Goal: Task Accomplishment & Management: Complete application form

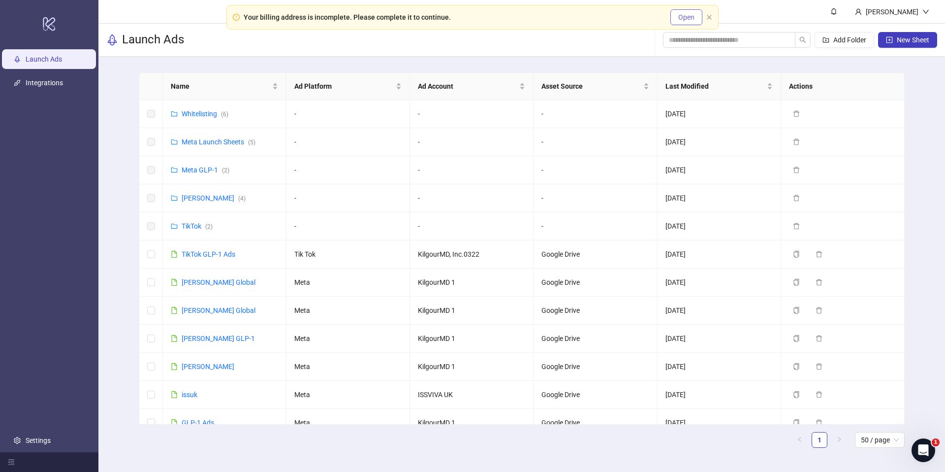
click at [680, 19] on span "Open" at bounding box center [686, 17] width 16 height 8
click at [702, 21] on button "Open" at bounding box center [686, 17] width 32 height 16
click at [710, 18] on icon "close" at bounding box center [709, 17] width 4 height 4
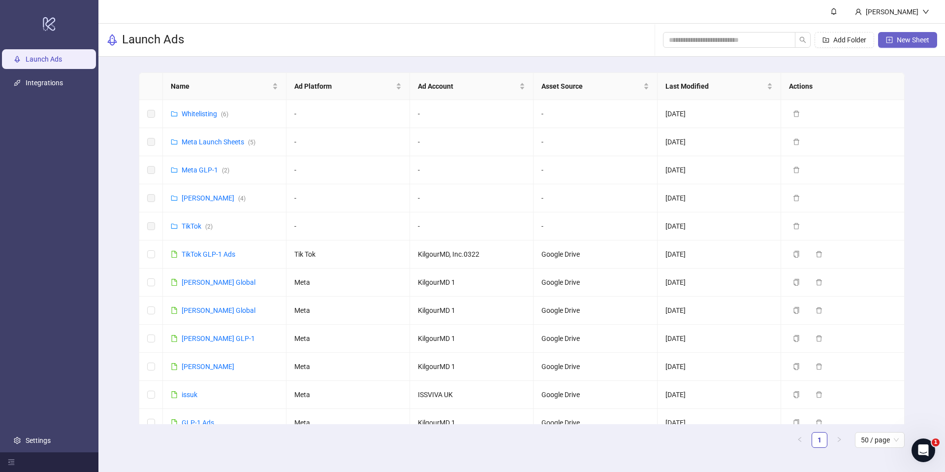
click at [888, 34] on button "New Sheet" at bounding box center [907, 40] width 59 height 16
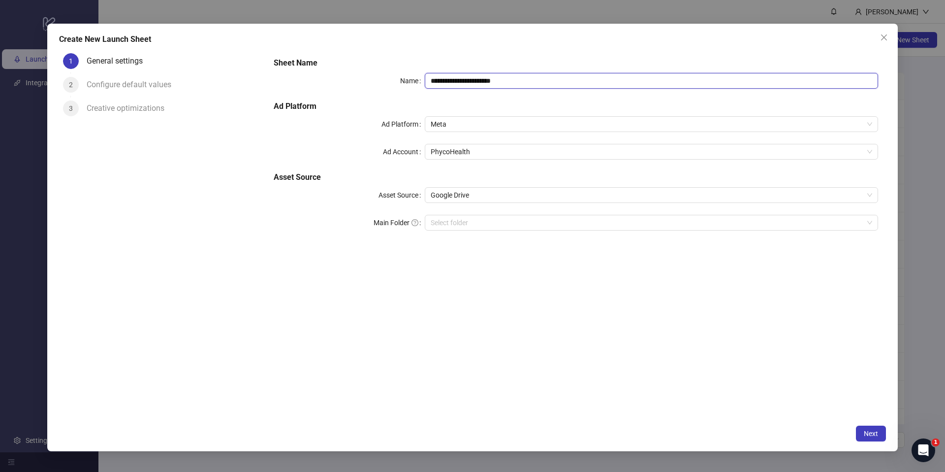
click at [505, 75] on input "**********" at bounding box center [651, 81] width 453 height 16
click at [481, 150] on span "PhycoHealth" at bounding box center [651, 151] width 441 height 15
type input "*********"
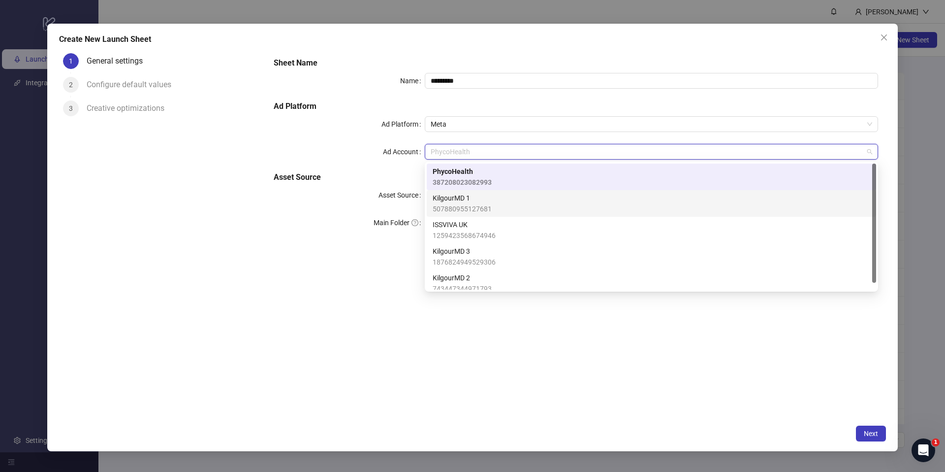
scroll to position [7, 0]
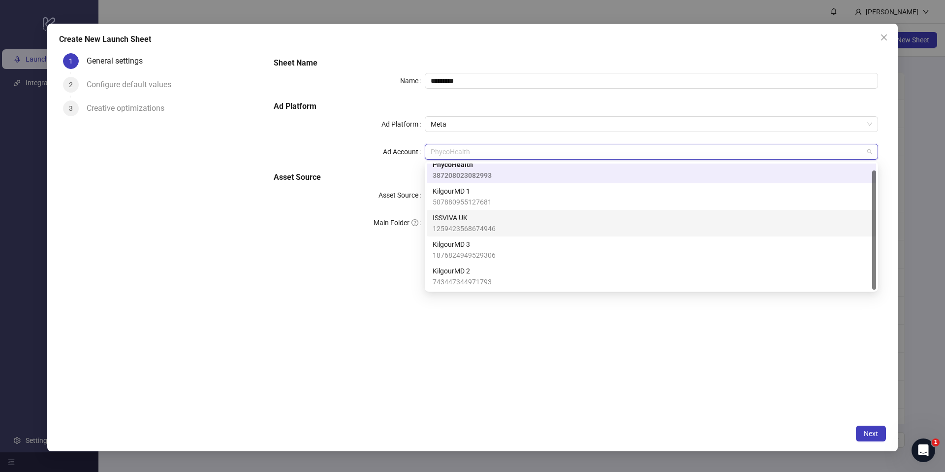
click at [478, 247] on span "KilgourMD 3" at bounding box center [464, 244] width 63 height 11
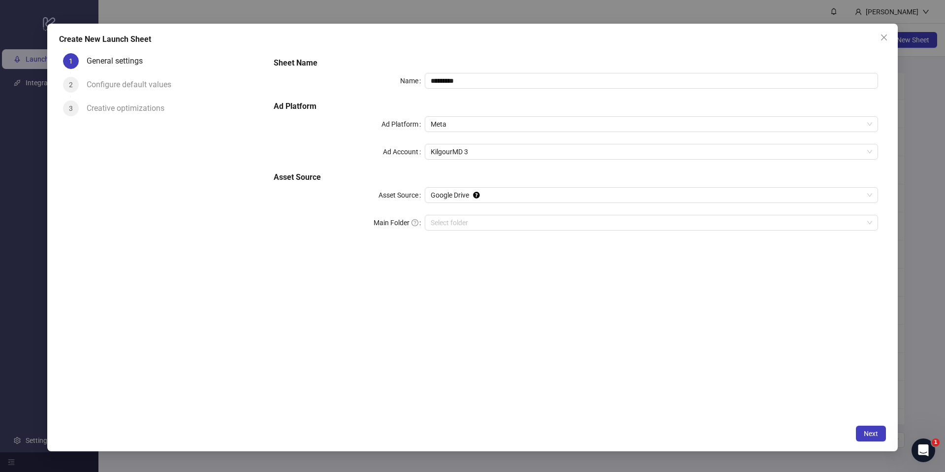
click at [476, 299] on div "Sheet Name Name ********* Ad Platform Ad Platform Meta Ad Account KilgourMD 3 A…" at bounding box center [576, 234] width 620 height 370
click at [867, 430] on span "Next" at bounding box center [871, 433] width 14 height 8
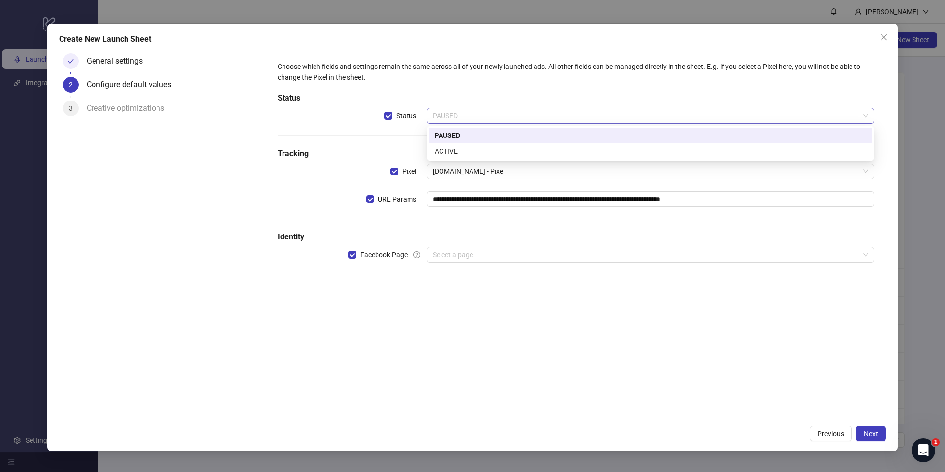
click at [508, 116] on span "PAUSED" at bounding box center [651, 115] width 436 height 15
click at [483, 151] on div "ACTIVE" at bounding box center [651, 151] width 432 height 11
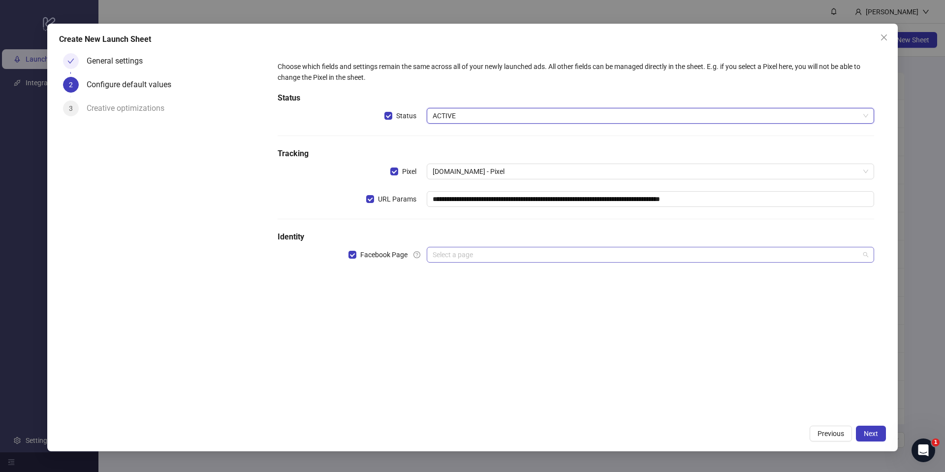
click at [471, 258] on input "search" at bounding box center [646, 254] width 427 height 15
click at [490, 203] on input "**********" at bounding box center [650, 199] width 447 height 16
click at [489, 201] on input "**********" at bounding box center [650, 199] width 447 height 16
paste input "text"
type input "**********"
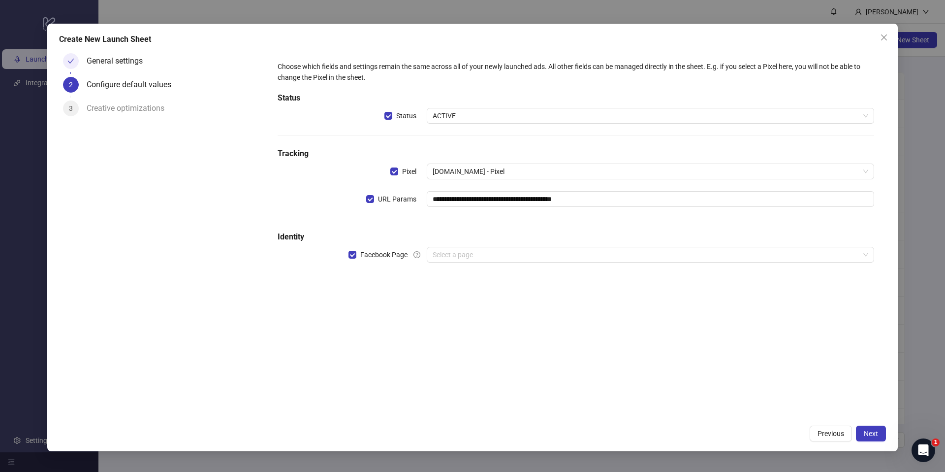
click at [558, 347] on div "**********" at bounding box center [576, 234] width 620 height 370
click at [508, 258] on input "search" at bounding box center [646, 254] width 427 height 15
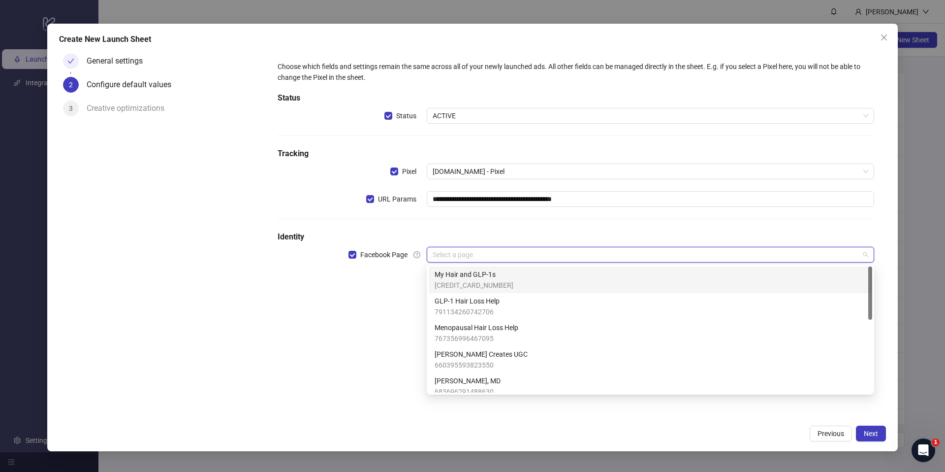
click at [465, 279] on span "My Hair and GLP-1s" at bounding box center [474, 274] width 79 height 11
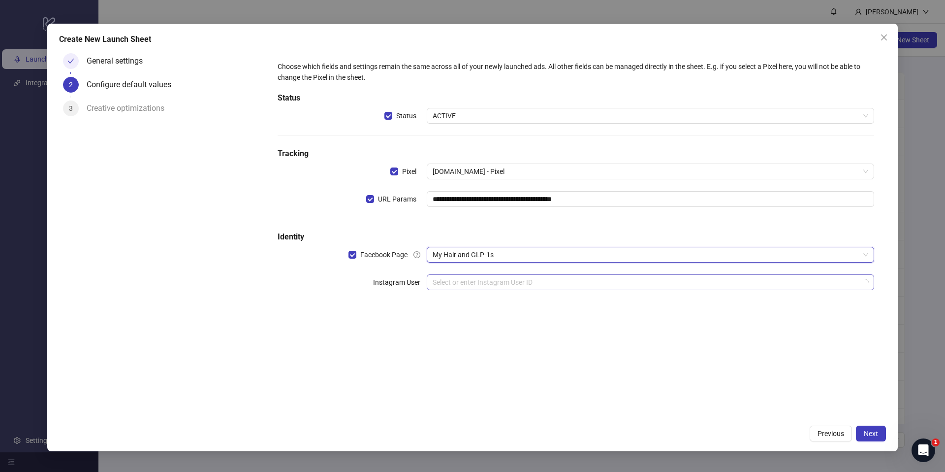
click at [464, 278] on input "search" at bounding box center [646, 282] width 427 height 15
click at [426, 377] on div "**********" at bounding box center [576, 234] width 620 height 370
click at [136, 61] on div "General settings" at bounding box center [119, 61] width 64 height 16
click at [81, 59] on div "General settings" at bounding box center [162, 65] width 199 height 24
click at [798, 426] on div "Previous Next" at bounding box center [472, 433] width 827 height 16
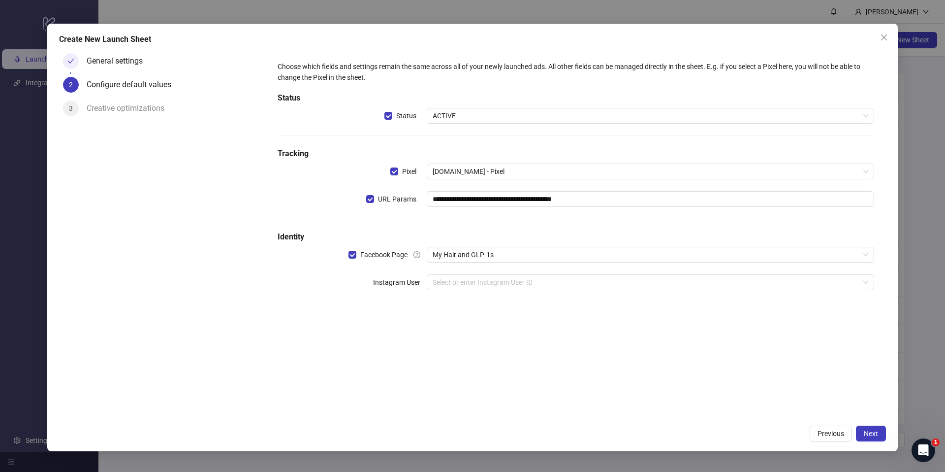
click at [843, 437] on button "Previous" at bounding box center [831, 433] width 42 height 16
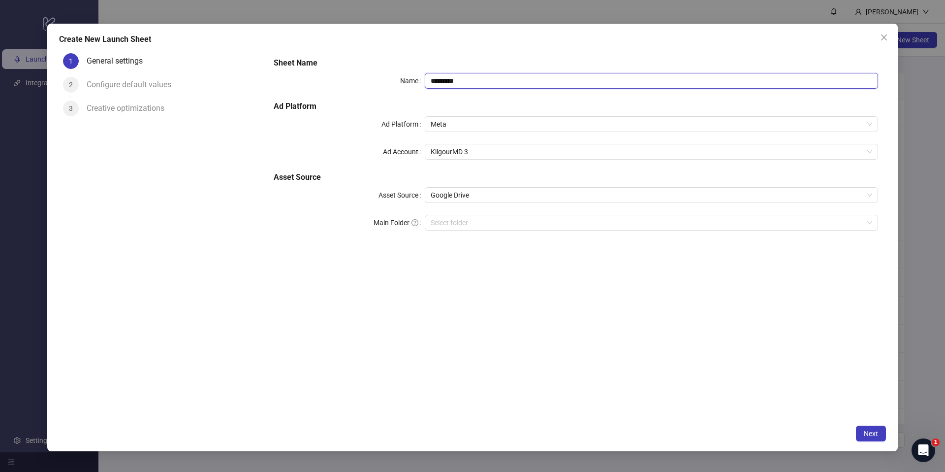
click at [498, 82] on input "*********" at bounding box center [651, 81] width 453 height 16
type input "**********"
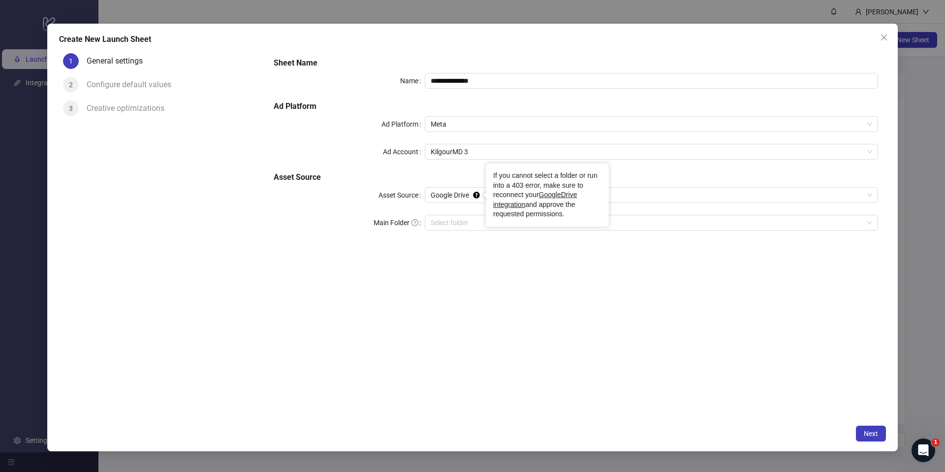
drag, startPoint x: 481, startPoint y: 346, endPoint x: 470, endPoint y: 349, distance: 11.5
click at [480, 345] on div "**********" at bounding box center [576, 234] width 620 height 370
click at [866, 432] on span "Next" at bounding box center [871, 433] width 14 height 8
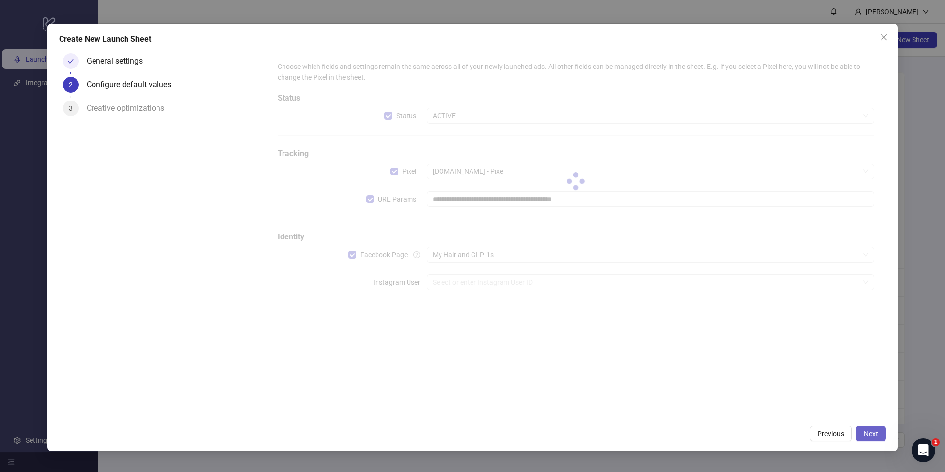
type input "**********"
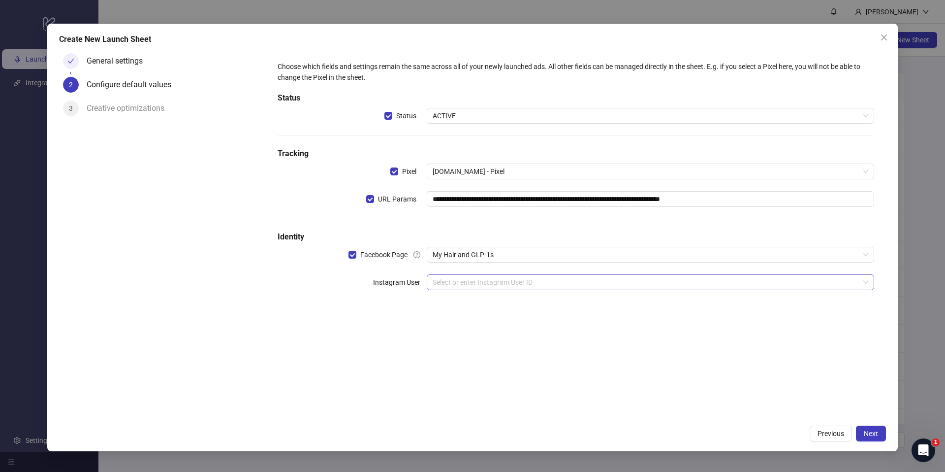
click at [588, 276] on input "search" at bounding box center [646, 282] width 427 height 15
click at [347, 324] on div "**********" at bounding box center [576, 234] width 620 height 370
click at [870, 431] on span "Next" at bounding box center [871, 433] width 14 height 8
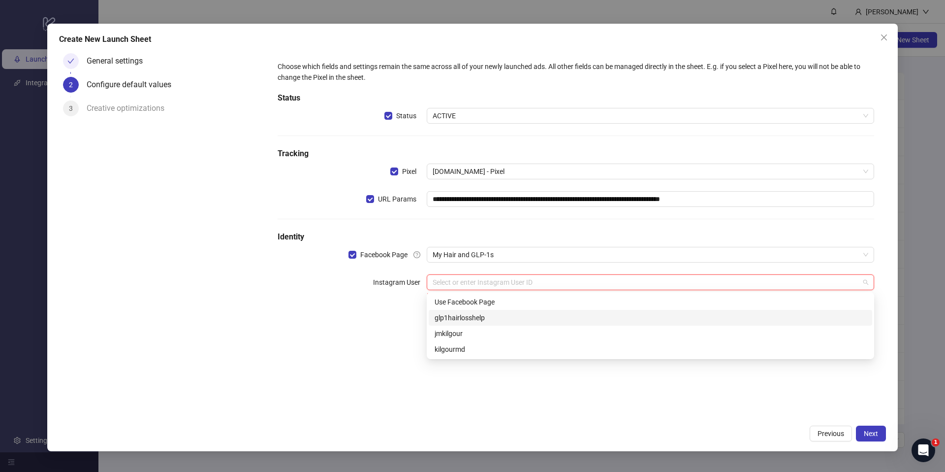
click at [484, 279] on input "search" at bounding box center [646, 282] width 427 height 15
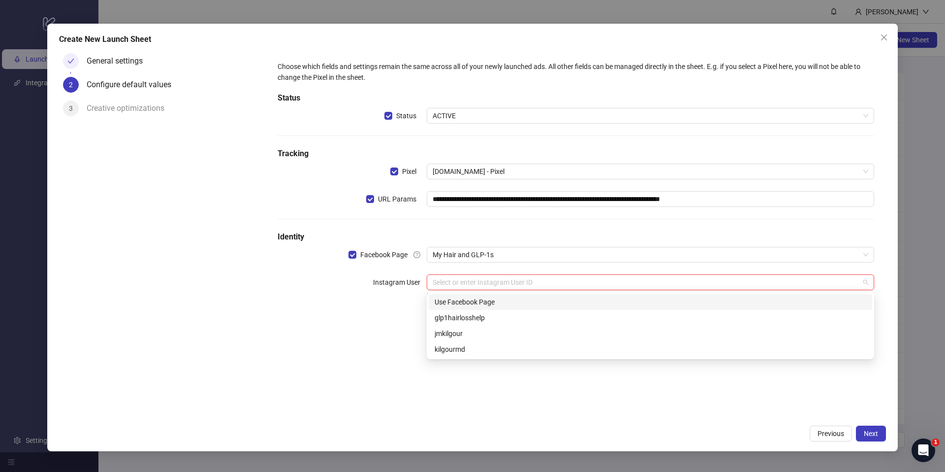
click at [475, 300] on div "Use Facebook Page" at bounding box center [651, 301] width 432 height 11
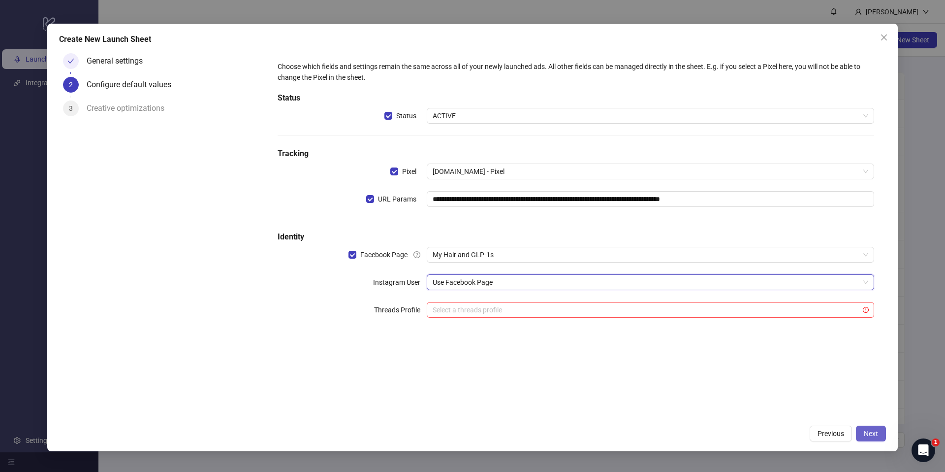
click at [862, 431] on button "Next" at bounding box center [871, 433] width 30 height 16
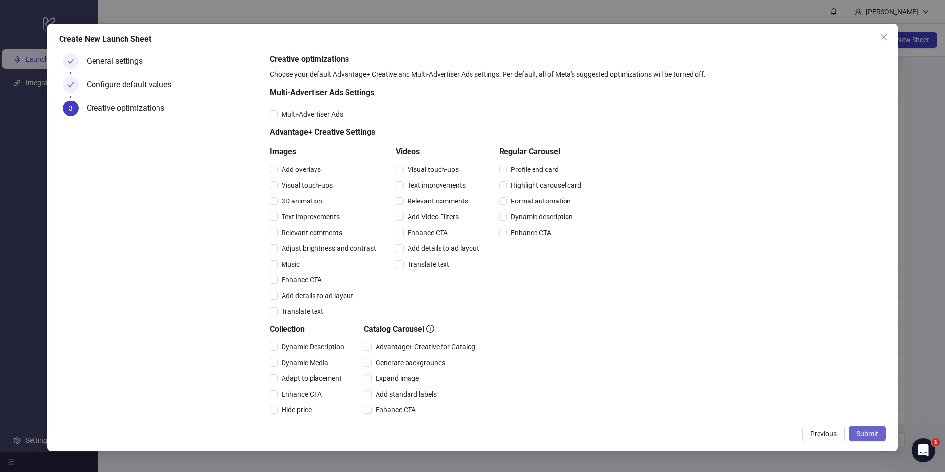
click at [863, 431] on span "Submit" at bounding box center [867, 433] width 22 height 8
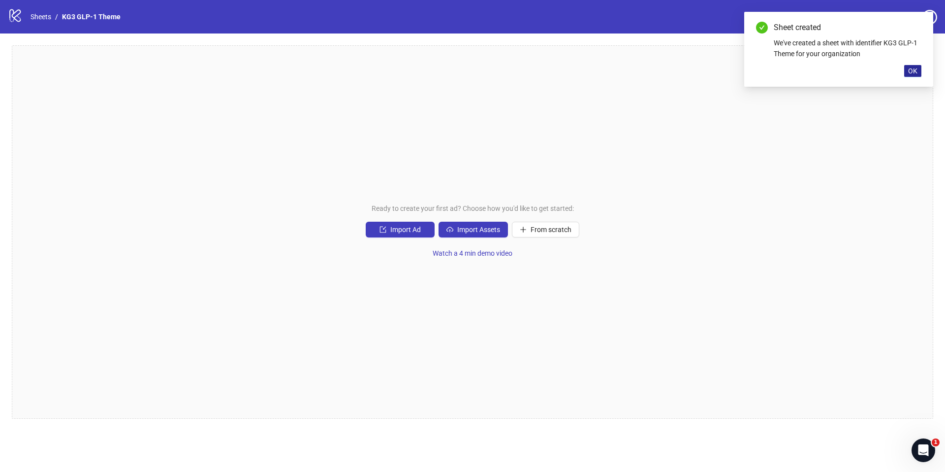
click at [913, 70] on span "OK" at bounding box center [912, 71] width 9 height 8
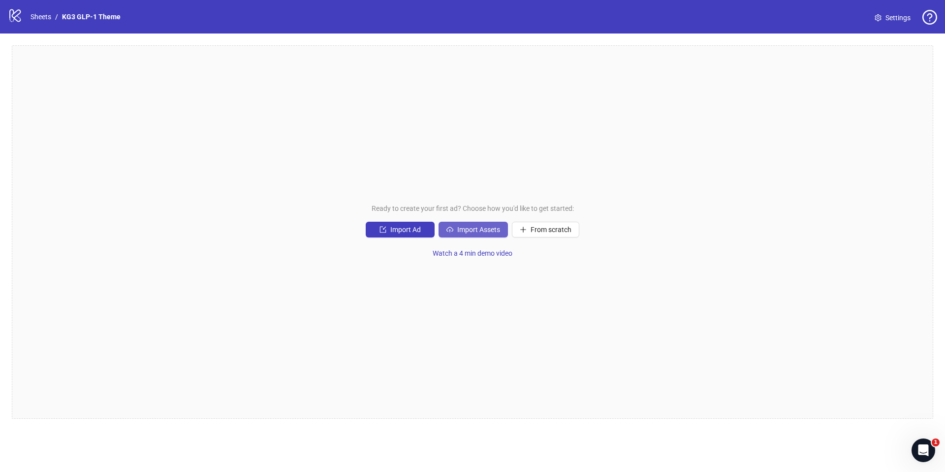
click at [473, 228] on span "Import Assets" at bounding box center [478, 229] width 43 height 8
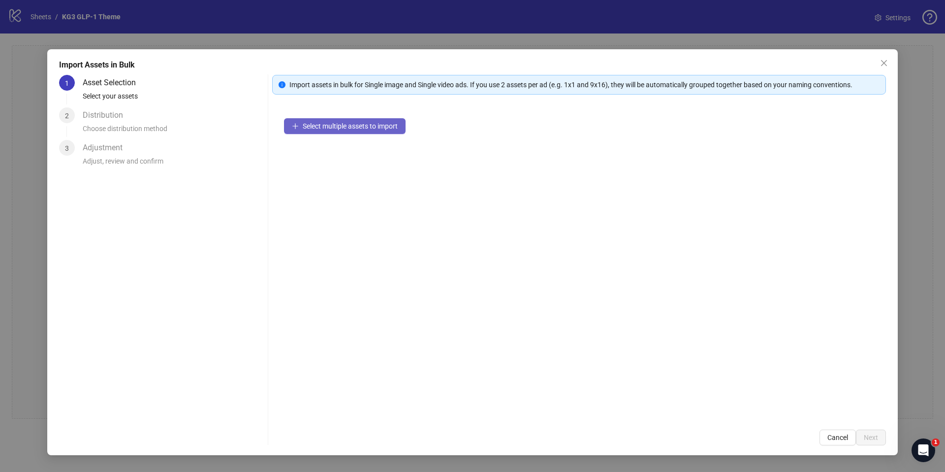
click at [311, 124] on span "Select multiple assets to import" at bounding box center [350, 126] width 95 height 8
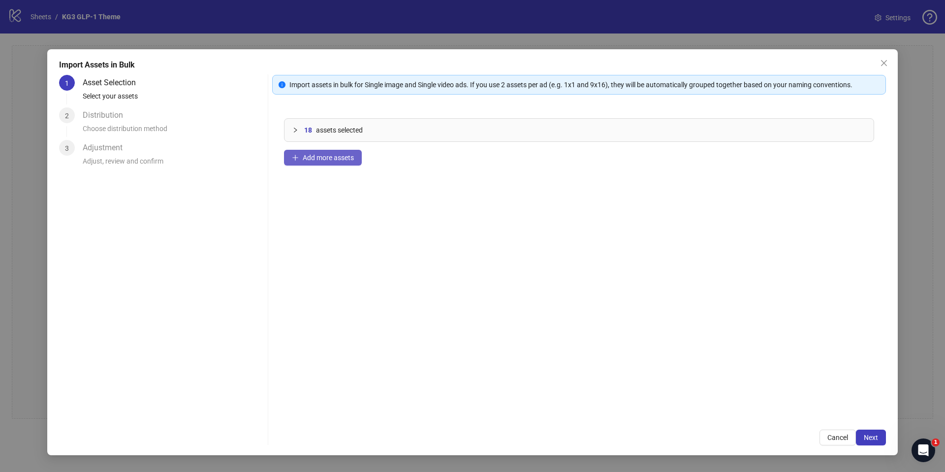
click at [315, 163] on button "Add more assets" at bounding box center [323, 158] width 78 height 16
click at [863, 436] on button "Next" at bounding box center [871, 437] width 30 height 16
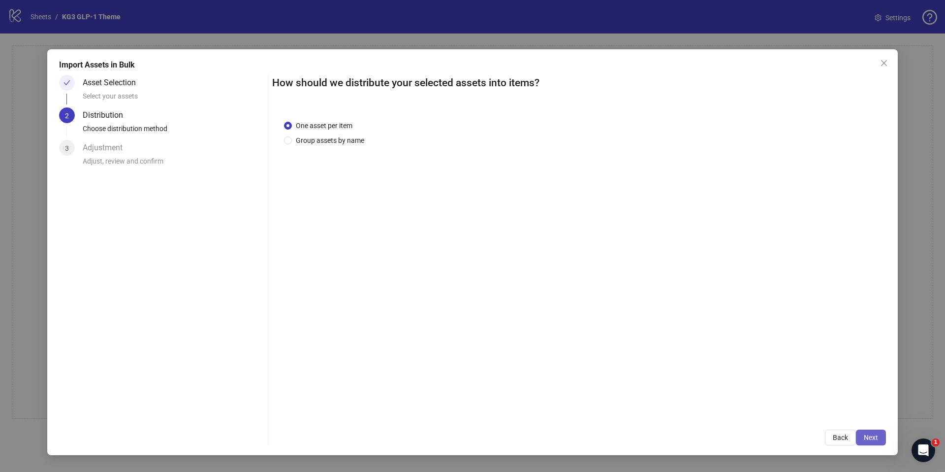
click at [859, 440] on button "Next" at bounding box center [871, 437] width 30 height 16
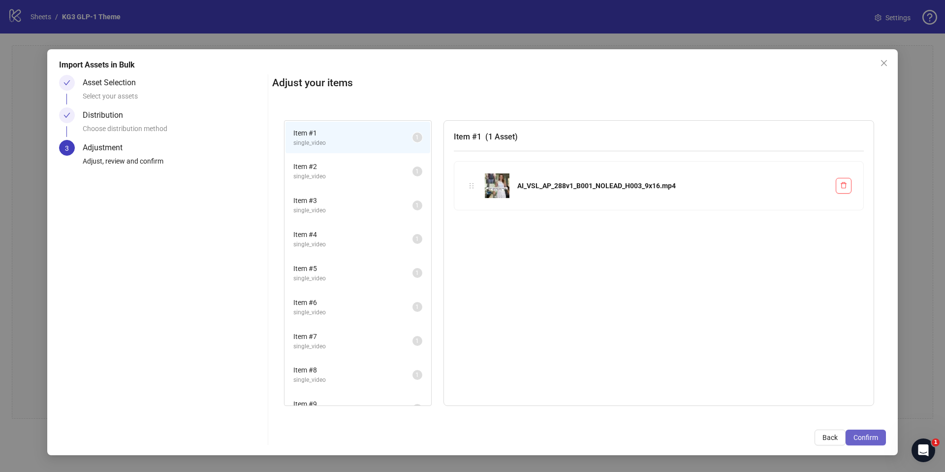
click at [875, 440] on span "Confirm" at bounding box center [865, 437] width 25 height 8
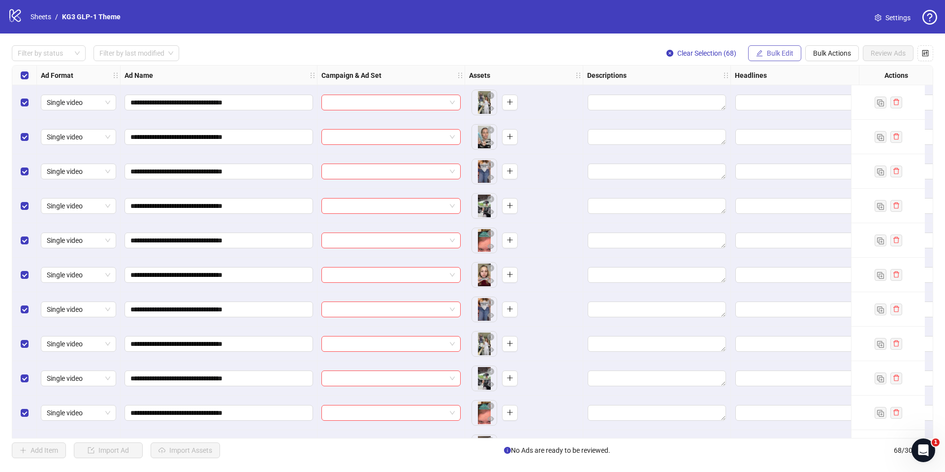
click at [779, 55] on span "Bulk Edit" at bounding box center [780, 53] width 27 height 8
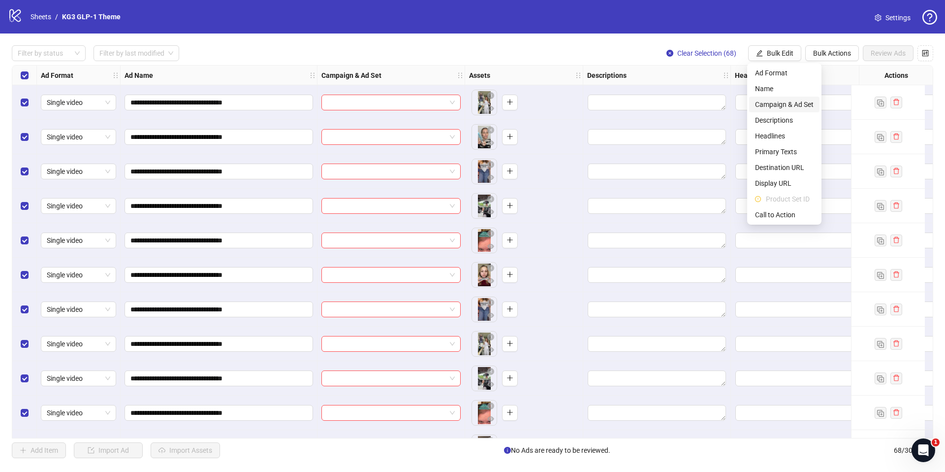
click at [765, 104] on span "Campaign & Ad Set" at bounding box center [784, 104] width 59 height 11
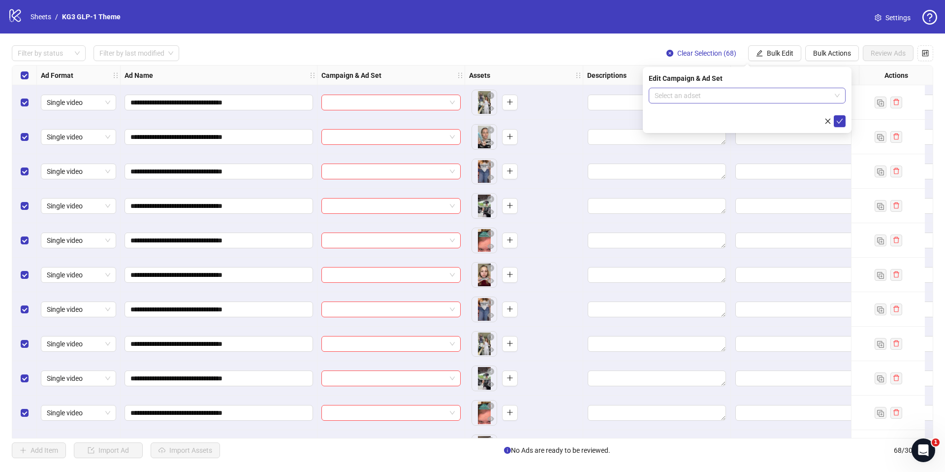
click at [752, 95] on input "search" at bounding box center [743, 95] width 176 height 15
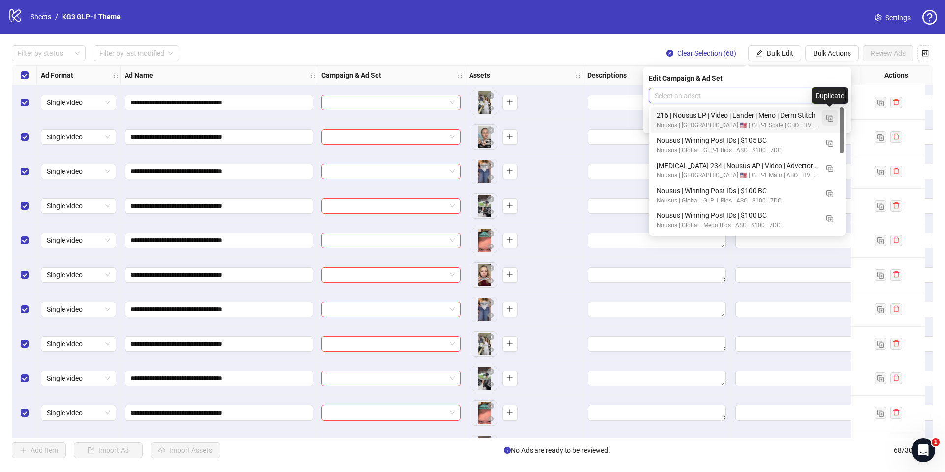
click at [828, 116] on img "button" at bounding box center [829, 118] width 7 height 7
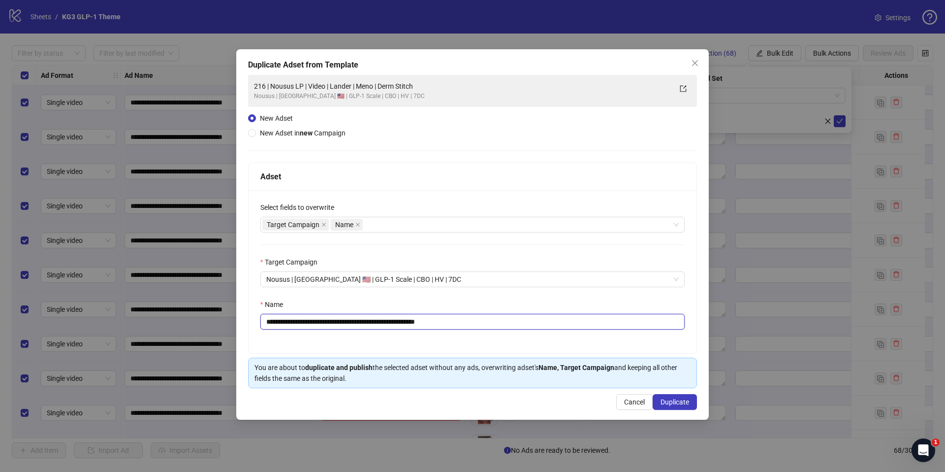
click at [479, 317] on input "**********" at bounding box center [472, 322] width 424 height 16
paste input "***"
type input "**********"
click at [672, 400] on span "Duplicate" at bounding box center [675, 402] width 29 height 8
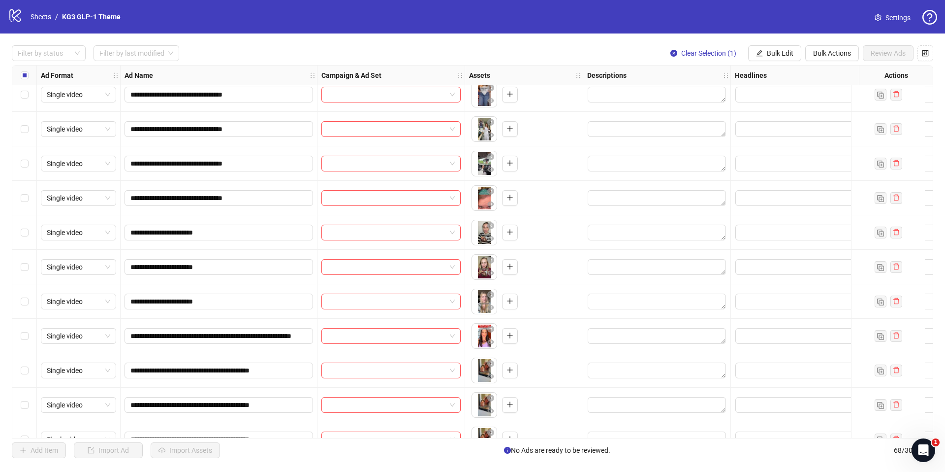
scroll to position [406, 0]
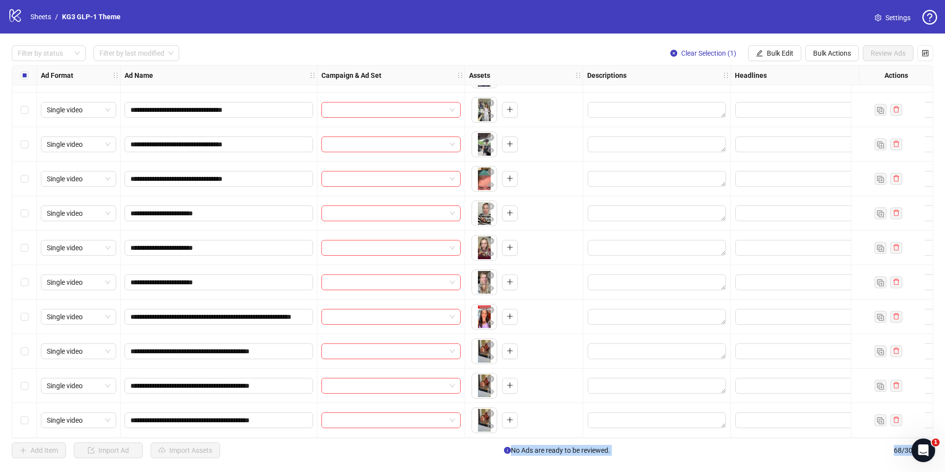
click at [29, 284] on div "Select row 18" at bounding box center [24, 282] width 25 height 34
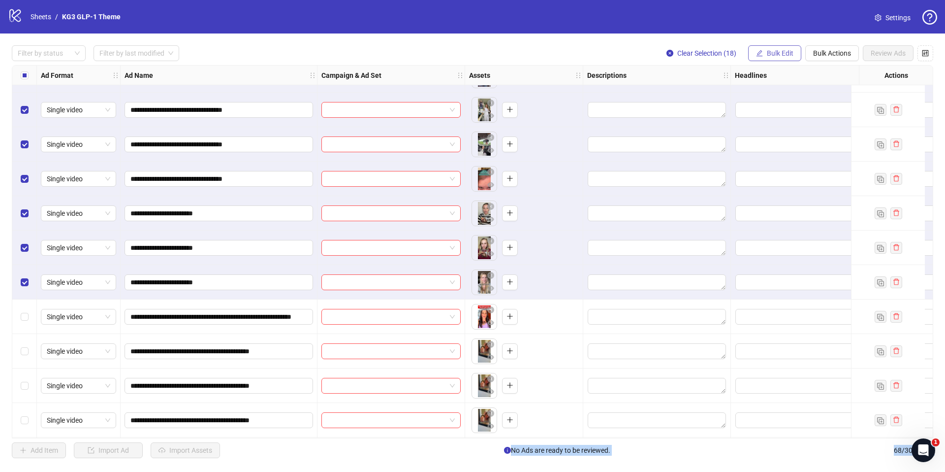
click at [757, 59] on button "Bulk Edit" at bounding box center [774, 53] width 53 height 16
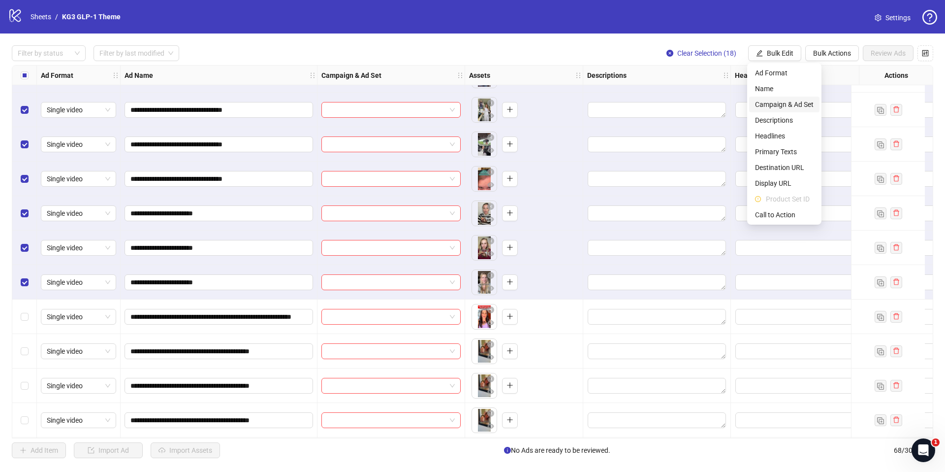
click at [784, 102] on span "Campaign & Ad Set" at bounding box center [784, 104] width 59 height 11
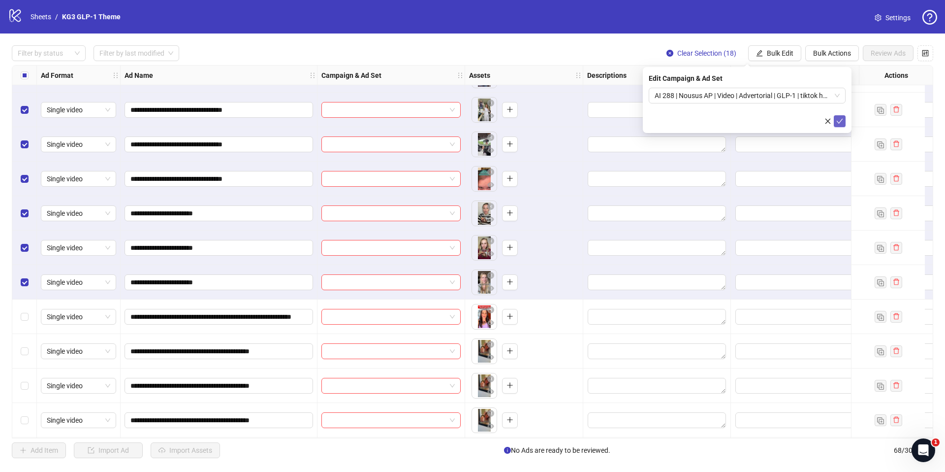
click at [845, 121] on button "submit" at bounding box center [840, 121] width 12 height 12
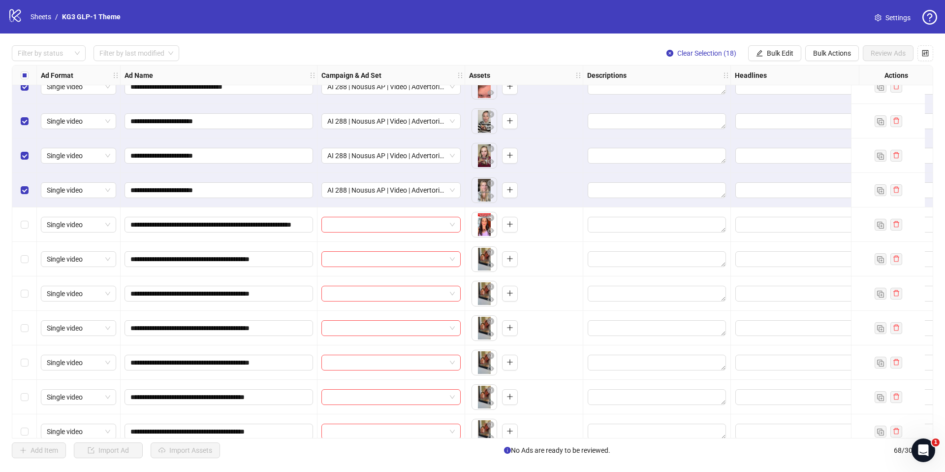
scroll to position [500, 0]
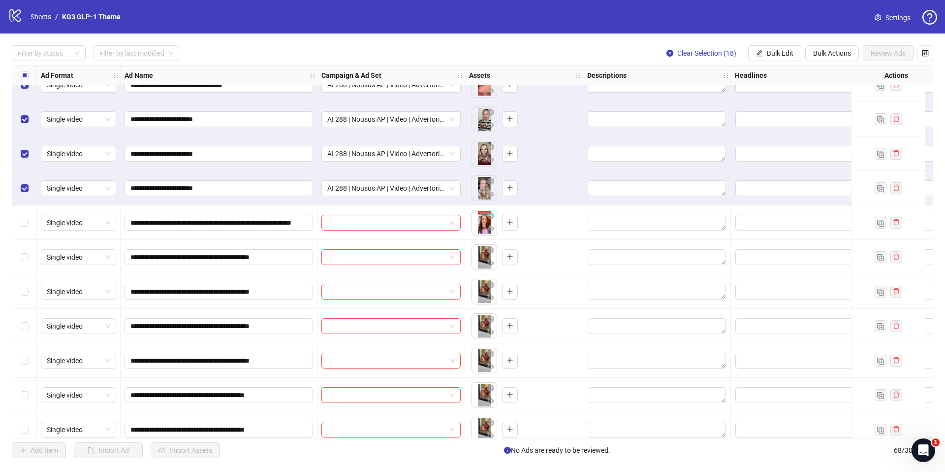
click at [20, 77] on div "Select all rows" at bounding box center [24, 75] width 25 height 20
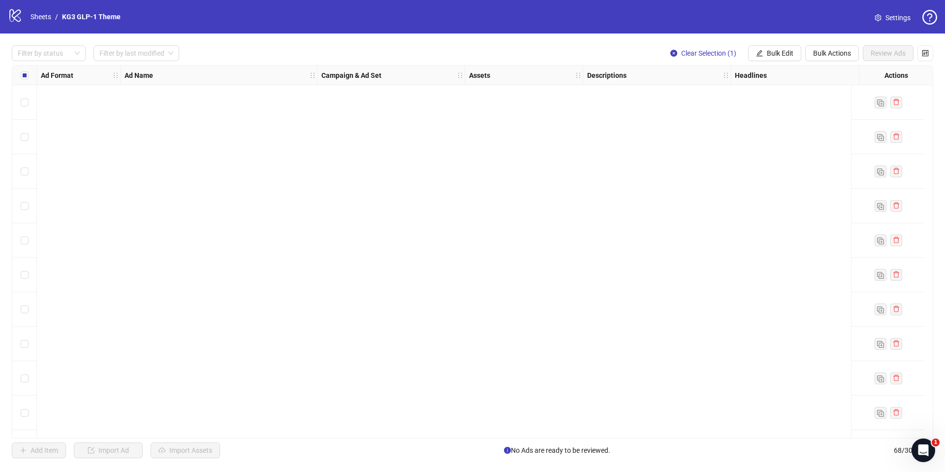
scroll to position [1994, 0]
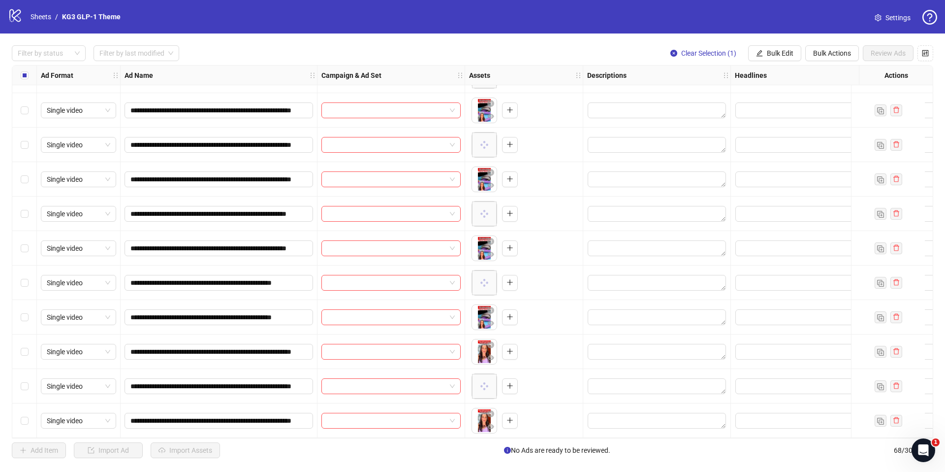
click at [19, 418] on div "Select row 68" at bounding box center [24, 420] width 25 height 34
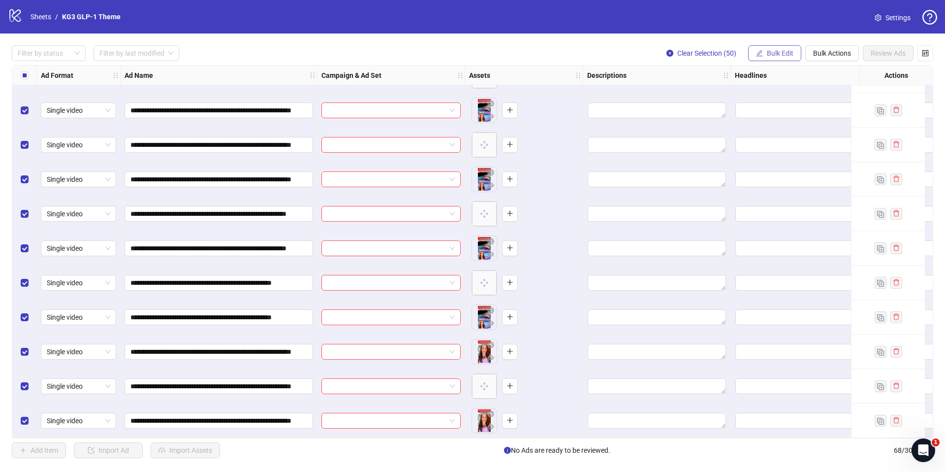
click at [773, 55] on span "Bulk Edit" at bounding box center [780, 53] width 27 height 8
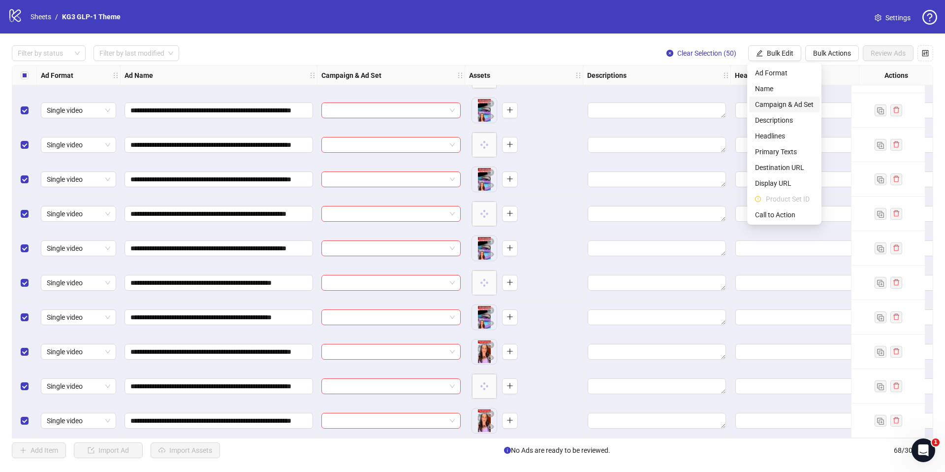
click at [774, 106] on span "Campaign & Ad Set" at bounding box center [784, 104] width 59 height 11
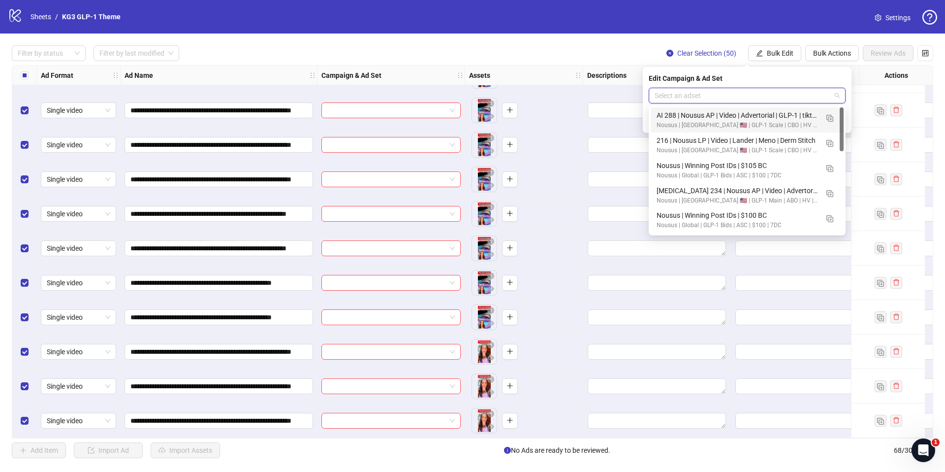
click at [739, 94] on input "search" at bounding box center [743, 95] width 176 height 15
paste input "**********"
type input "**********"
click at [831, 146] on img "button" at bounding box center [829, 143] width 7 height 7
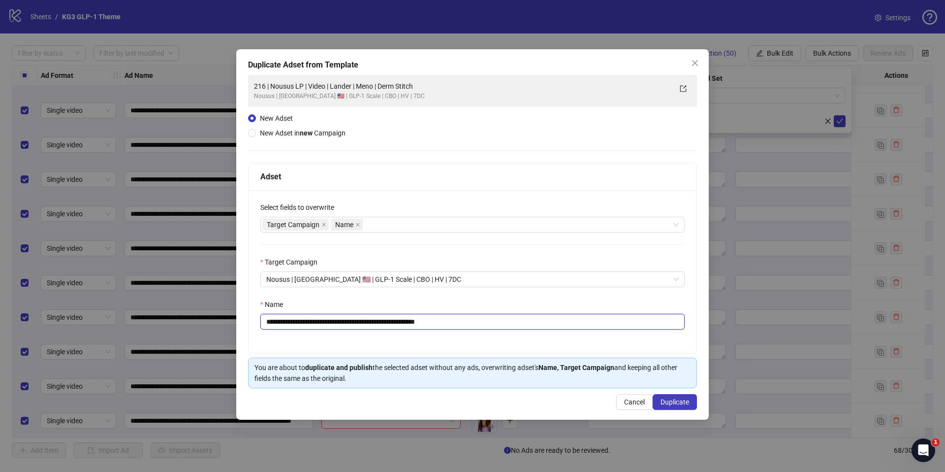
drag, startPoint x: 462, startPoint y: 323, endPoint x: 512, endPoint y: 336, distance: 52.3
click at [462, 324] on input "**********" at bounding box center [472, 322] width 424 height 16
paste input "text"
type input "**********"
click at [681, 404] on span "Duplicate" at bounding box center [675, 402] width 29 height 8
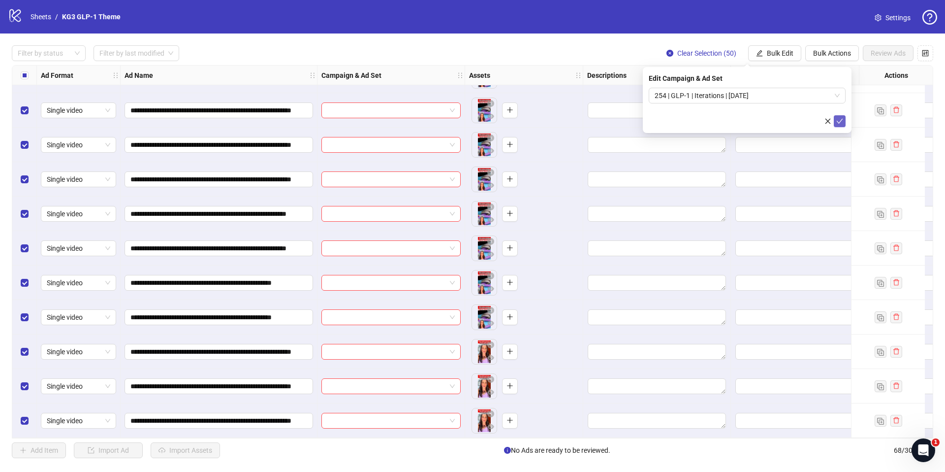
click at [838, 121] on icon "check" at bounding box center [839, 121] width 7 height 7
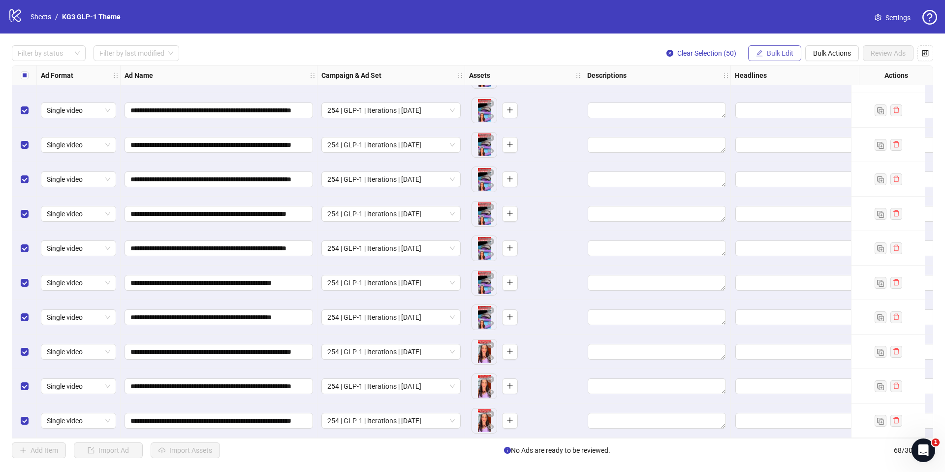
click at [773, 51] on span "Bulk Edit" at bounding box center [780, 53] width 27 height 8
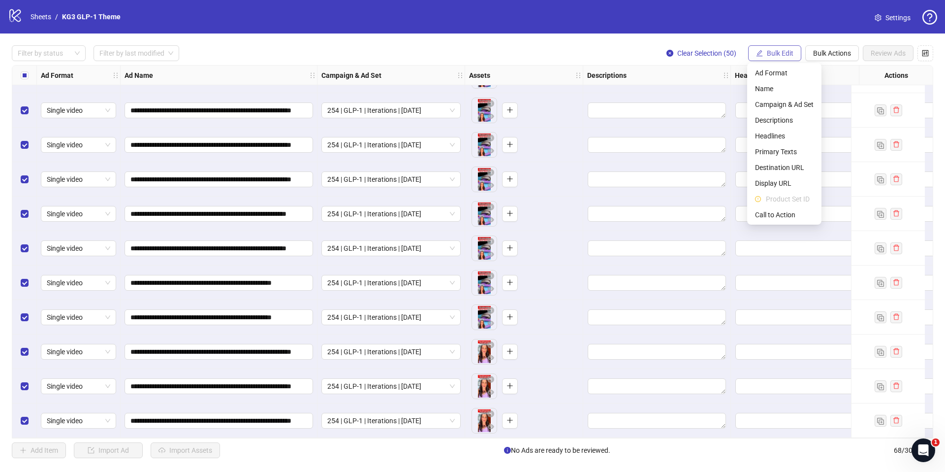
click at [773, 51] on span "Bulk Edit" at bounding box center [780, 53] width 27 height 8
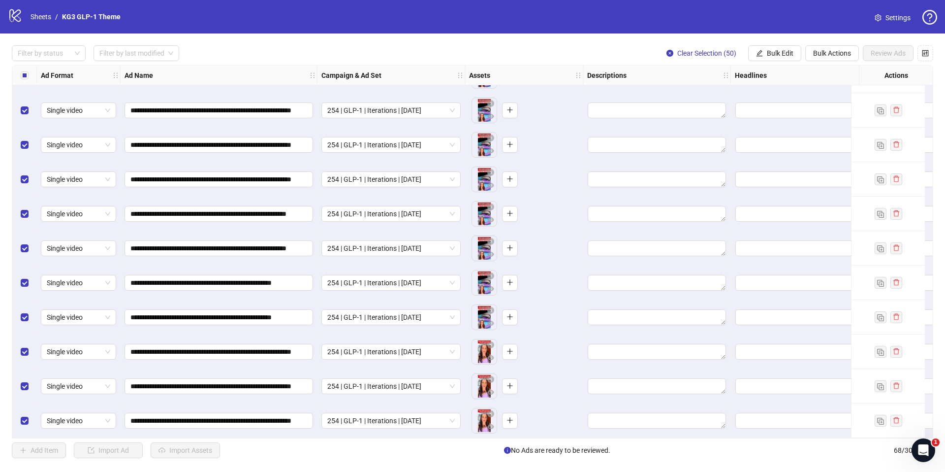
click at [24, 82] on div "Select all rows" at bounding box center [24, 75] width 25 height 20
click at [787, 54] on span "Bulk Edit" at bounding box center [780, 53] width 27 height 8
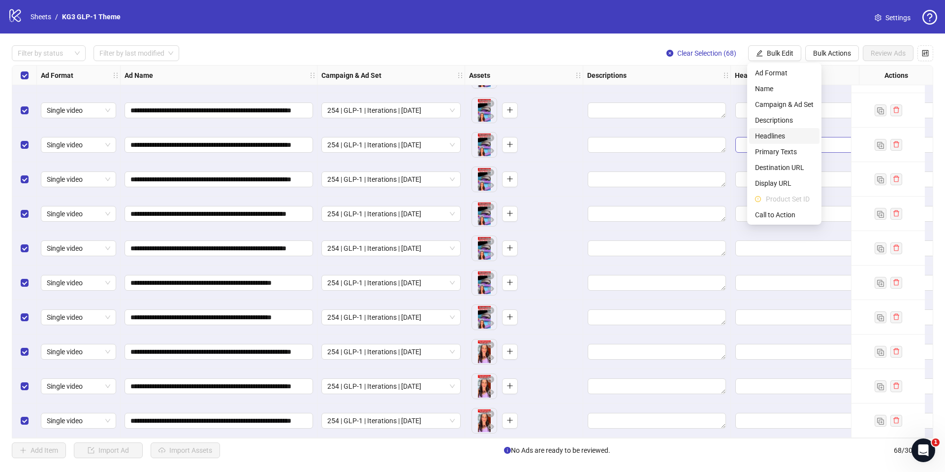
click at [782, 135] on span "Headlines" at bounding box center [784, 135] width 59 height 11
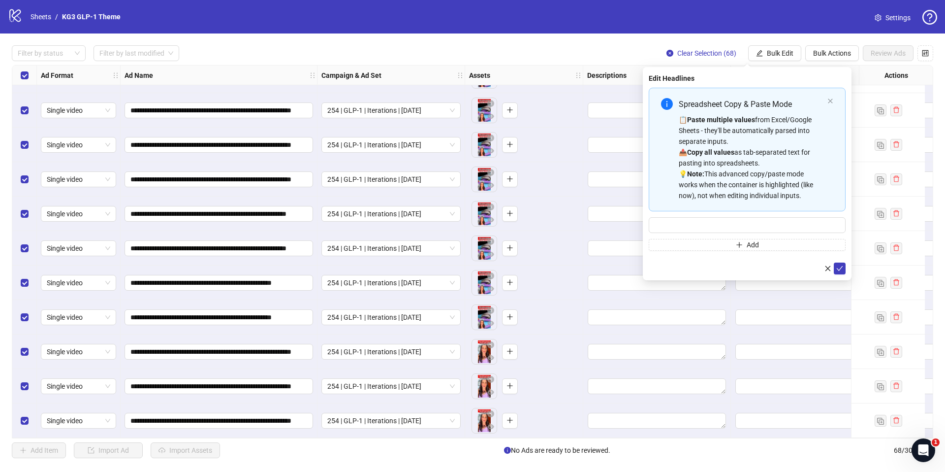
click at [714, 131] on div "📋 Paste multiple values from Excel/Google Sheets - they'll be automatically par…" at bounding box center [751, 157] width 145 height 87
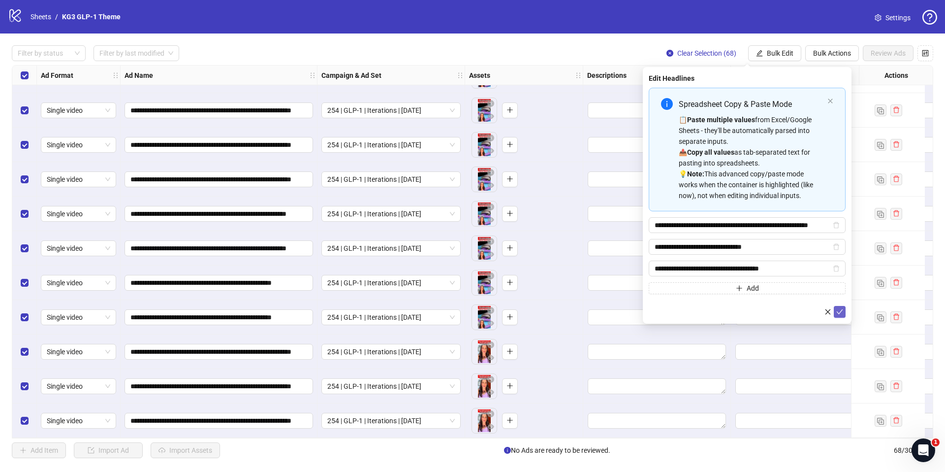
click at [841, 315] on icon "check" at bounding box center [839, 311] width 7 height 7
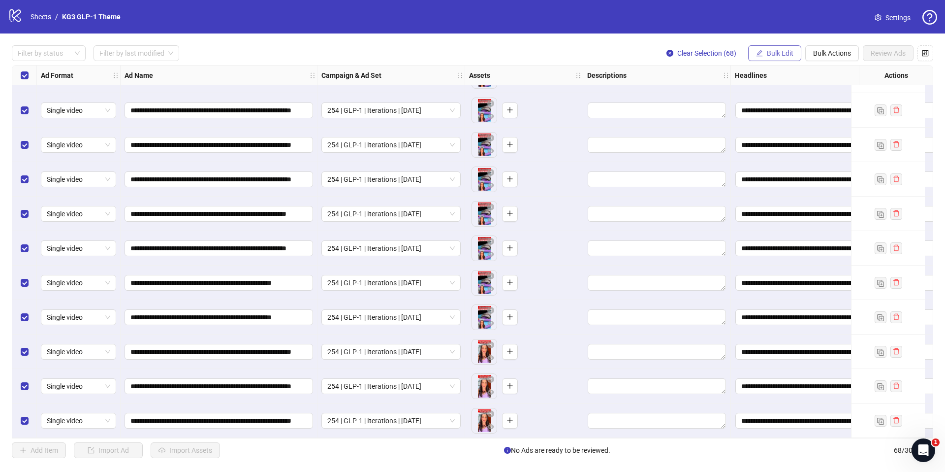
click at [767, 47] on button "Bulk Edit" at bounding box center [774, 53] width 53 height 16
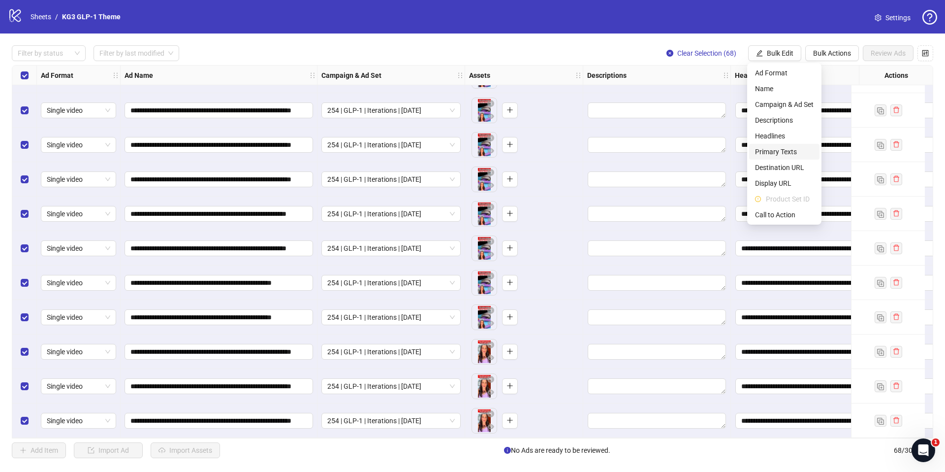
click at [771, 152] on span "Primary Texts" at bounding box center [784, 151] width 59 height 11
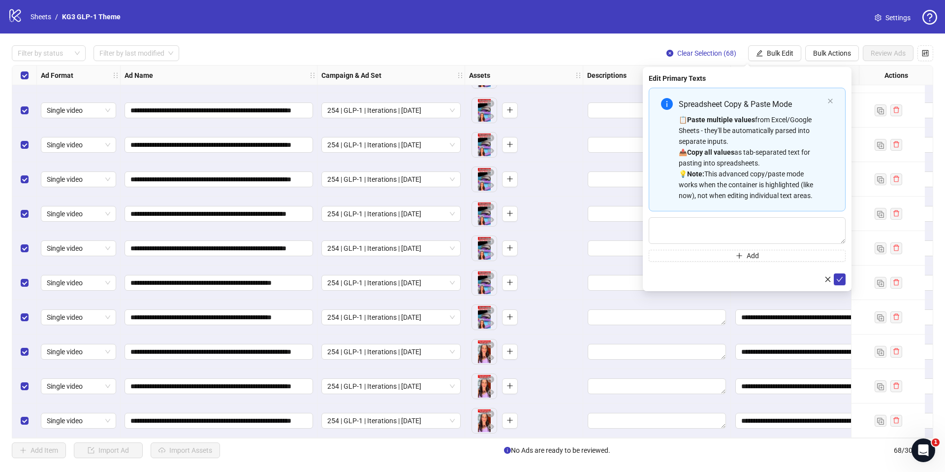
click at [756, 120] on div "📋 Paste multiple values from Excel/Google Sheets - they'll be automatically par…" at bounding box center [751, 157] width 145 height 87
type textarea "**********"
click at [840, 279] on icon "check" at bounding box center [839, 279] width 7 height 7
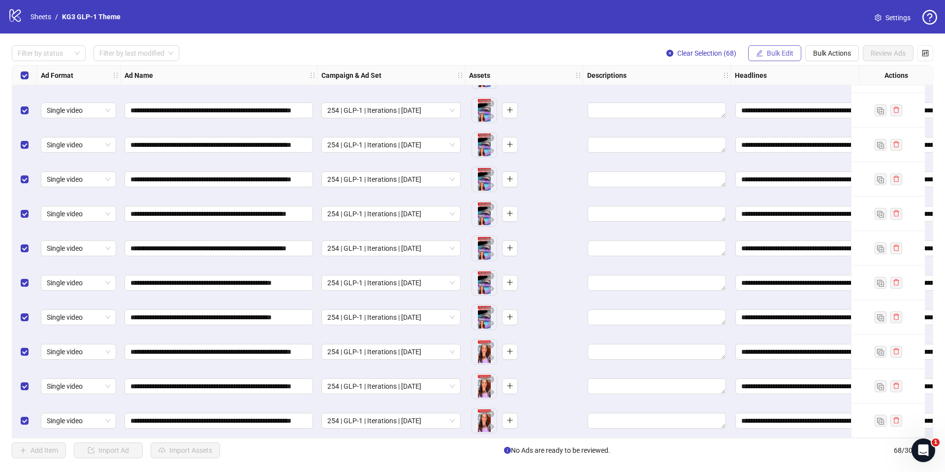
click at [787, 54] on span "Bulk Edit" at bounding box center [780, 53] width 27 height 8
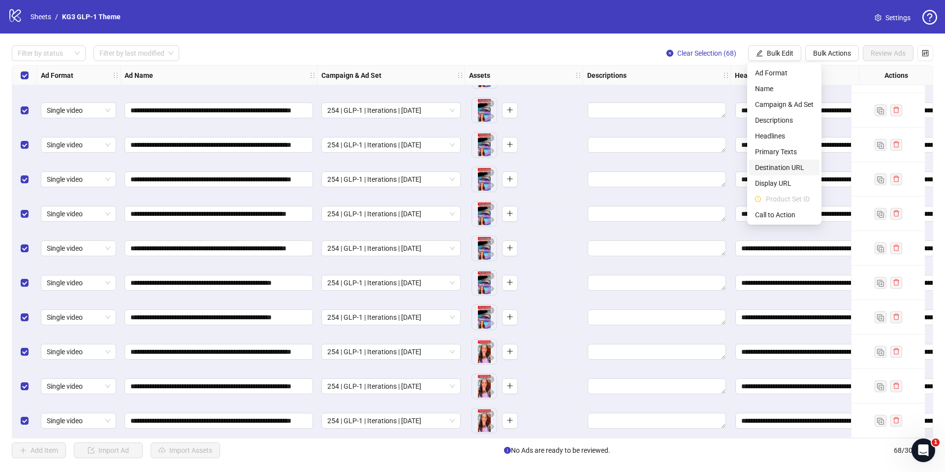
click at [782, 168] on span "Destination URL" at bounding box center [784, 167] width 59 height 11
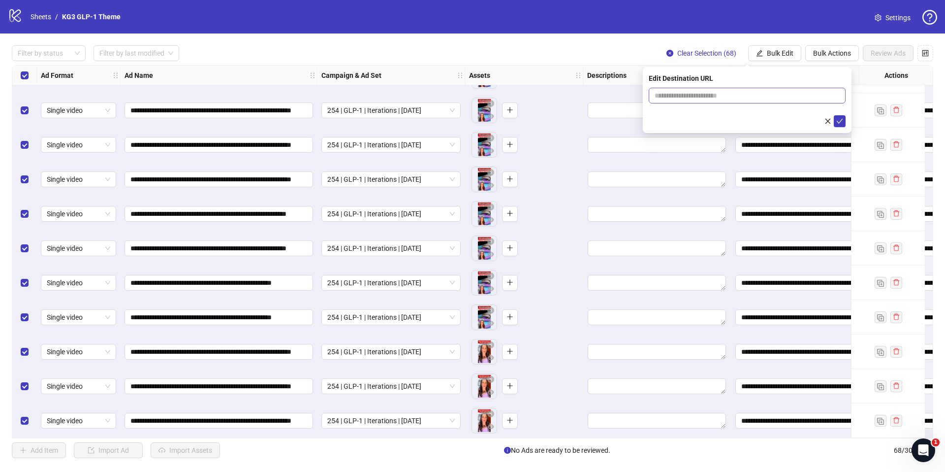
click at [724, 100] on span at bounding box center [747, 96] width 197 height 16
paste input "**********"
type input "**********"
click at [840, 126] on button "submit" at bounding box center [840, 121] width 12 height 12
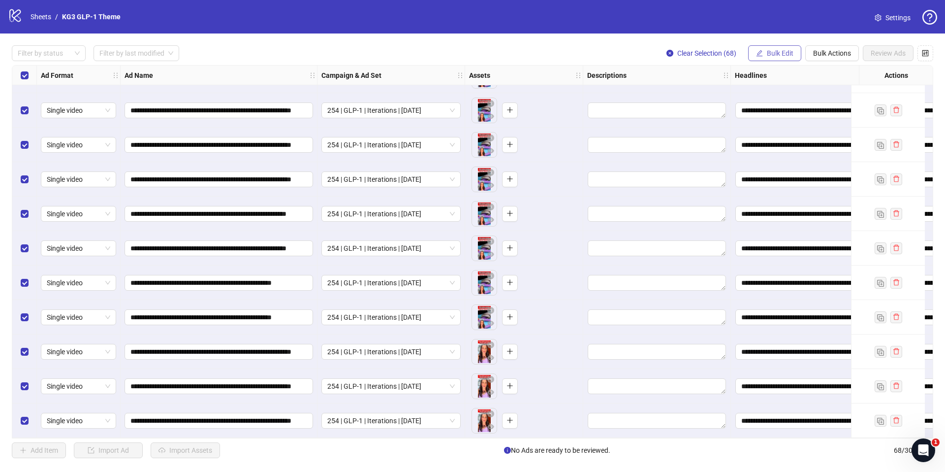
click at [775, 57] on button "Bulk Edit" at bounding box center [774, 53] width 53 height 16
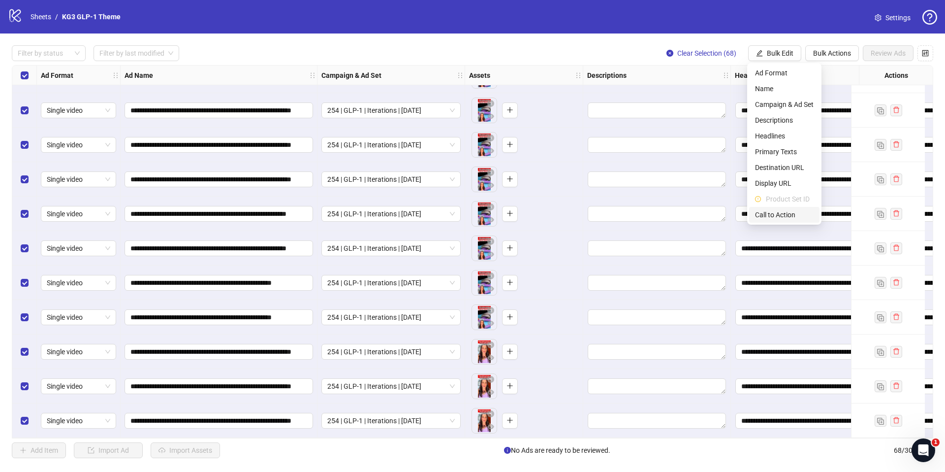
click at [779, 220] on li "Call to Action" at bounding box center [784, 215] width 70 height 16
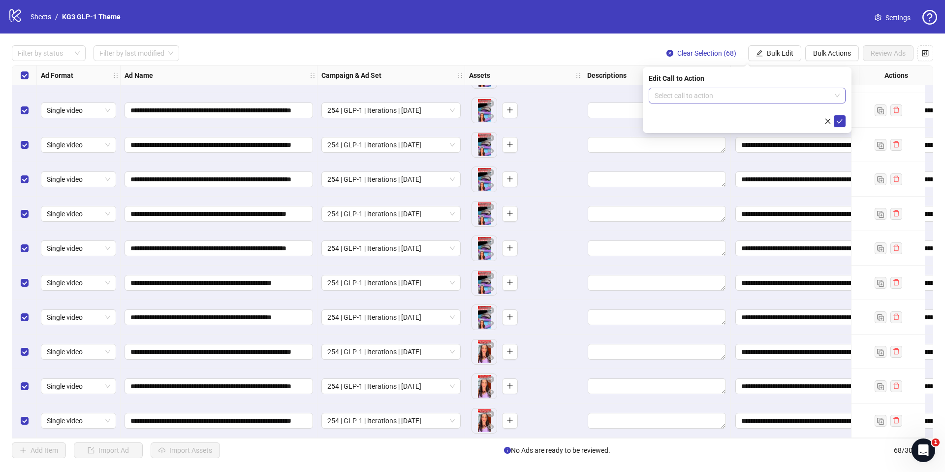
click at [730, 99] on input "search" at bounding box center [743, 95] width 176 height 15
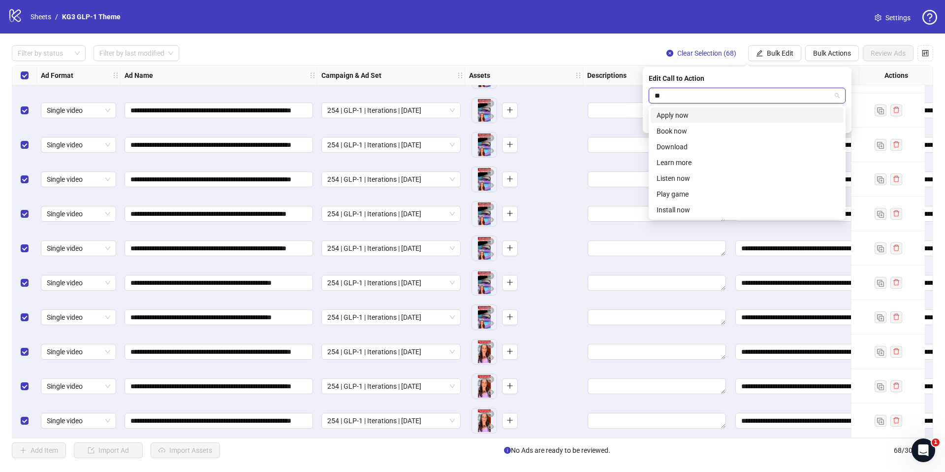
type input "***"
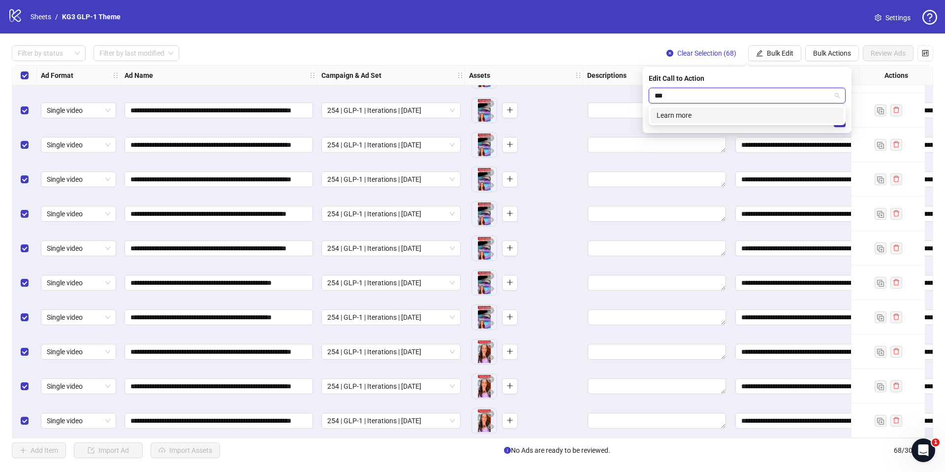
click at [726, 119] on div "Learn more" at bounding box center [747, 115] width 181 height 11
click at [842, 122] on icon "check" at bounding box center [839, 121] width 7 height 7
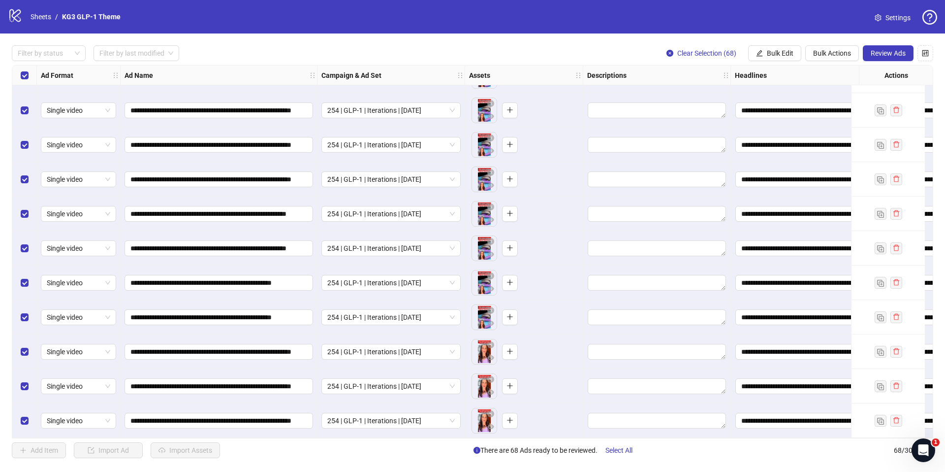
scroll to position [1496, 0]
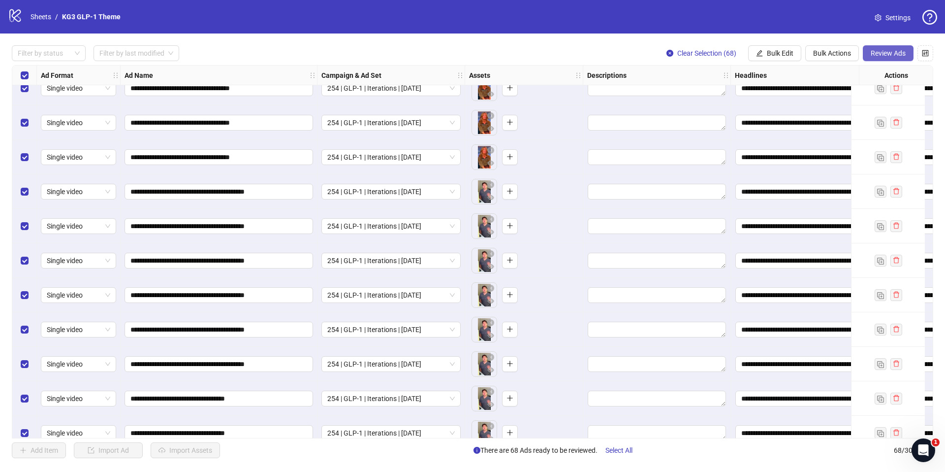
click at [891, 54] on span "Review Ads" at bounding box center [888, 53] width 35 height 8
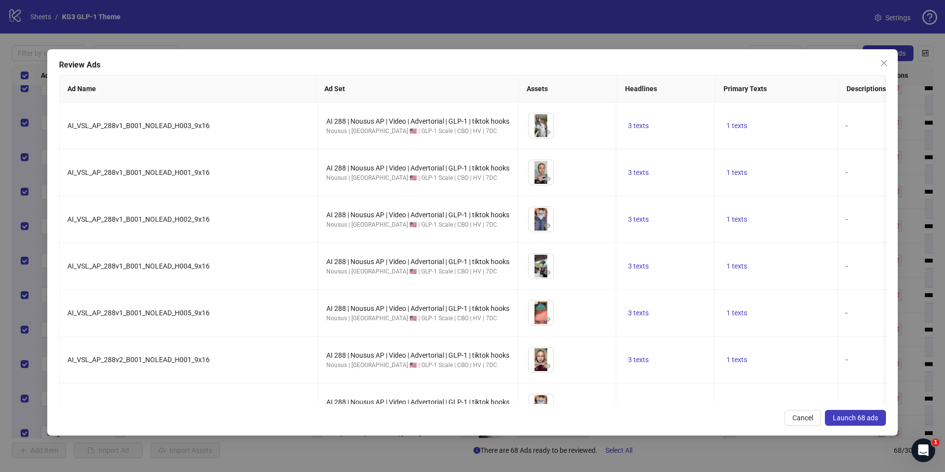
drag, startPoint x: 855, startPoint y: 415, endPoint x: 724, endPoint y: 184, distance: 265.9
click at [855, 415] on span "Launch 68 ads" at bounding box center [855, 417] width 45 height 8
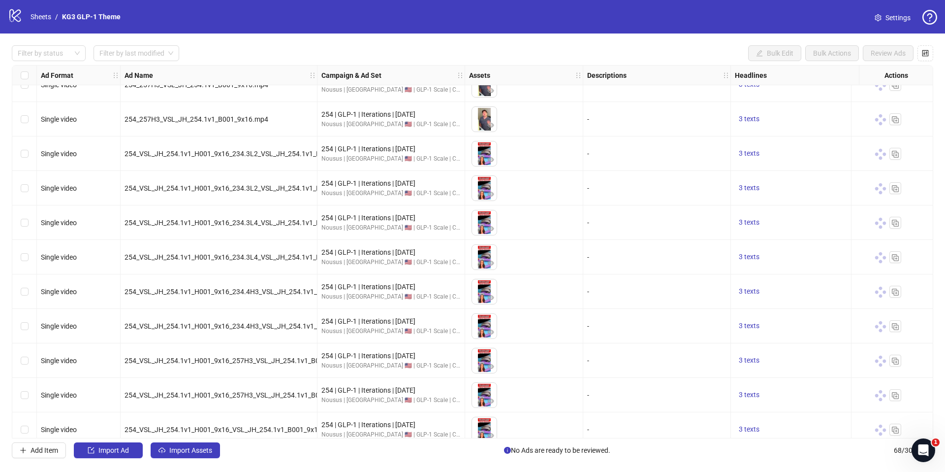
scroll to position [1994, 0]
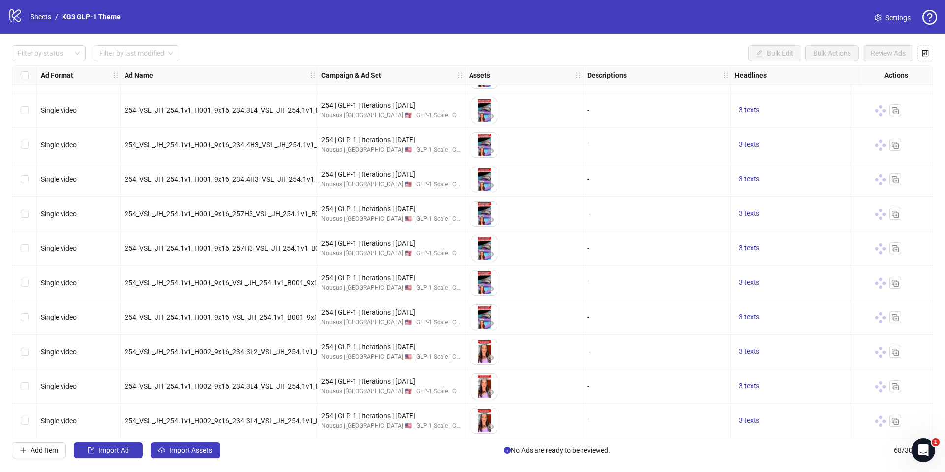
click at [40, 18] on link "Sheets" at bounding box center [41, 16] width 25 height 11
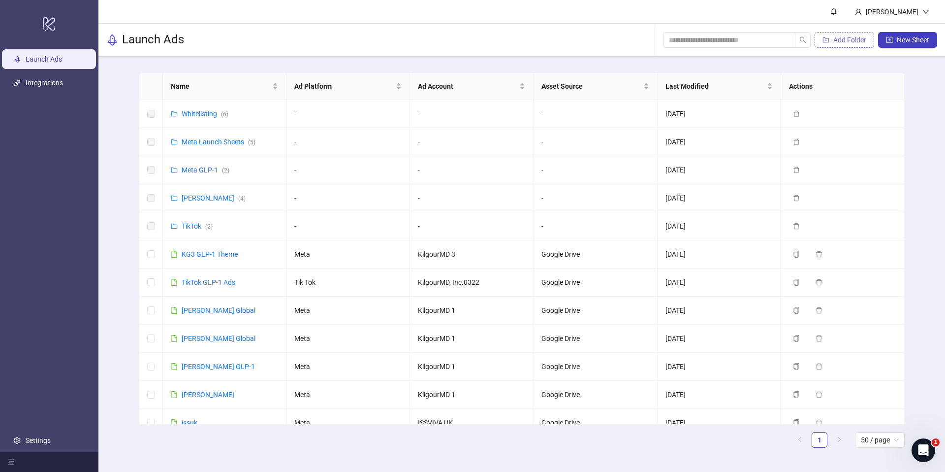
click at [849, 44] on button "Add Folder" at bounding box center [845, 40] width 60 height 16
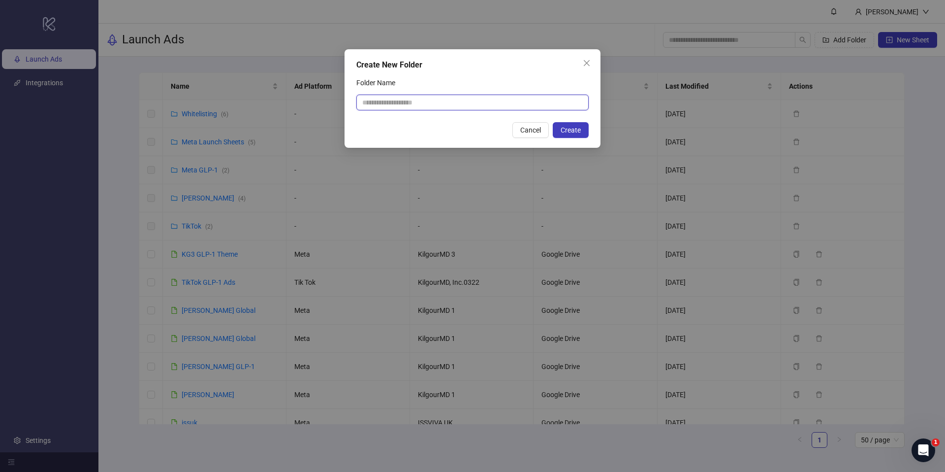
click at [496, 100] on input "Folder Name" at bounding box center [472, 103] width 232 height 16
type input "**********"
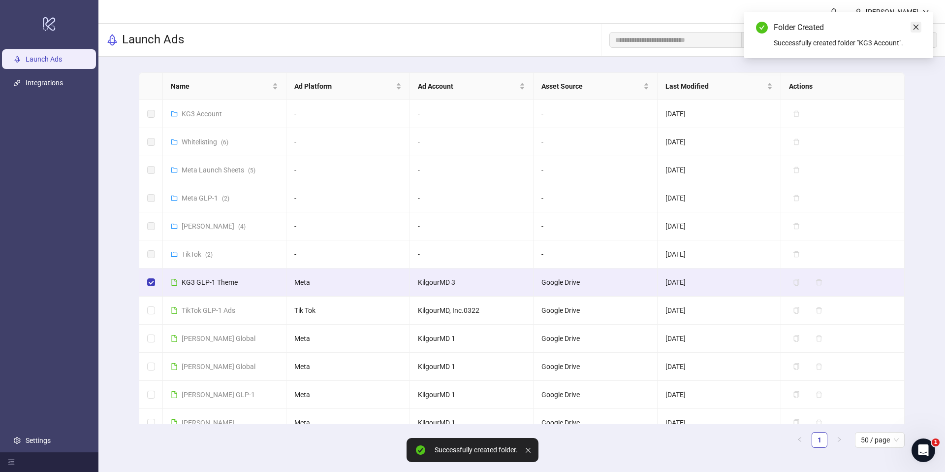
click at [918, 26] on link "Close" at bounding box center [916, 27] width 11 height 11
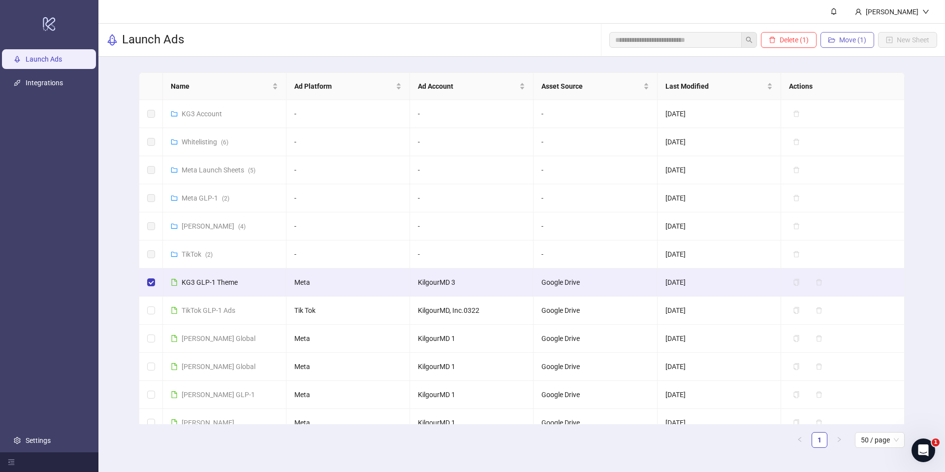
click at [847, 42] on span "Move (1)" at bounding box center [852, 40] width 27 height 8
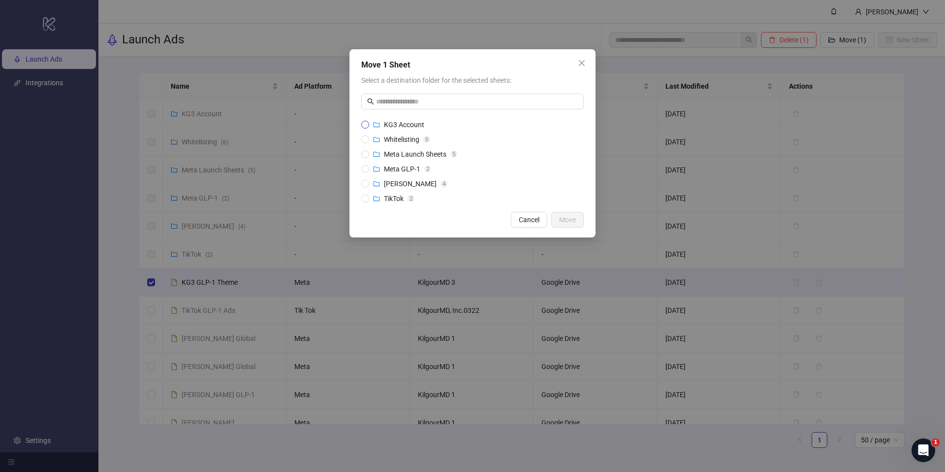
click at [417, 127] on span "KG3 Account" at bounding box center [404, 125] width 40 height 8
click at [580, 218] on button "Move" at bounding box center [567, 220] width 32 height 16
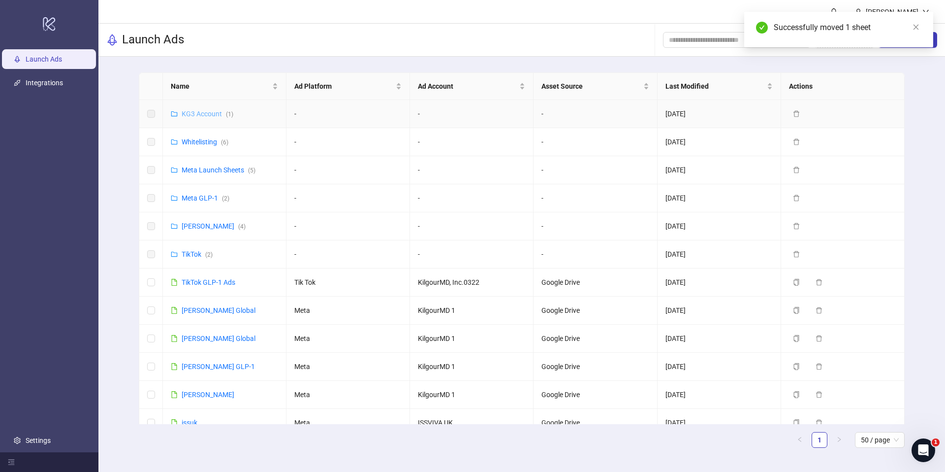
click at [204, 114] on link "KG3 Account ( 1 )" at bounding box center [208, 114] width 52 height 8
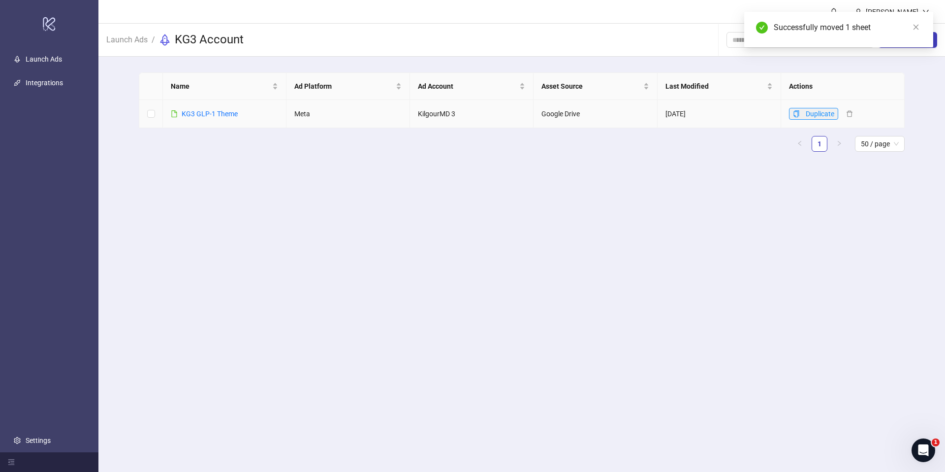
click at [797, 114] on icon "copy" at bounding box center [796, 113] width 7 height 7
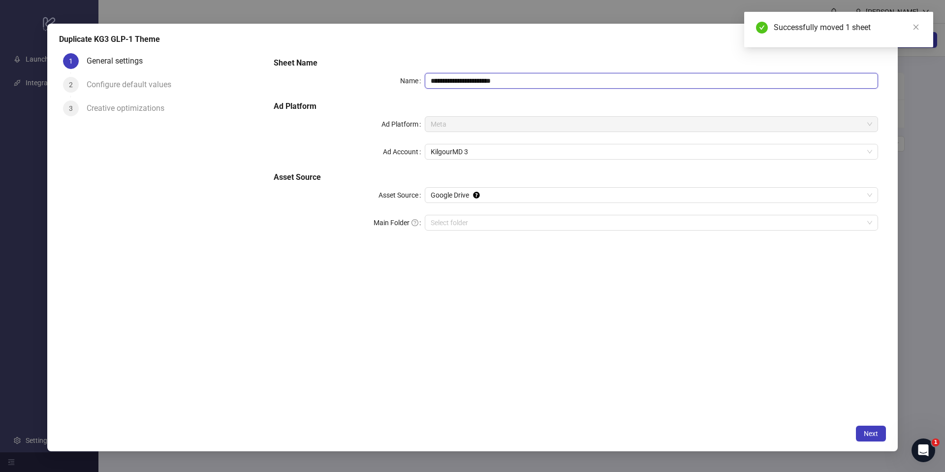
drag, startPoint x: 468, startPoint y: 82, endPoint x: 589, endPoint y: 80, distance: 121.6
click at [591, 79] on input "**********" at bounding box center [651, 81] width 453 height 16
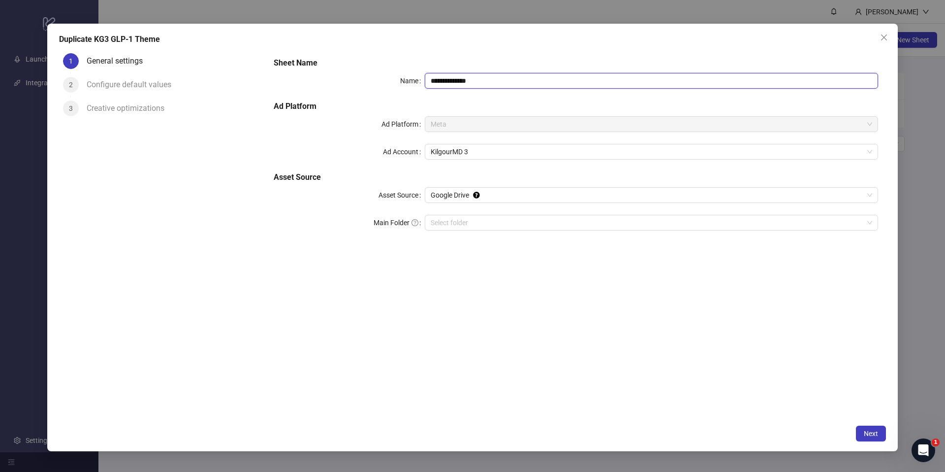
type input "**********"
click at [369, 318] on div "**********" at bounding box center [576, 234] width 620 height 370
click at [863, 438] on button "Next" at bounding box center [871, 433] width 30 height 16
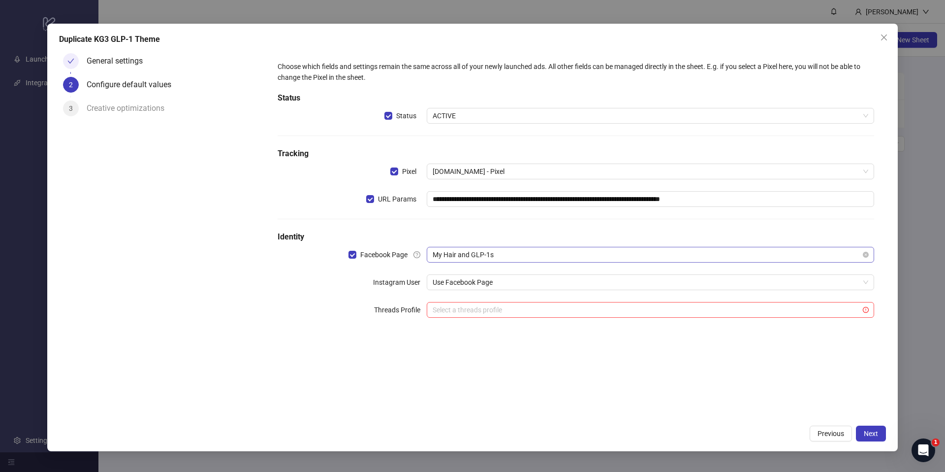
click at [485, 251] on span "My Hair and GLP-1s" at bounding box center [651, 254] width 436 height 15
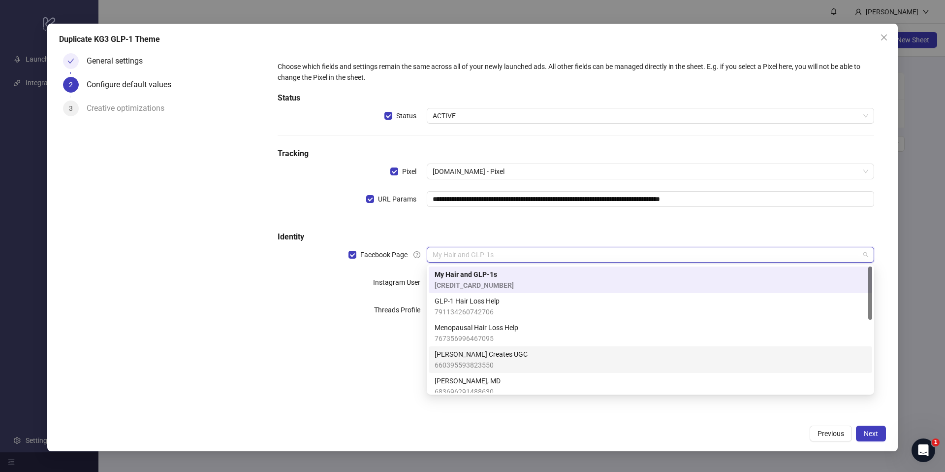
scroll to position [20, 0]
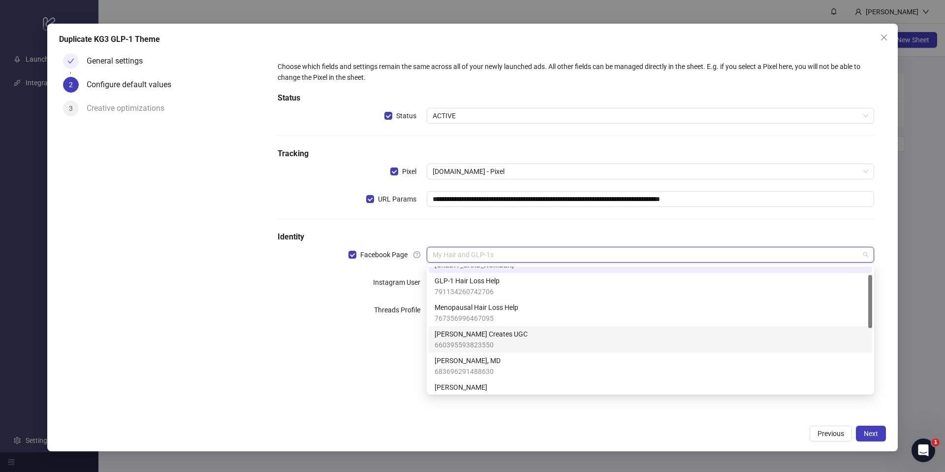
click at [479, 337] on span "[PERSON_NAME] Creates UGC" at bounding box center [481, 333] width 93 height 11
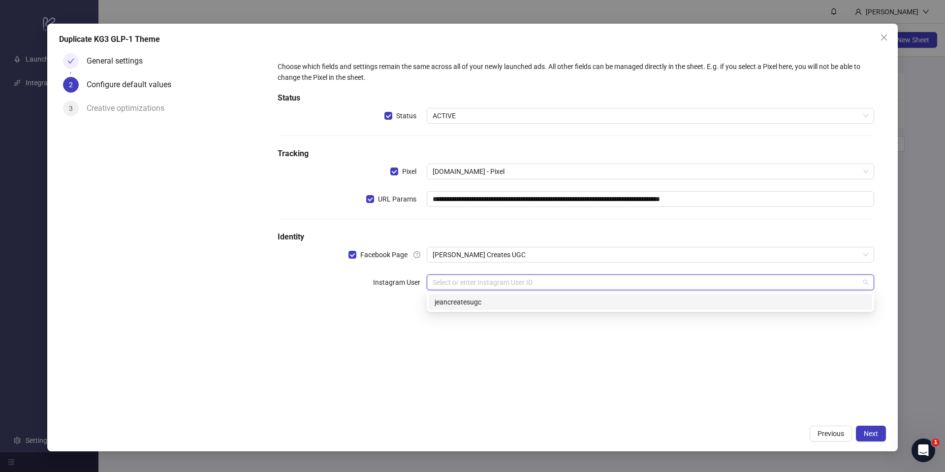
click at [502, 288] on input "search" at bounding box center [646, 282] width 427 height 15
click at [495, 304] on div "jeancreatesugc" at bounding box center [651, 301] width 432 height 11
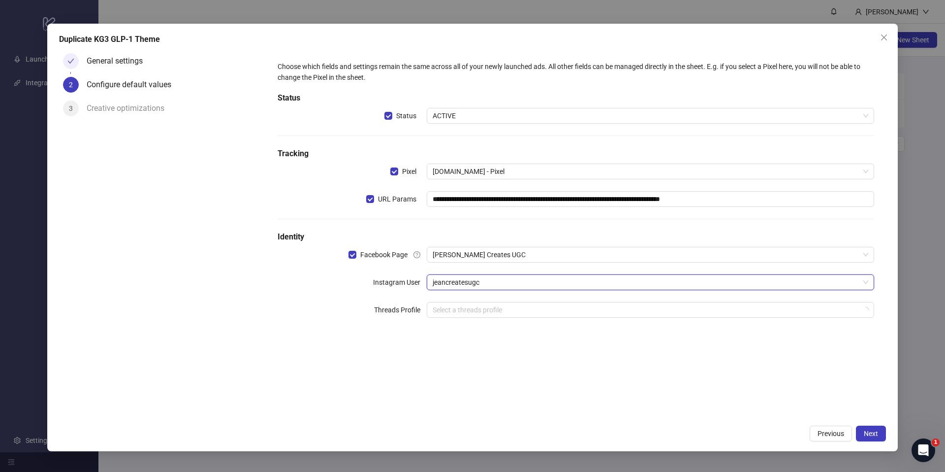
click at [542, 343] on div "**********" at bounding box center [576, 234] width 620 height 370
click at [890, 432] on div "**********" at bounding box center [472, 237] width 851 height 427
click at [865, 431] on span "Next" at bounding box center [871, 433] width 14 height 8
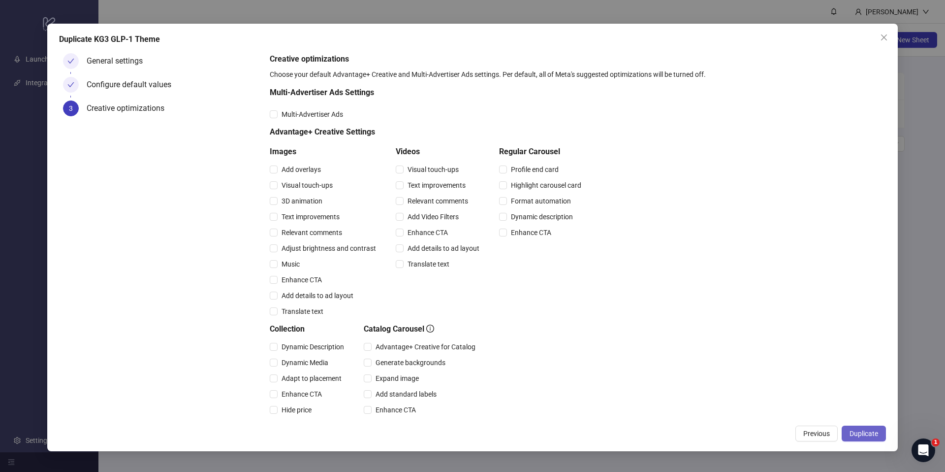
click at [860, 434] on span "Duplicate" at bounding box center [864, 433] width 29 height 8
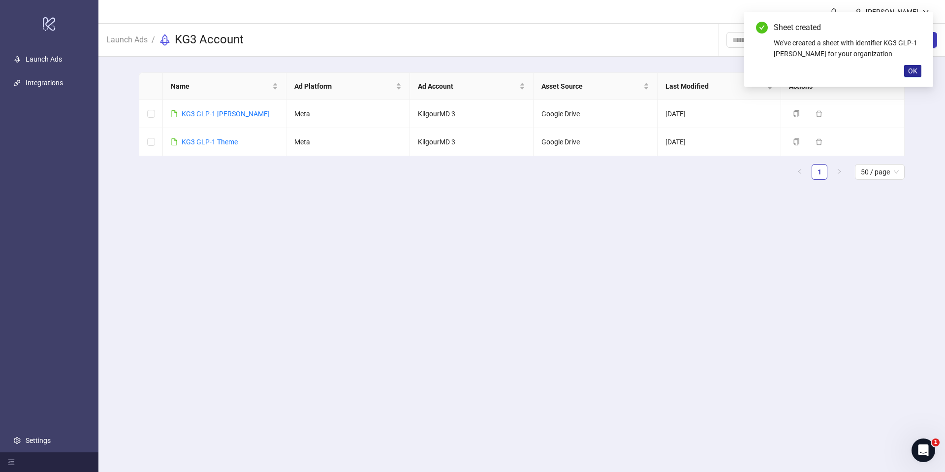
click at [908, 71] on span "OK" at bounding box center [912, 71] width 9 height 8
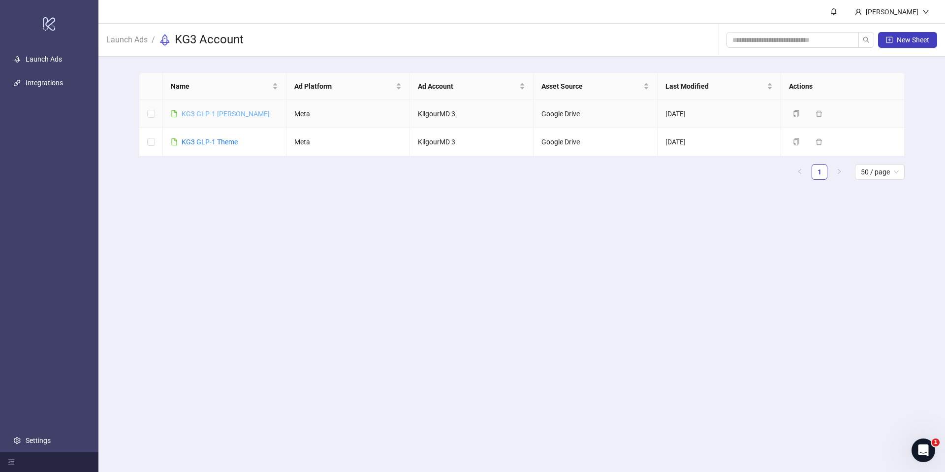
click at [204, 115] on link "KG3 GLP-1 [PERSON_NAME]" at bounding box center [226, 114] width 88 height 8
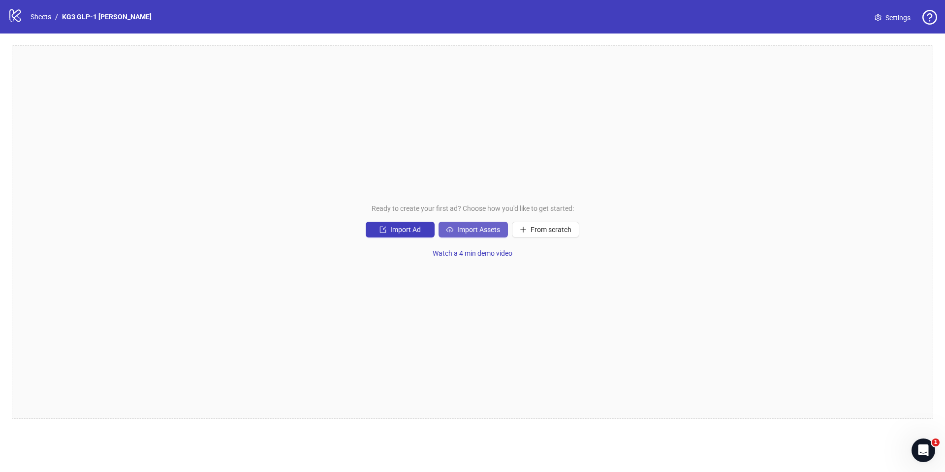
click at [472, 231] on span "Import Assets" at bounding box center [478, 229] width 43 height 8
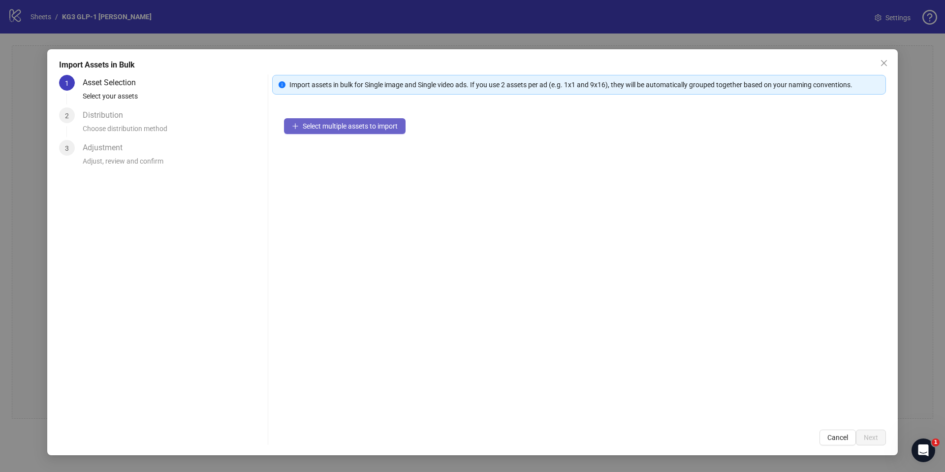
click at [347, 129] on span "Select multiple assets to import" at bounding box center [350, 126] width 95 height 8
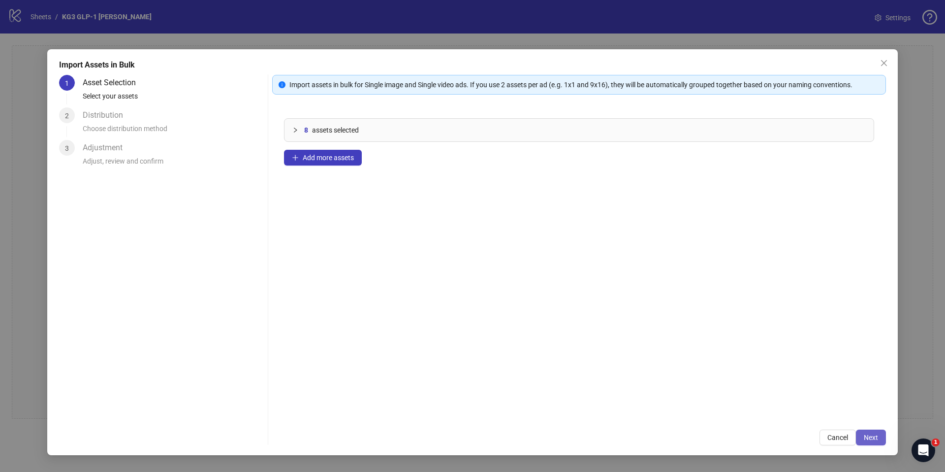
click at [874, 438] on span "Next" at bounding box center [871, 437] width 14 height 8
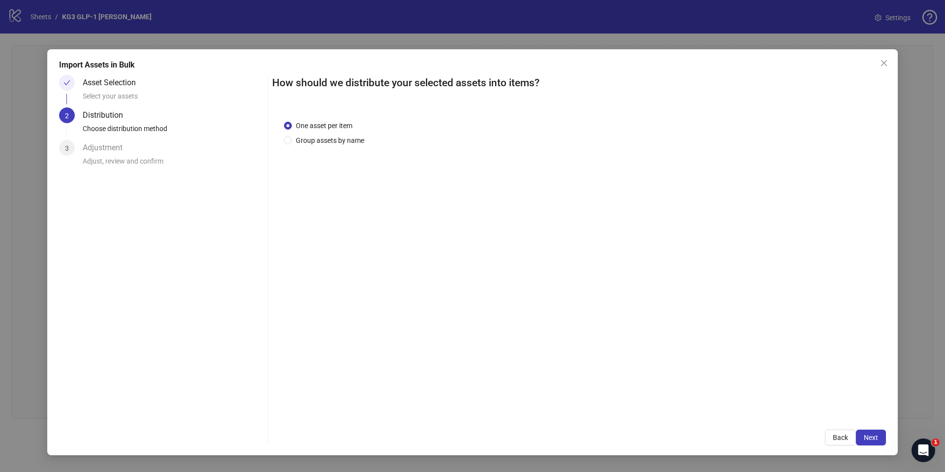
click at [871, 446] on div "Import Assets in Bulk Asset Selection Select your assets 2 Distribution Choose …" at bounding box center [472, 252] width 851 height 406
click at [865, 437] on span "Next" at bounding box center [871, 437] width 14 height 8
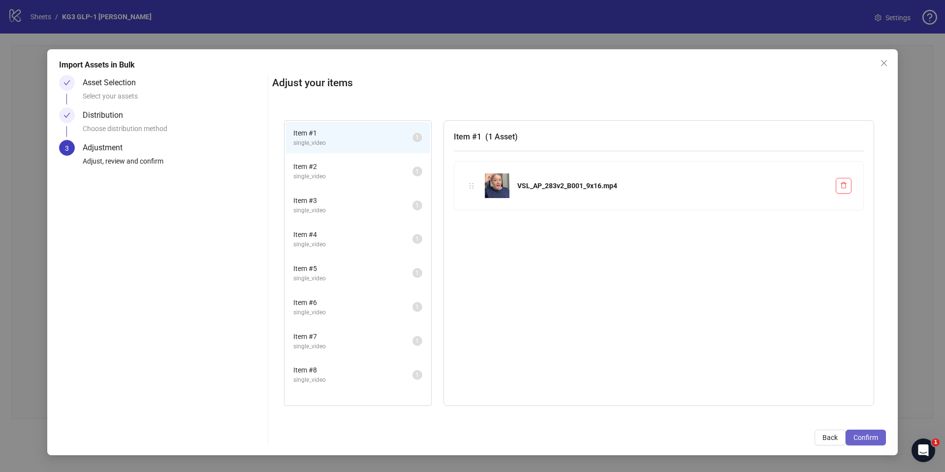
click at [867, 440] on span "Confirm" at bounding box center [865, 437] width 25 height 8
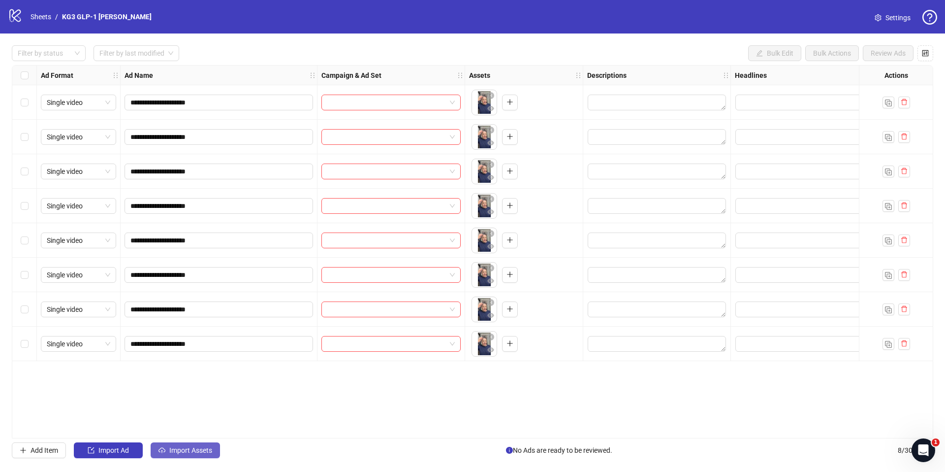
click at [206, 449] on span "Import Assets" at bounding box center [190, 450] width 43 height 8
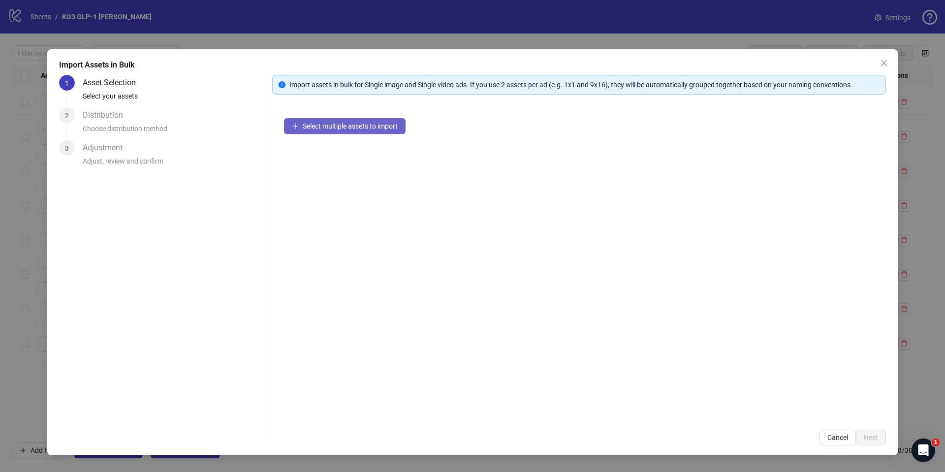
click at [370, 128] on span "Select multiple assets to import" at bounding box center [350, 126] width 95 height 8
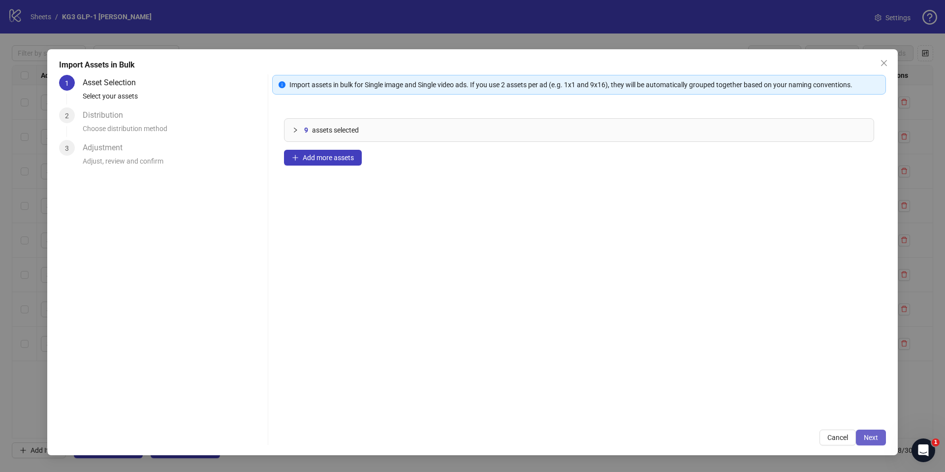
click at [877, 435] on span "Next" at bounding box center [871, 437] width 14 height 8
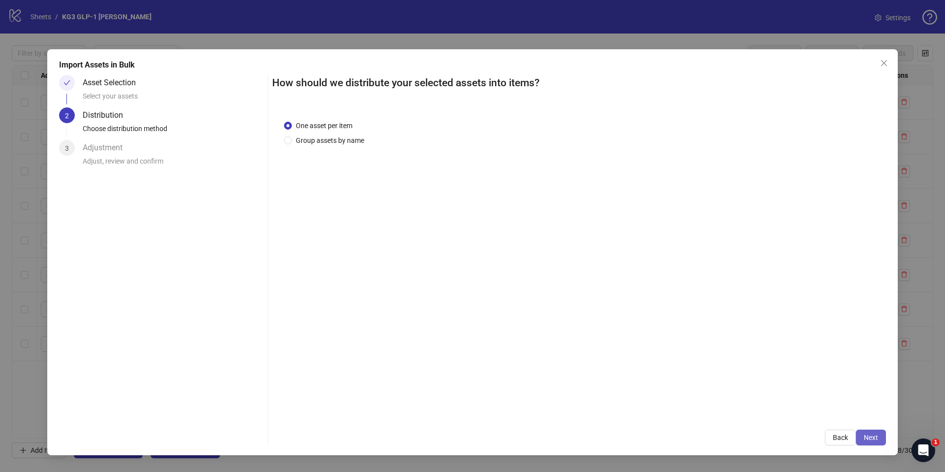
click at [881, 434] on button "Next" at bounding box center [871, 437] width 30 height 16
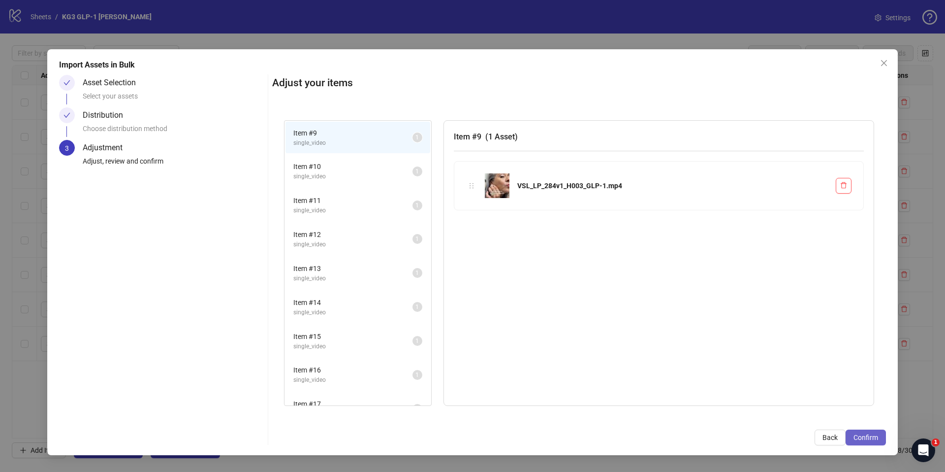
click at [873, 441] on button "Confirm" at bounding box center [866, 437] width 40 height 16
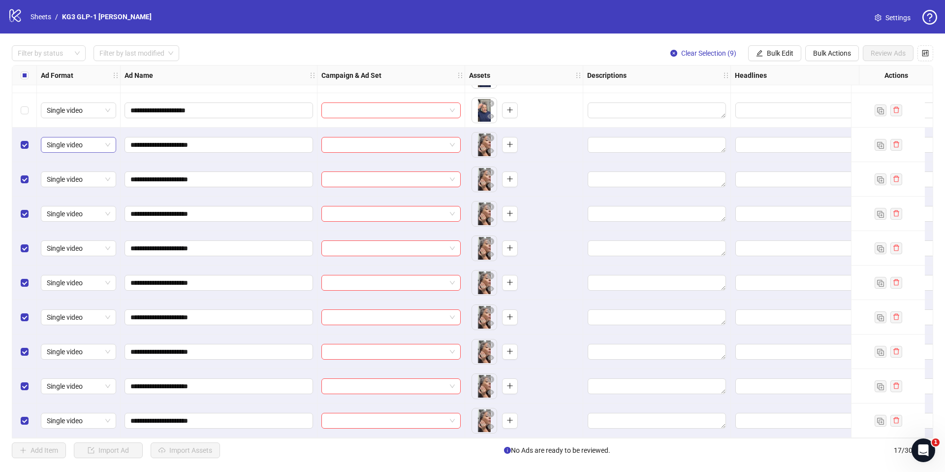
scroll to position [237, 0]
drag, startPoint x: 775, startPoint y: 55, endPoint x: 783, endPoint y: 62, distance: 10.5
click at [775, 55] on span "Bulk Edit" at bounding box center [780, 53] width 27 height 8
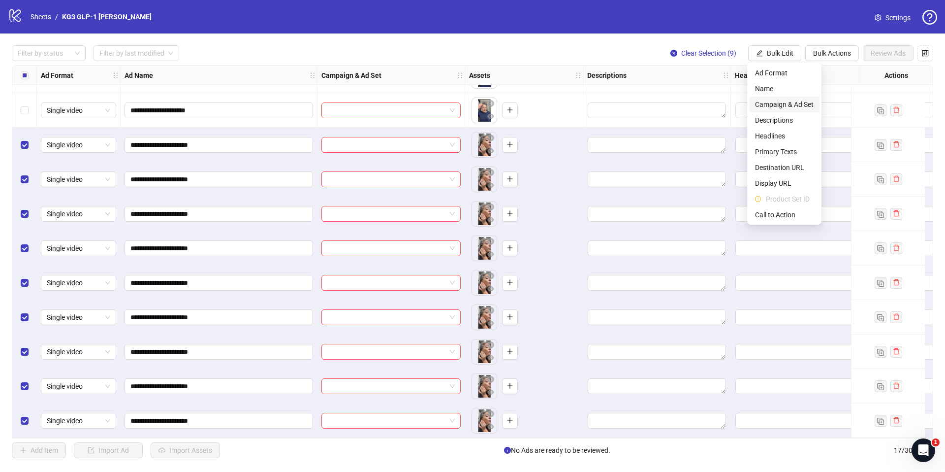
click at [787, 104] on span "Campaign & Ad Set" at bounding box center [784, 104] width 59 height 11
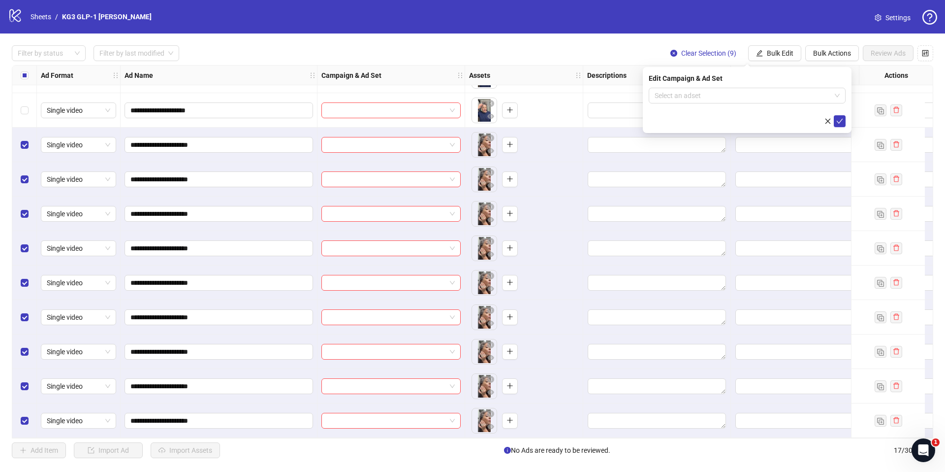
click at [780, 104] on form "Select an adset" at bounding box center [747, 107] width 197 height 39
click at [785, 95] on input "search" at bounding box center [743, 95] width 176 height 15
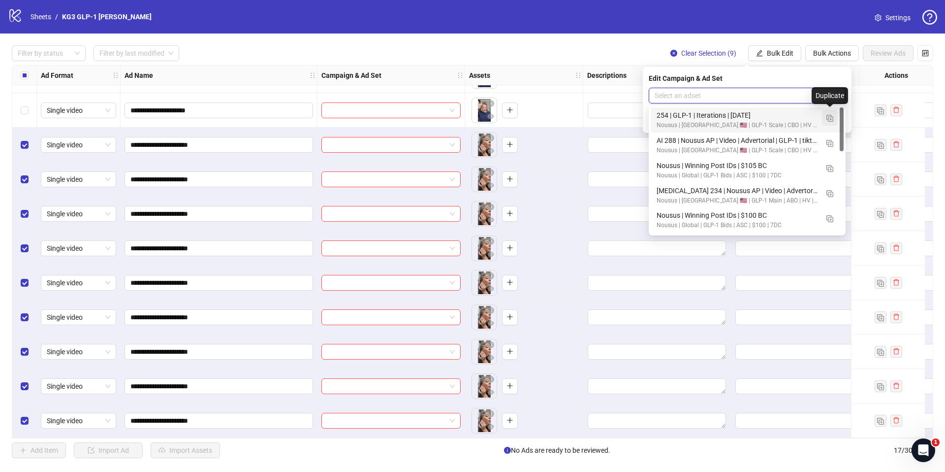
click at [834, 118] on button "button" at bounding box center [830, 118] width 16 height 16
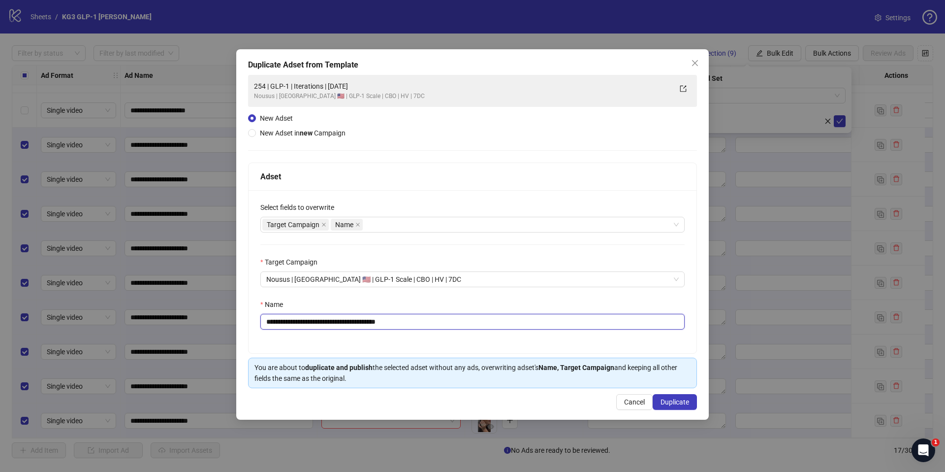
click at [567, 316] on input "**********" at bounding box center [472, 322] width 424 height 16
paste input "**********"
type input "**********"
click at [676, 403] on span "Duplicate" at bounding box center [675, 402] width 29 height 8
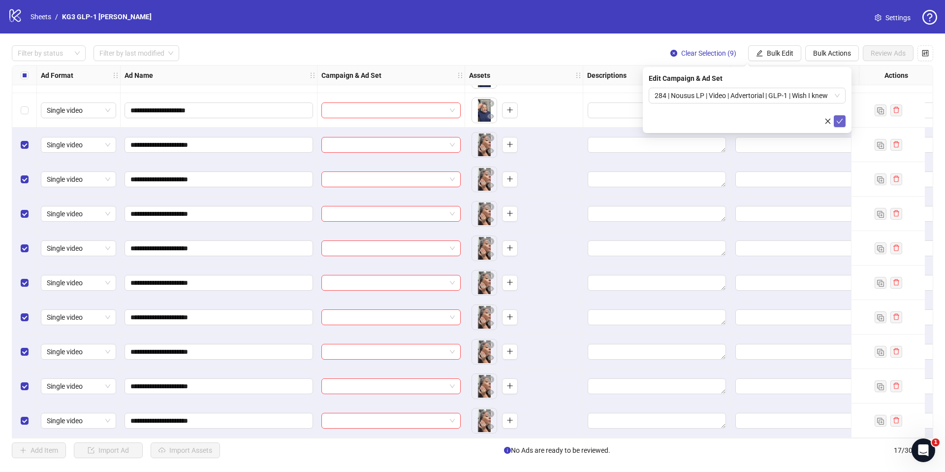
click at [841, 126] on button "submit" at bounding box center [840, 121] width 12 height 12
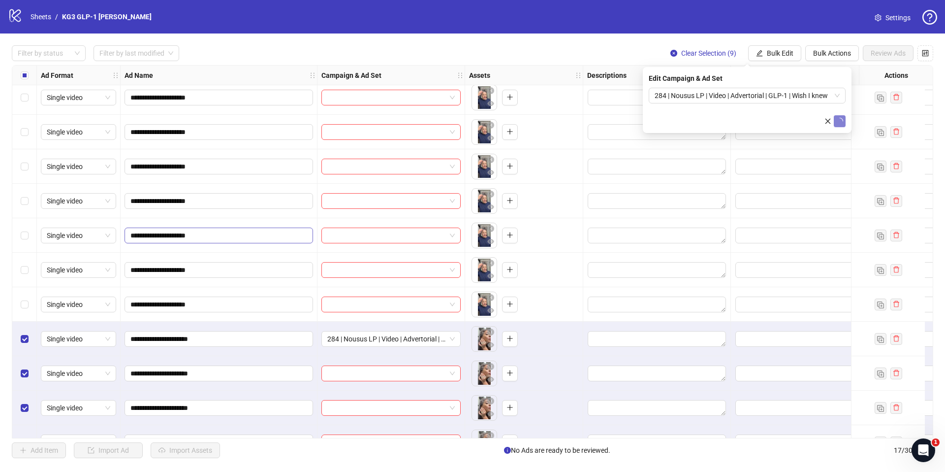
scroll to position [36, 0]
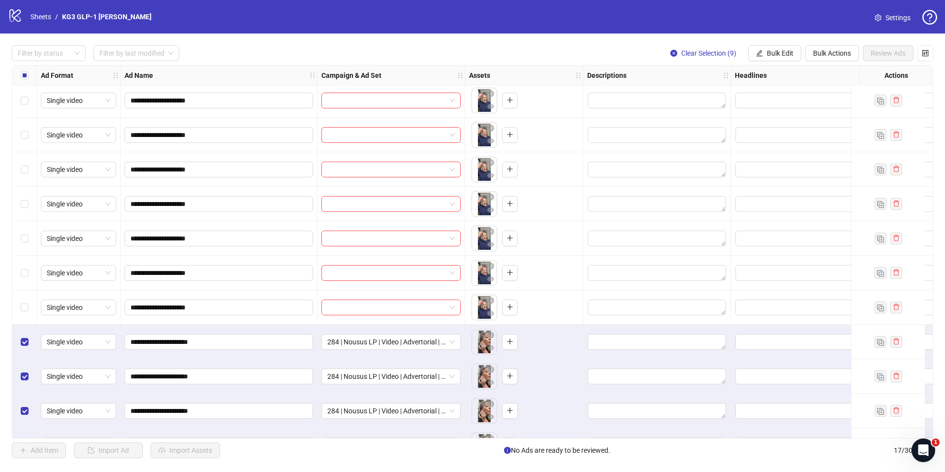
click at [29, 77] on div "Select all rows" at bounding box center [24, 75] width 25 height 20
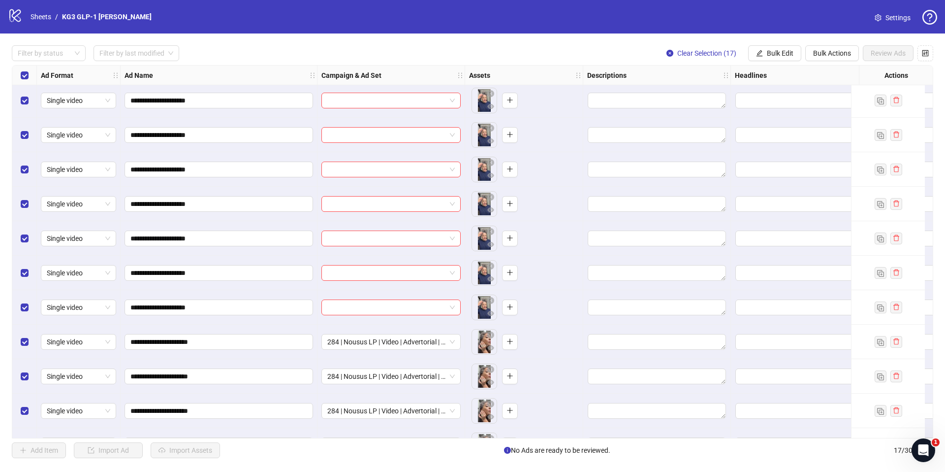
click at [29, 77] on div "Select all rows" at bounding box center [24, 75] width 25 height 20
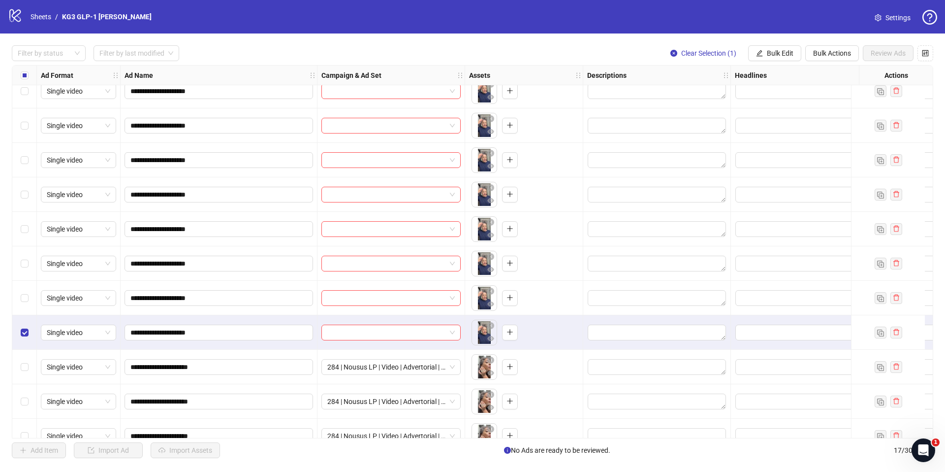
scroll to position [0, 0]
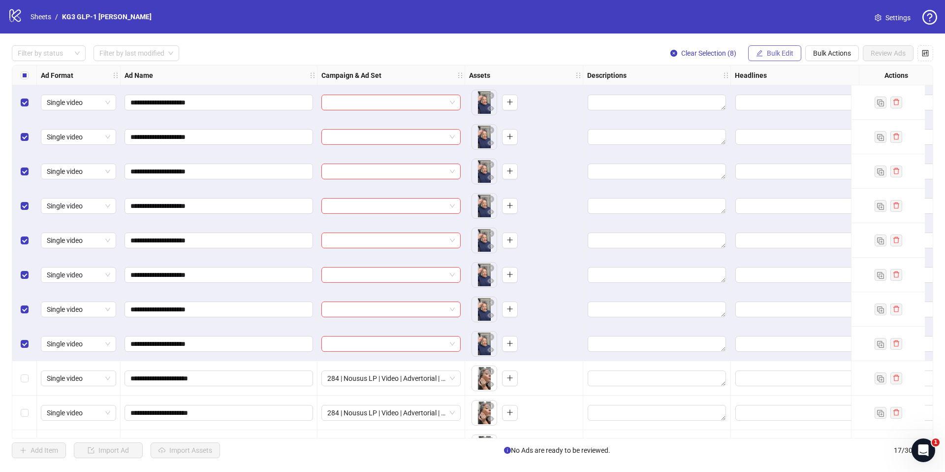
click at [769, 57] on span "Bulk Edit" at bounding box center [780, 53] width 27 height 8
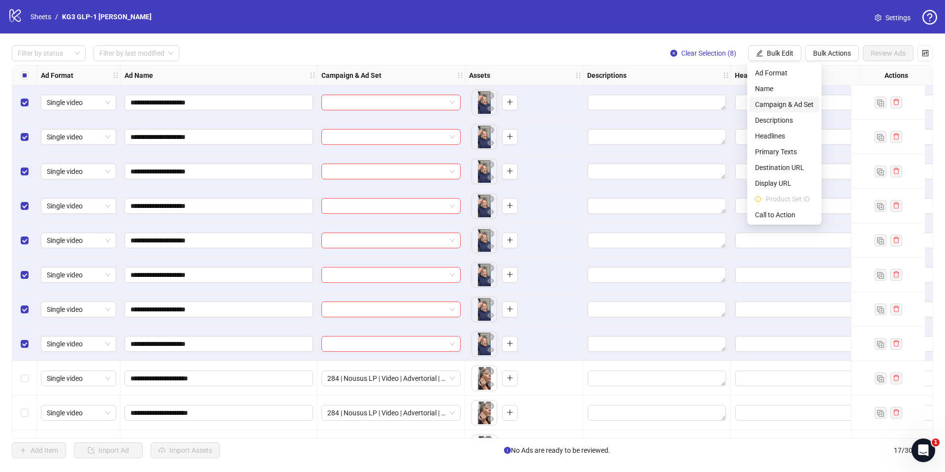
click at [784, 107] on span "Campaign & Ad Set" at bounding box center [784, 104] width 59 height 11
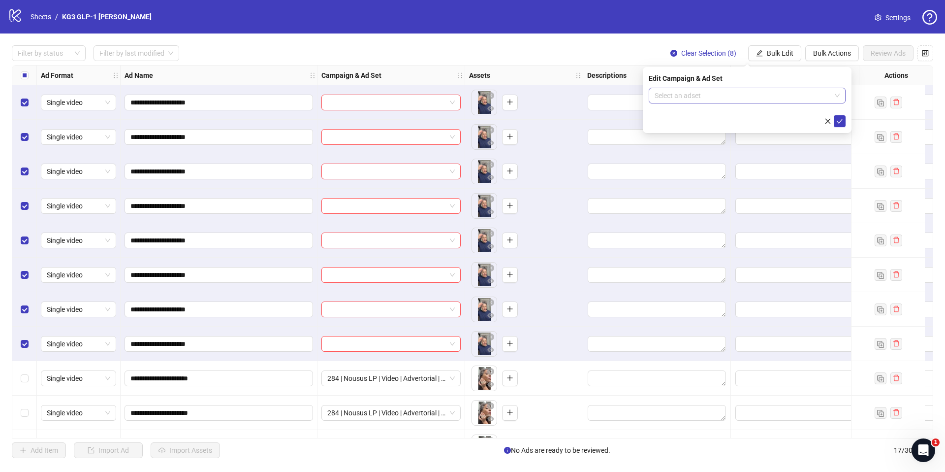
click at [770, 91] on input "search" at bounding box center [743, 95] width 176 height 15
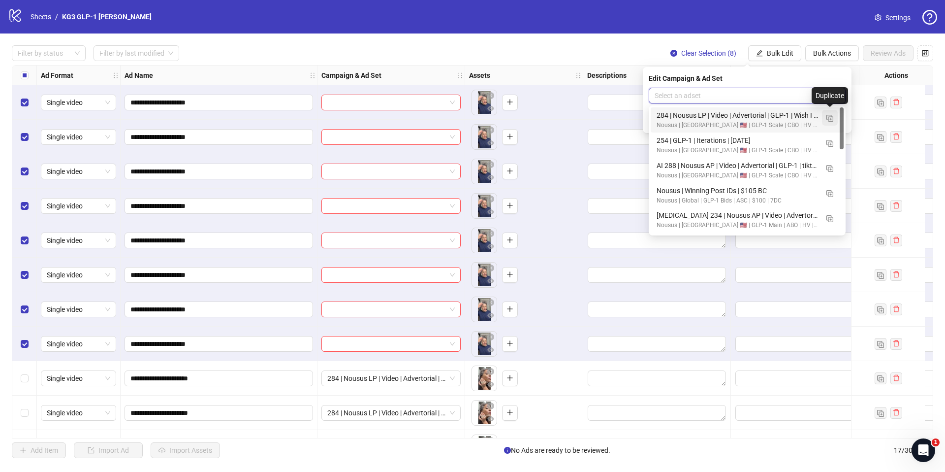
click at [830, 118] on img "button" at bounding box center [829, 118] width 7 height 7
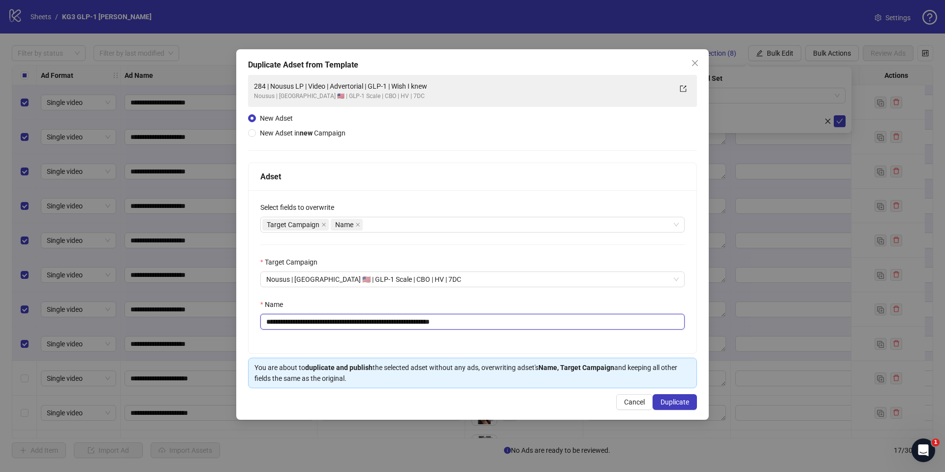
click at [403, 321] on input "**********" at bounding box center [472, 322] width 424 height 16
paste input "*"
type input "**********"
click at [674, 406] on button "Duplicate" at bounding box center [675, 402] width 44 height 16
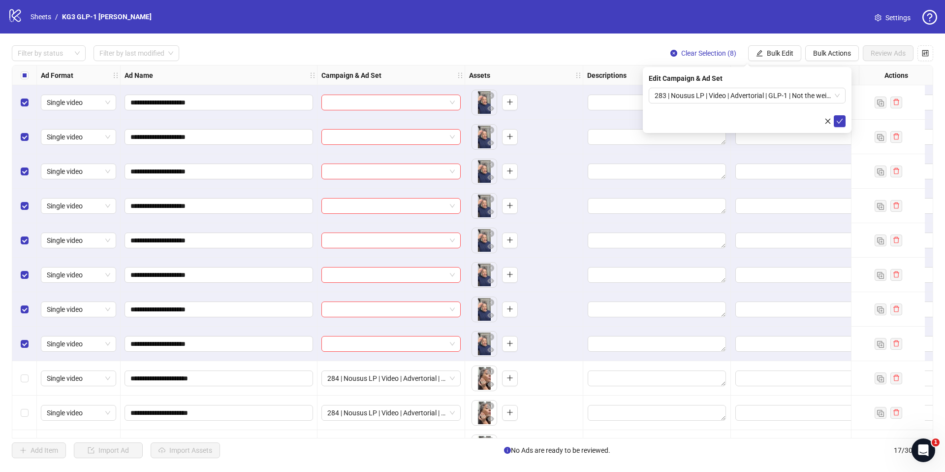
click at [838, 124] on icon "check" at bounding box center [839, 121] width 7 height 7
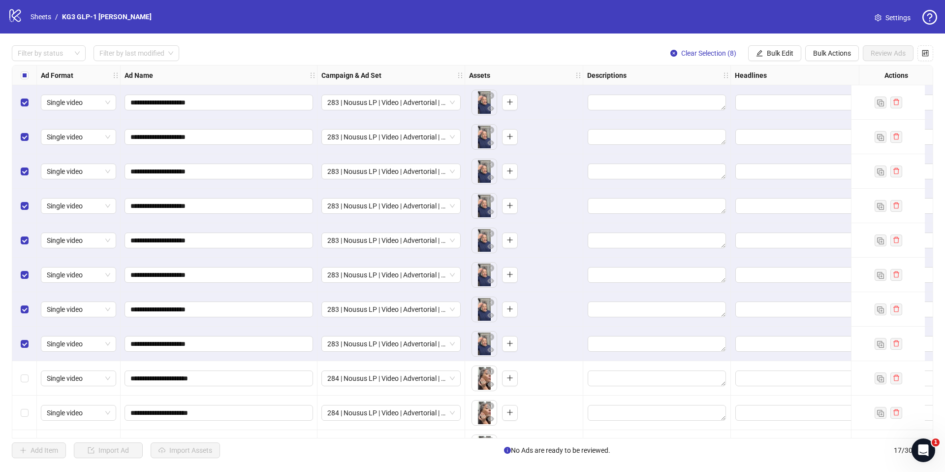
click at [26, 82] on div "Select all rows" at bounding box center [24, 75] width 25 height 20
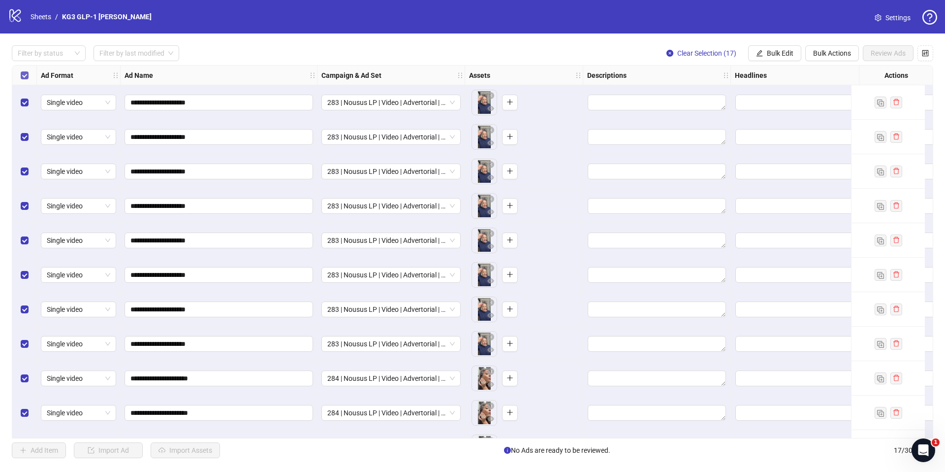
click at [25, 80] on label "Select all rows" at bounding box center [25, 75] width 8 height 11
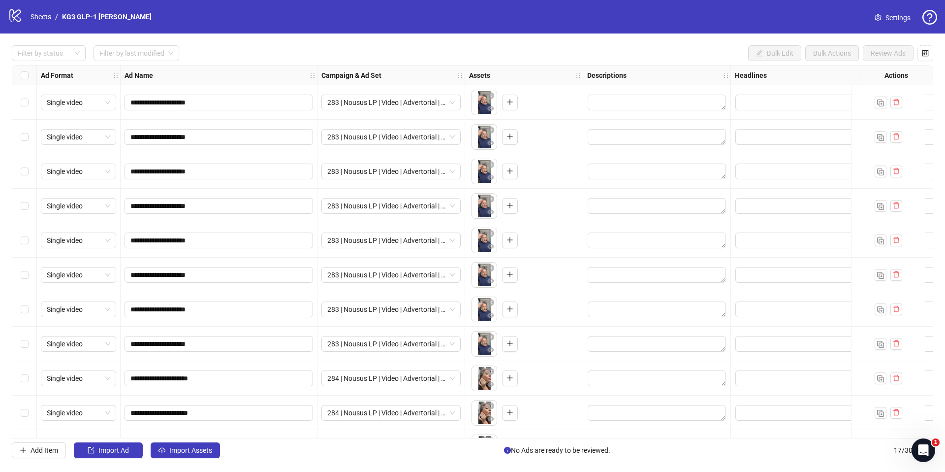
click at [15, 75] on div "Select all rows" at bounding box center [24, 75] width 25 height 20
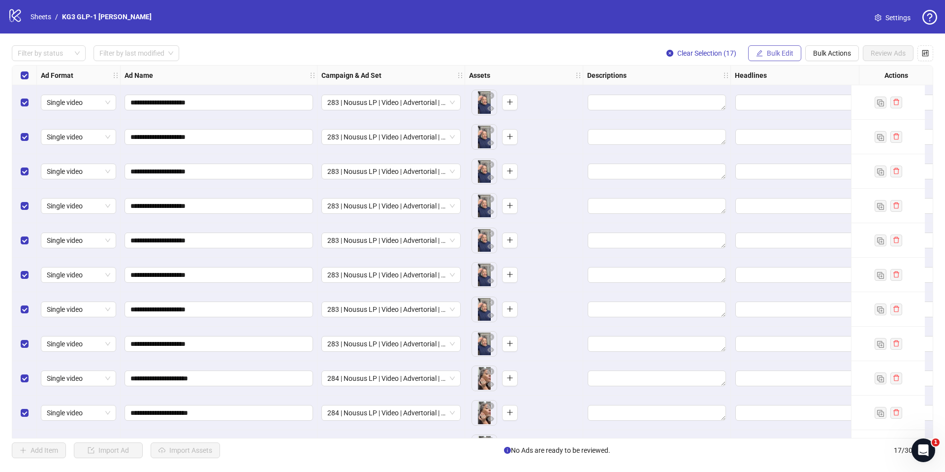
click at [764, 47] on button "Bulk Edit" at bounding box center [774, 53] width 53 height 16
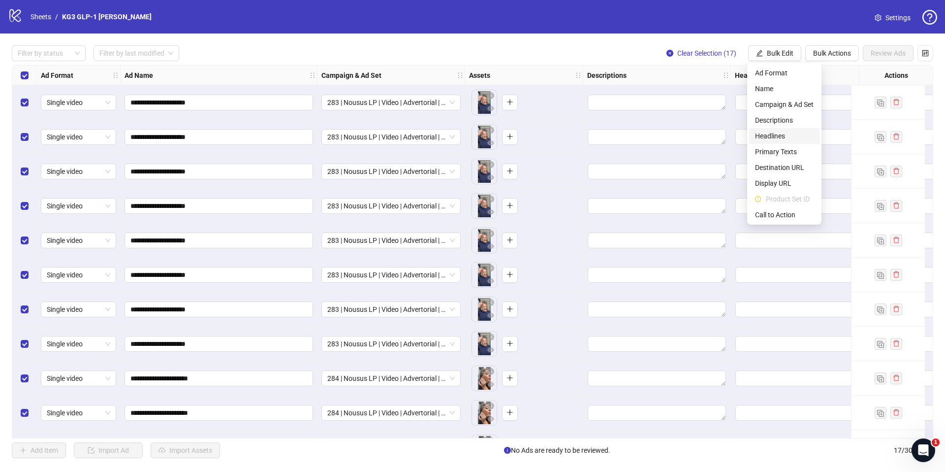
click at [781, 142] on li "Headlines" at bounding box center [784, 136] width 70 height 16
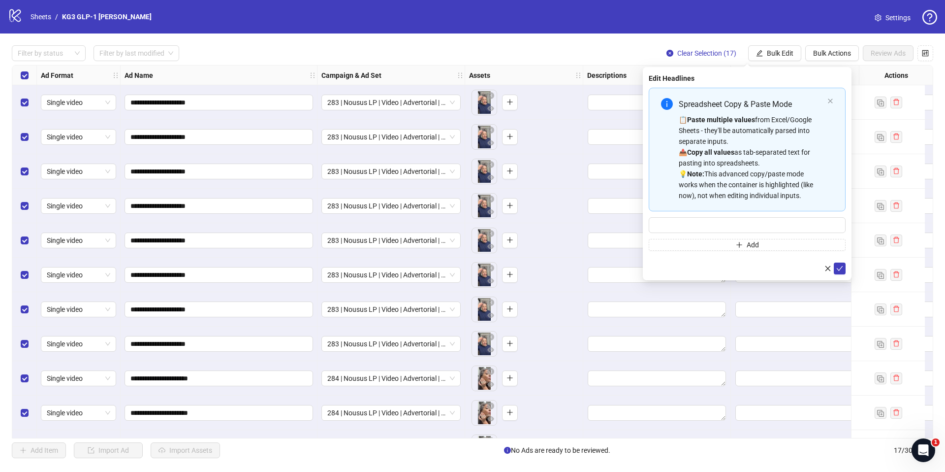
drag, startPoint x: 676, startPoint y: 129, endPoint x: 697, endPoint y: 135, distance: 22.1
click at [676, 129] on div "Spreadsheet Copy & Paste Mode 📋 Paste multiple values from Excel/Google Sheets …" at bounding box center [747, 150] width 197 height 124
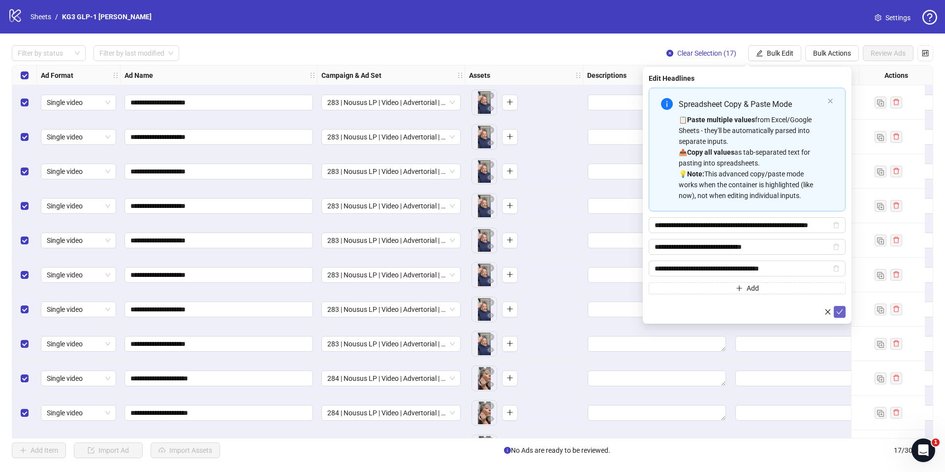
click at [835, 307] on button "submit" at bounding box center [840, 312] width 12 height 12
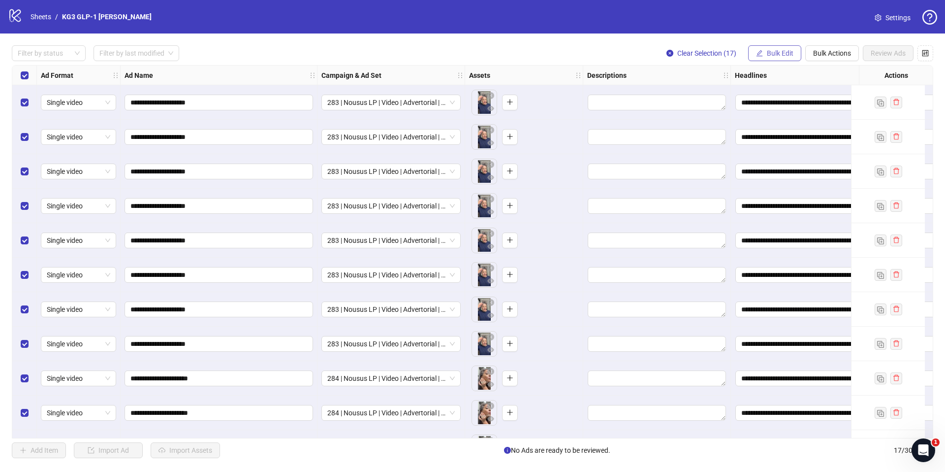
click at [773, 57] on span "Bulk Edit" at bounding box center [780, 53] width 27 height 8
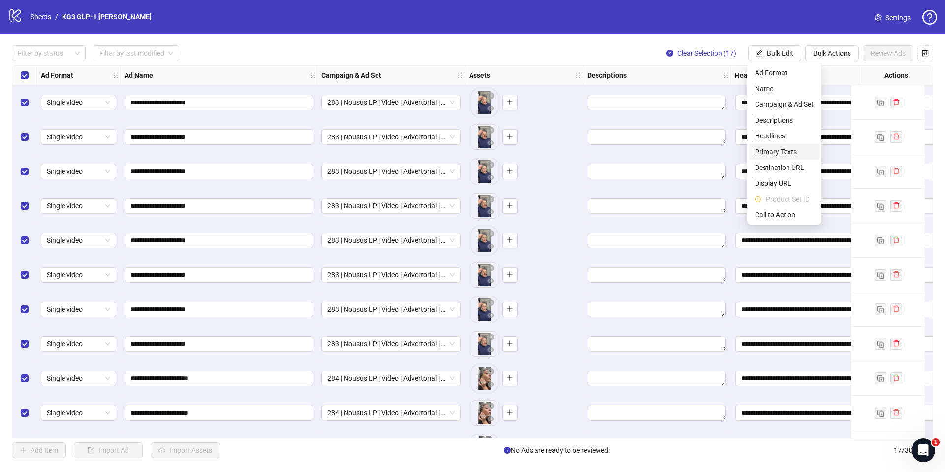
click at [777, 150] on span "Primary Texts" at bounding box center [784, 151] width 59 height 11
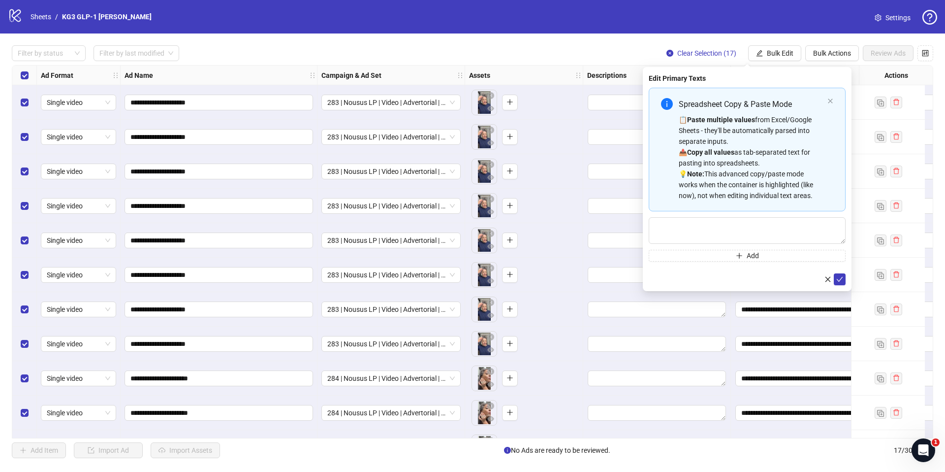
click at [773, 131] on div "📋 Paste multiple values from Excel/Google Sheets - they'll be automatically par…" at bounding box center [751, 157] width 145 height 87
type textarea "**********"
click at [831, 277] on icon "close" at bounding box center [827, 279] width 7 height 7
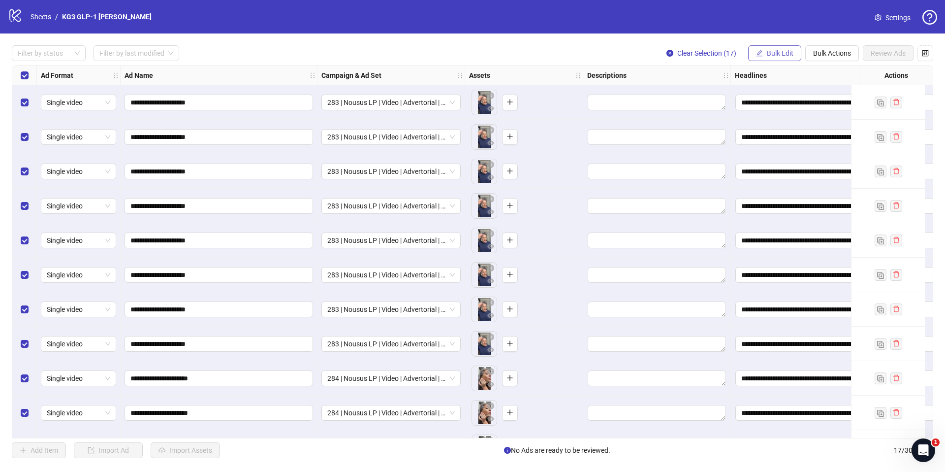
drag, startPoint x: 781, startPoint y: 47, endPoint x: 781, endPoint y: 56, distance: 8.4
click at [781, 47] on button "Bulk Edit" at bounding box center [774, 53] width 53 height 16
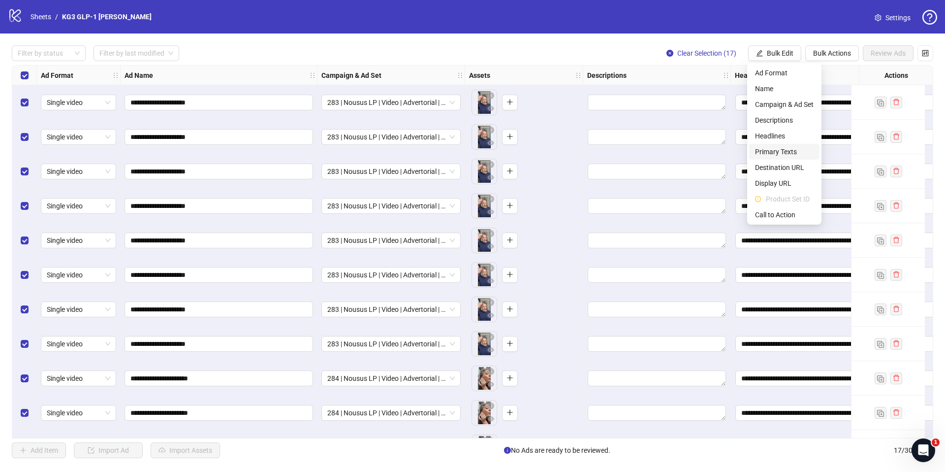
click at [776, 151] on span "Primary Texts" at bounding box center [784, 151] width 59 height 11
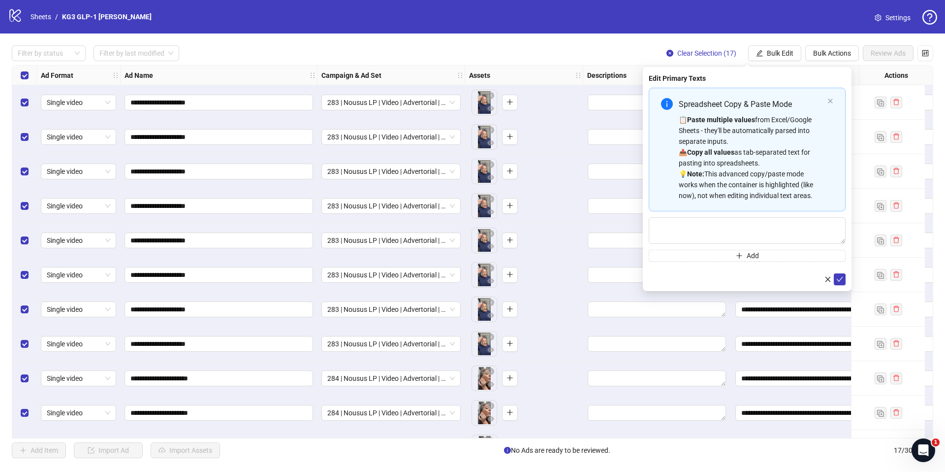
click at [767, 135] on div "📋 Paste multiple values from Excel/Google Sheets - they'll be automatically par…" at bounding box center [751, 157] width 145 height 87
type textarea "**********"
drag, startPoint x: 842, startPoint y: 277, endPoint x: 682, endPoint y: 80, distance: 253.7
click at [842, 278] on icon "check" at bounding box center [839, 279] width 7 height 7
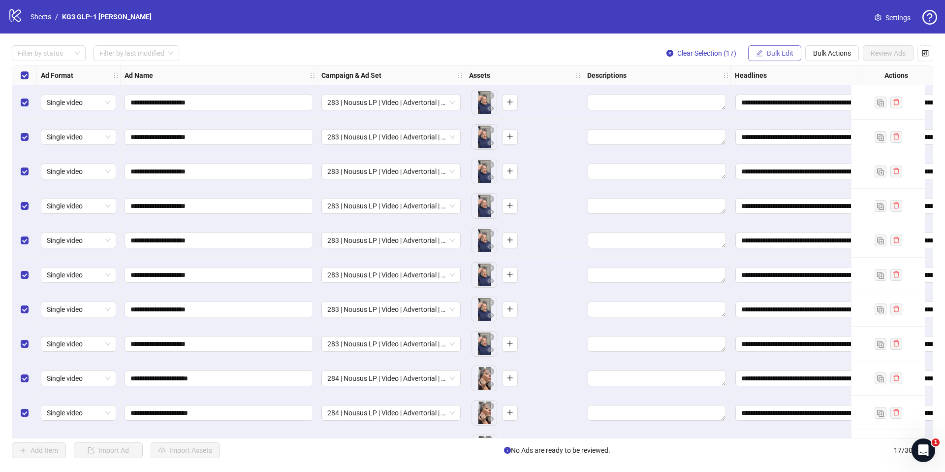
click at [764, 53] on button "Bulk Edit" at bounding box center [774, 53] width 53 height 16
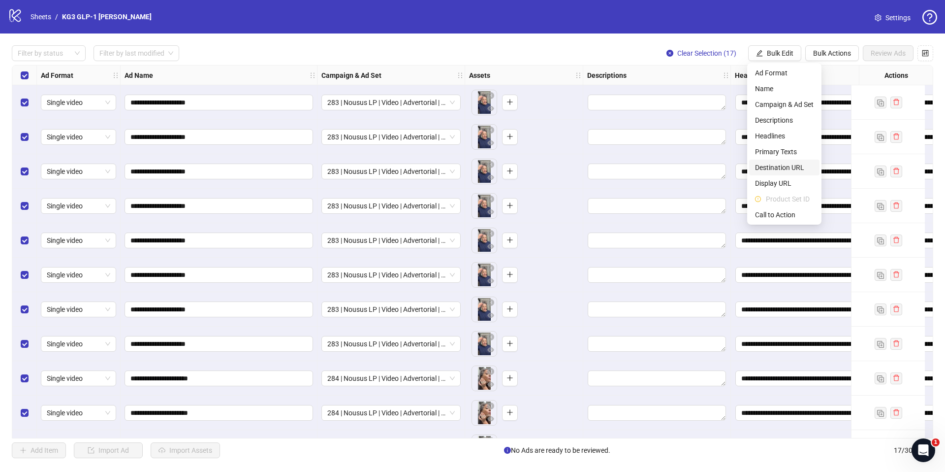
click at [786, 166] on span "Destination URL" at bounding box center [784, 167] width 59 height 11
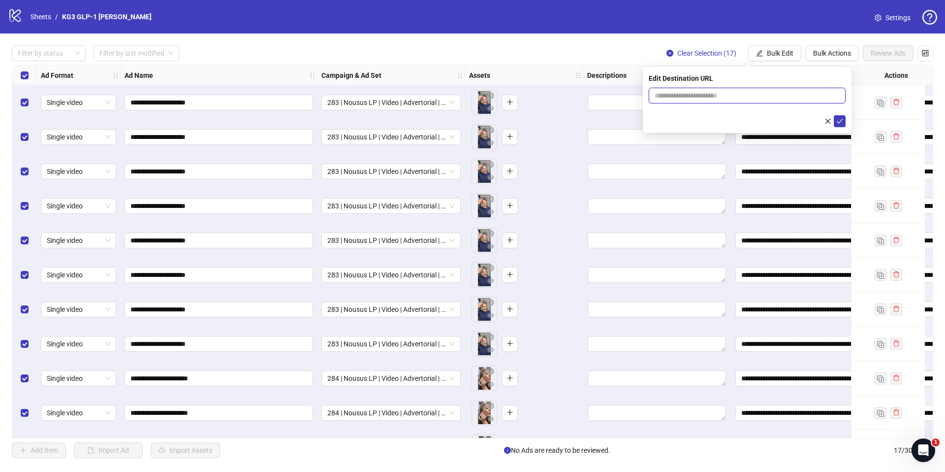
click at [749, 95] on input "text" at bounding box center [743, 95] width 177 height 11
paste input "**********"
type input "**********"
click at [837, 124] on icon "check" at bounding box center [839, 121] width 7 height 7
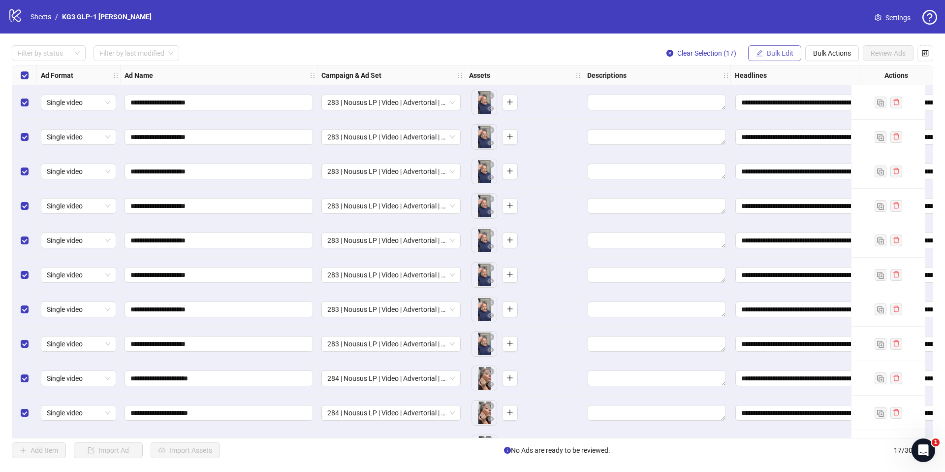
click at [786, 56] on span "Bulk Edit" at bounding box center [780, 53] width 27 height 8
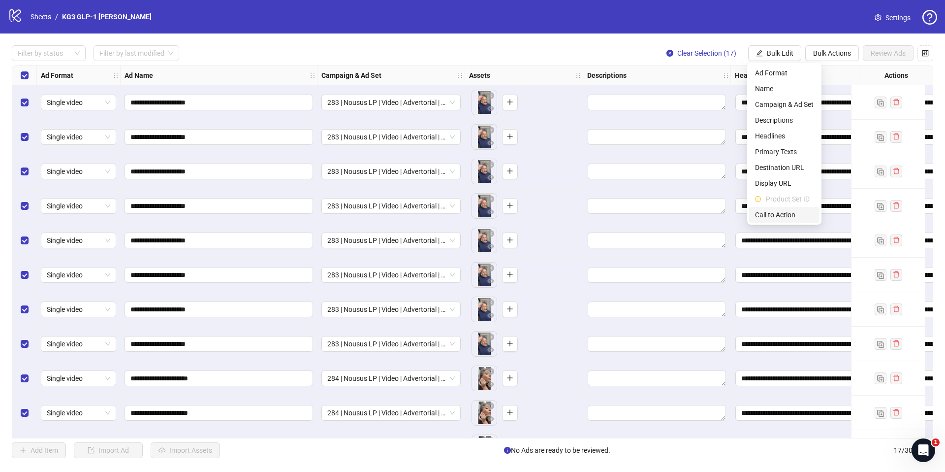
click at [775, 216] on span "Call to Action" at bounding box center [784, 214] width 59 height 11
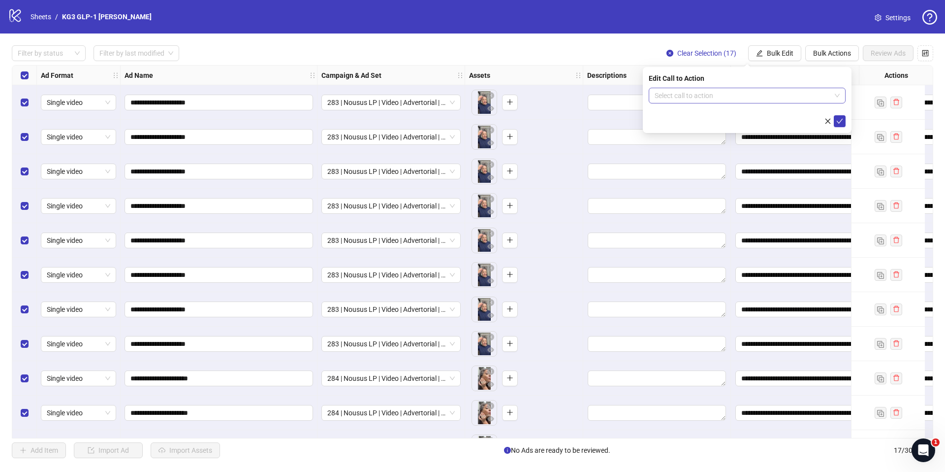
click at [702, 101] on div "Select call to action" at bounding box center [747, 96] width 197 height 16
type input "****"
click at [700, 113] on div "Learn more" at bounding box center [747, 115] width 181 height 11
click at [843, 122] on icon "check" at bounding box center [839, 121] width 7 height 7
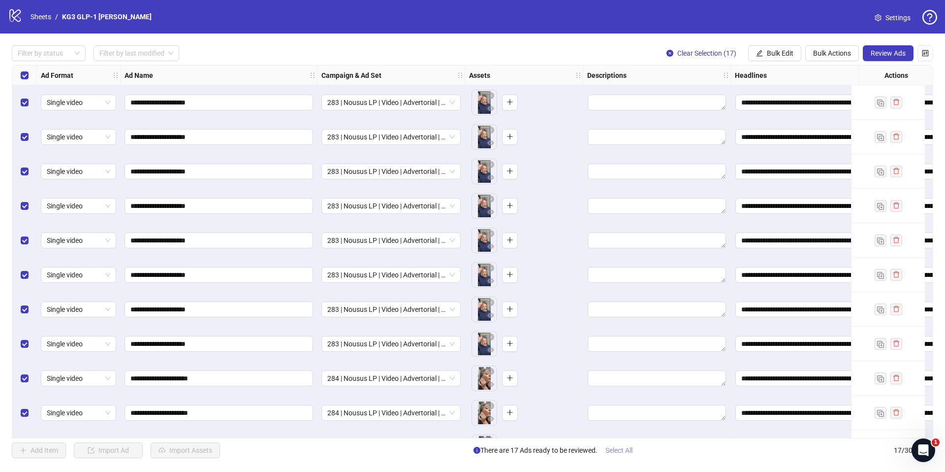
click at [614, 449] on span "Select All" at bounding box center [618, 450] width 27 height 8
click at [882, 51] on span "Review Ads" at bounding box center [888, 53] width 35 height 8
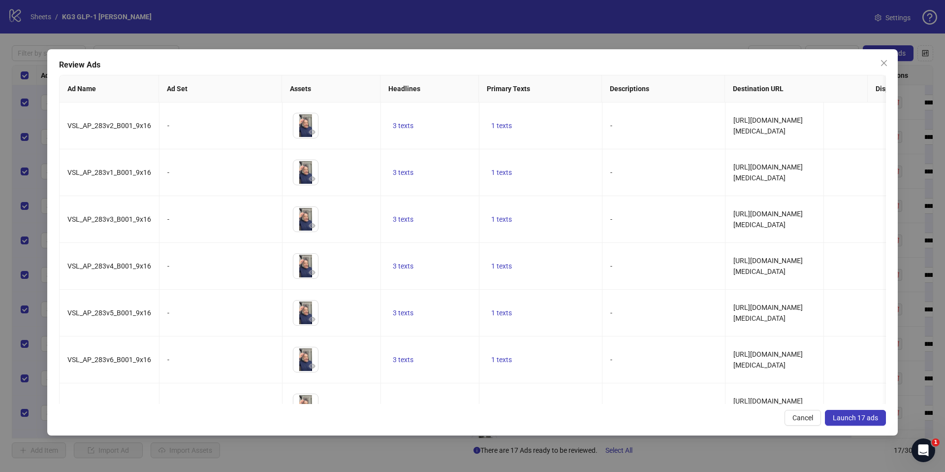
click at [851, 421] on span "Launch 17 ads" at bounding box center [855, 417] width 45 height 8
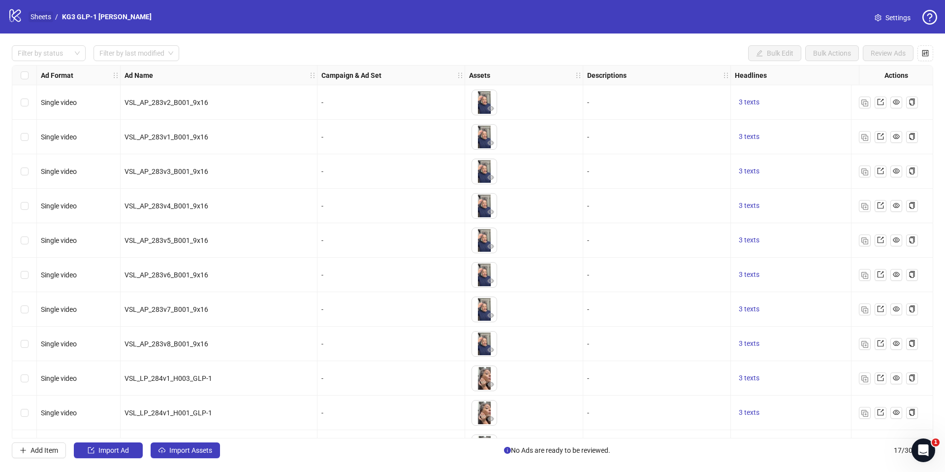
click at [42, 18] on link "Sheets" at bounding box center [41, 16] width 25 height 11
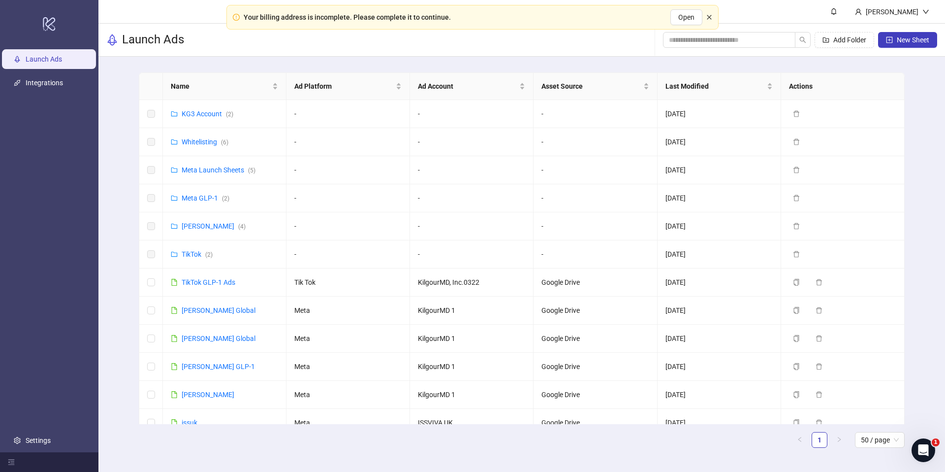
click at [709, 19] on icon "close" at bounding box center [709, 17] width 6 height 6
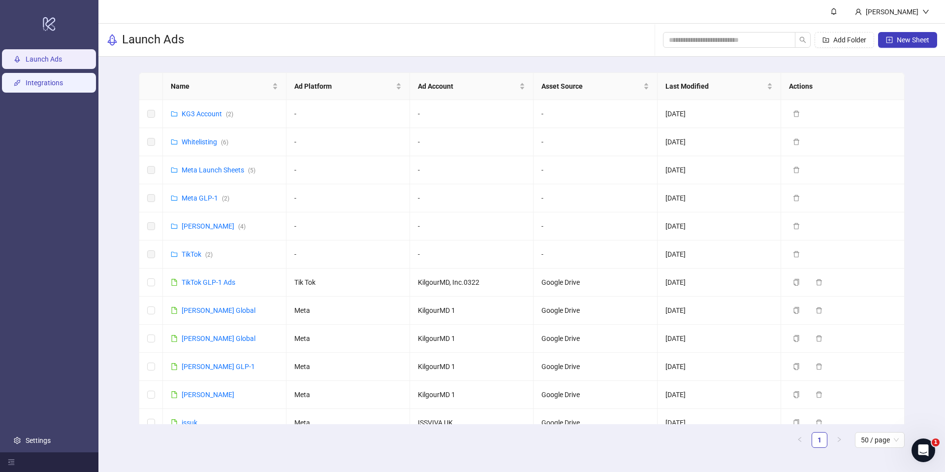
click at [50, 84] on link "Integrations" at bounding box center [44, 83] width 37 height 8
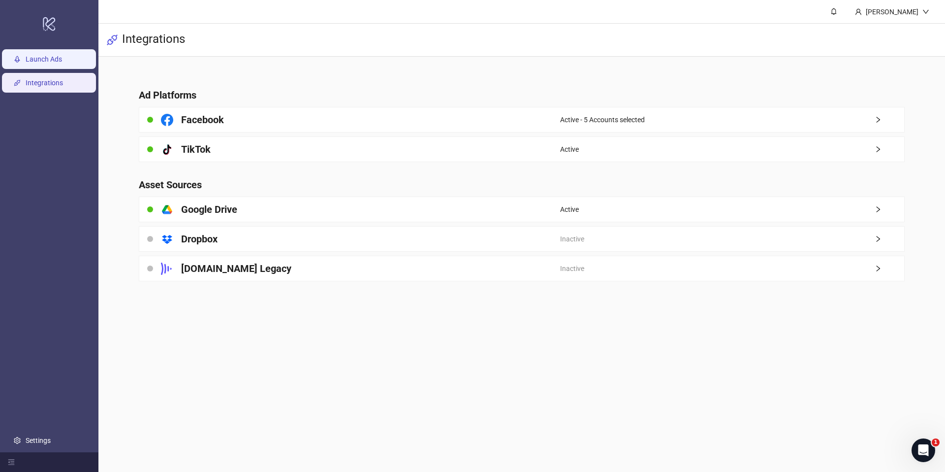
click at [53, 63] on link "Launch Ads" at bounding box center [44, 59] width 36 height 8
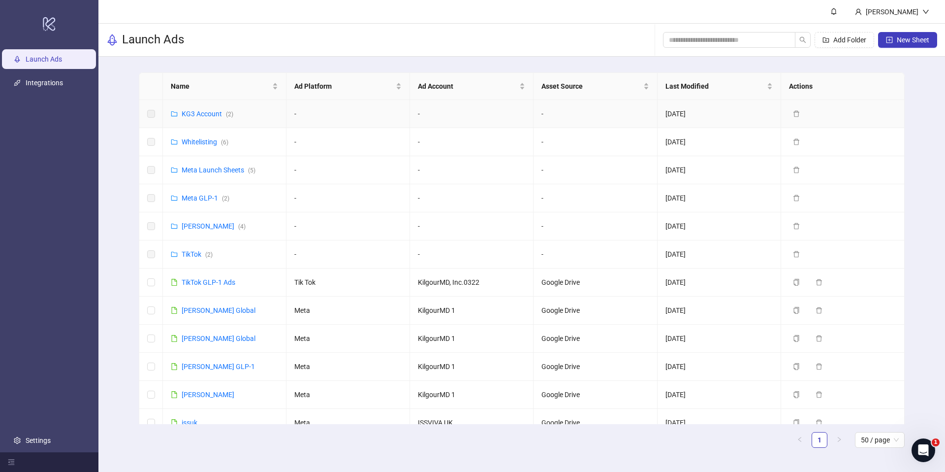
click at [188, 118] on div "KG3 Account ( 2 )" at bounding box center [208, 113] width 52 height 11
click at [193, 114] on link "KG3 Account ( 2 )" at bounding box center [208, 114] width 52 height 8
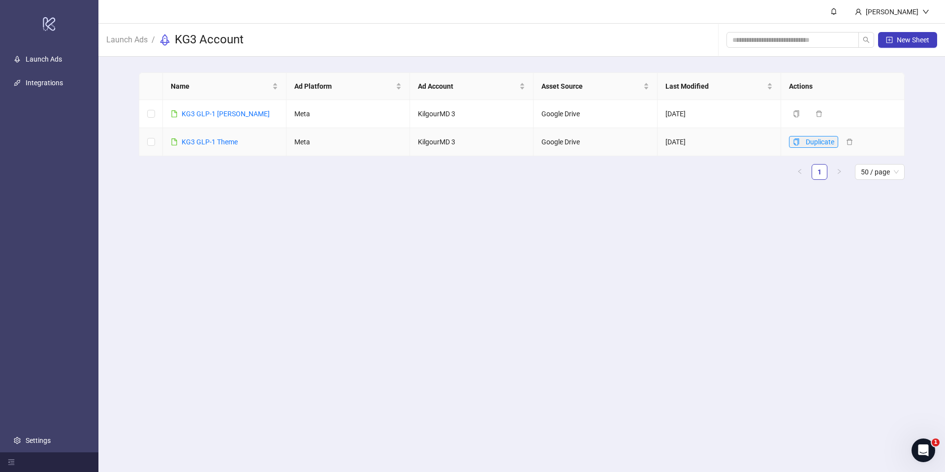
click at [795, 138] on span "button" at bounding box center [796, 142] width 7 height 8
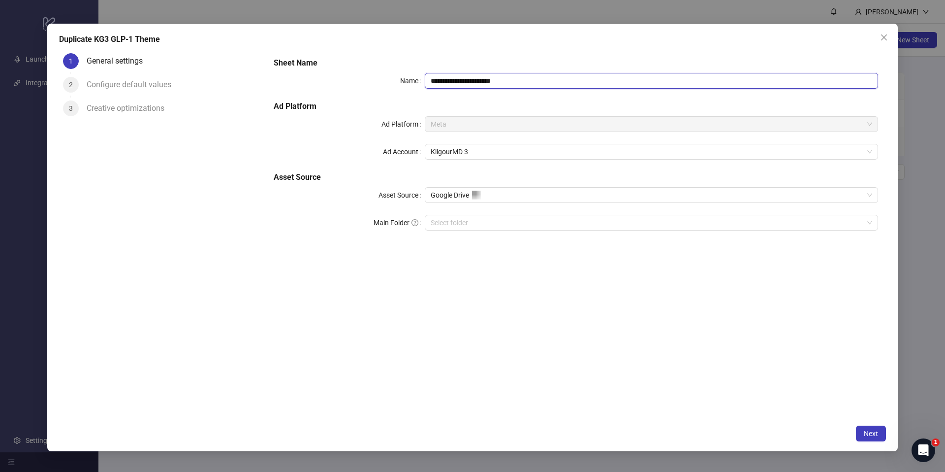
drag, startPoint x: 469, startPoint y: 80, endPoint x: 607, endPoint y: 92, distance: 138.8
click at [607, 92] on div "**********" at bounding box center [576, 149] width 612 height 193
type input "**********"
click at [867, 428] on button "Next" at bounding box center [871, 433] width 30 height 16
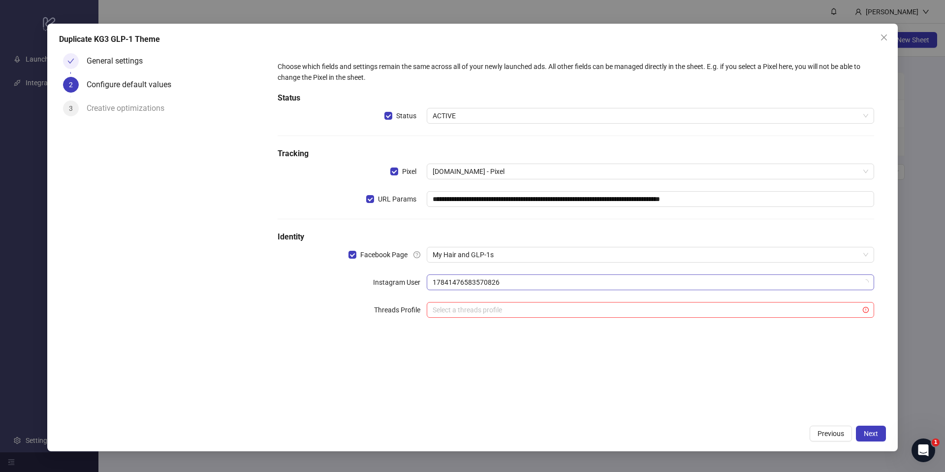
click at [550, 279] on span "17841476583570826" at bounding box center [651, 282] width 436 height 15
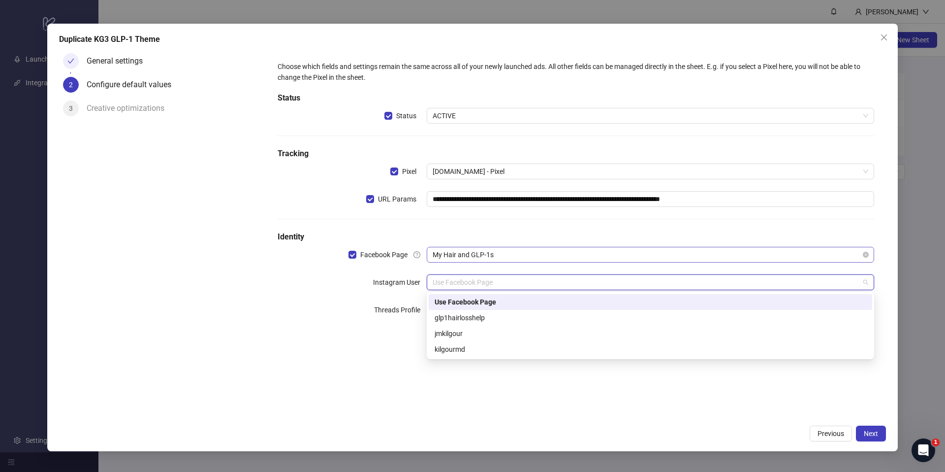
click at [551, 252] on span "My Hair and GLP-1s" at bounding box center [651, 254] width 436 height 15
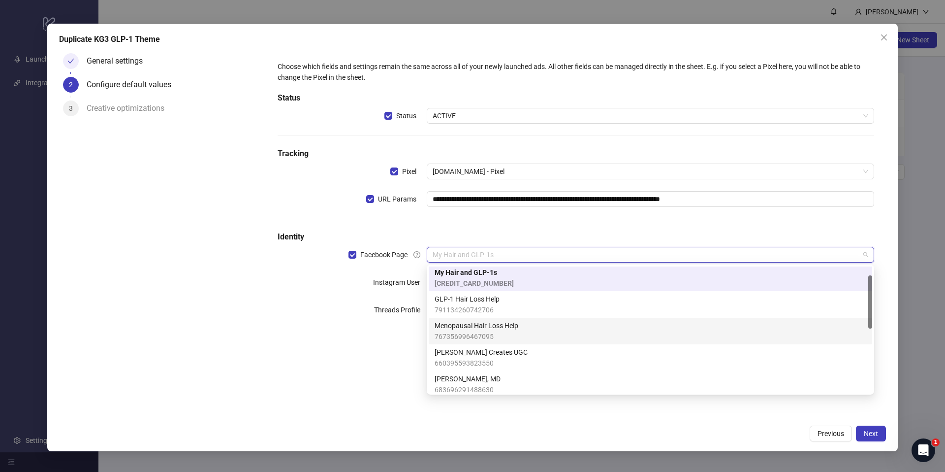
scroll to position [21, 0]
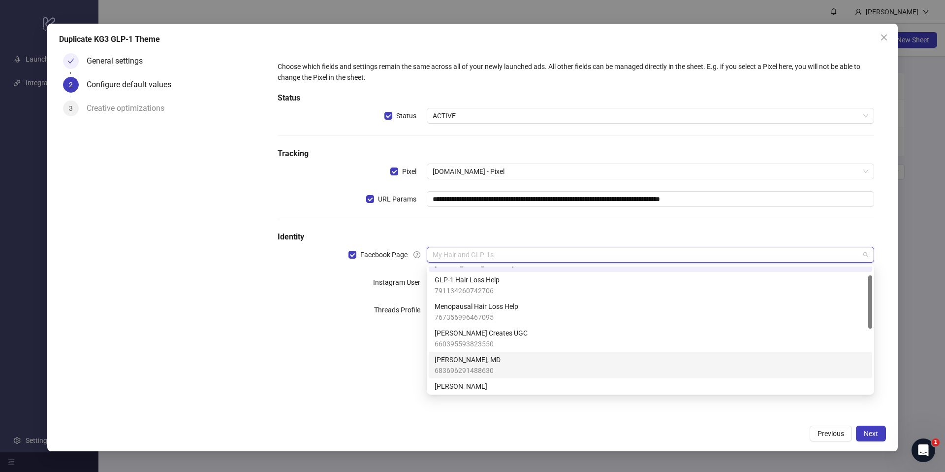
click at [496, 366] on div "James Kilgour, MD 683696291488630" at bounding box center [651, 365] width 432 height 22
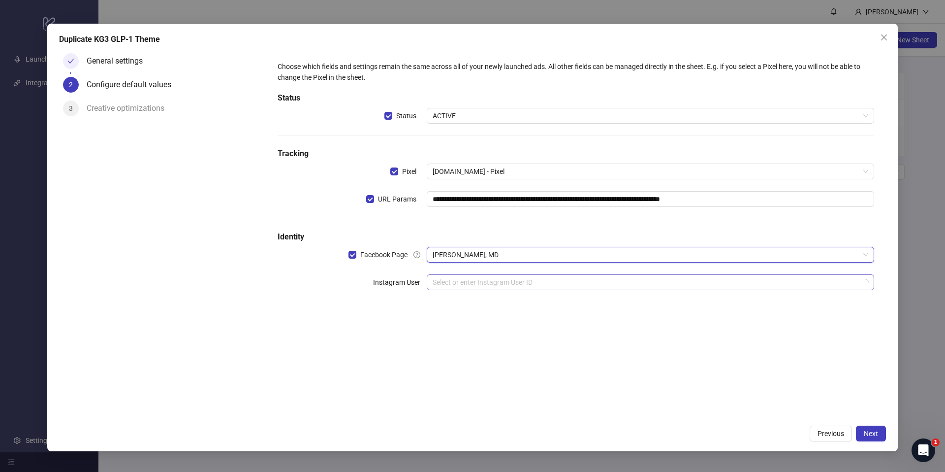
click at [540, 285] on input "search" at bounding box center [646, 282] width 427 height 15
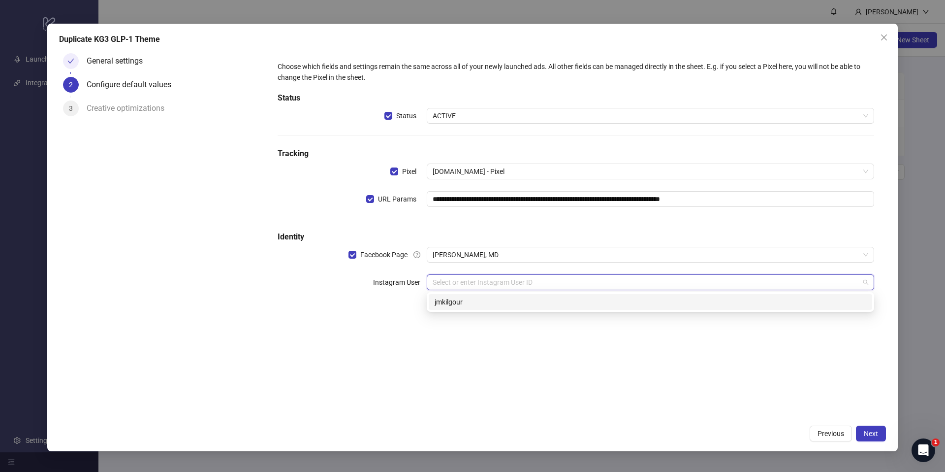
click at [527, 302] on div "jmkilgour" at bounding box center [651, 301] width 432 height 11
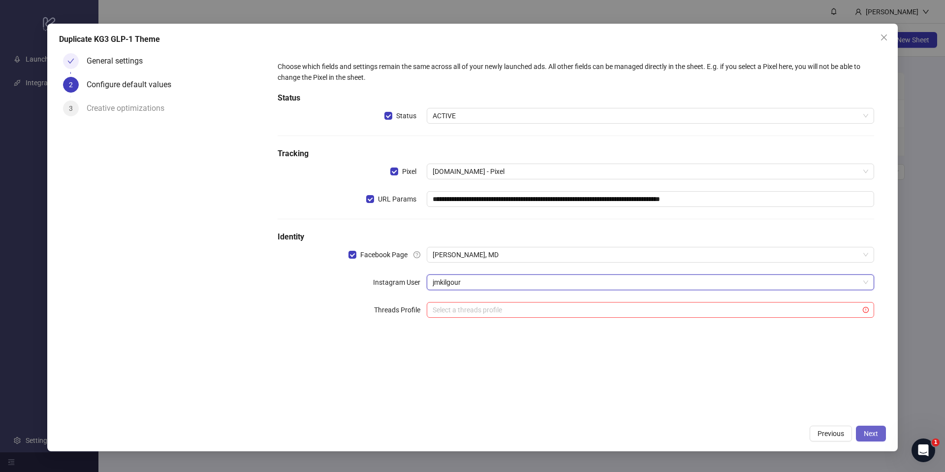
click at [870, 437] on button "Next" at bounding box center [871, 433] width 30 height 16
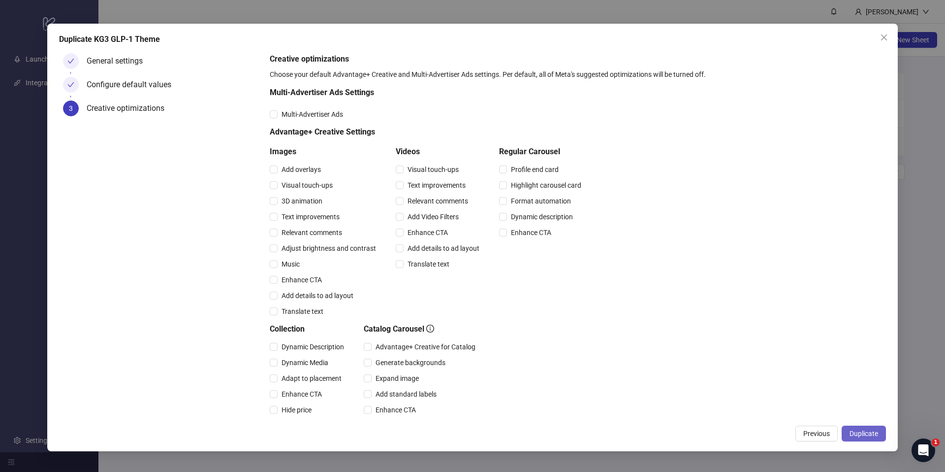
click at [870, 433] on span "Duplicate" at bounding box center [864, 433] width 29 height 8
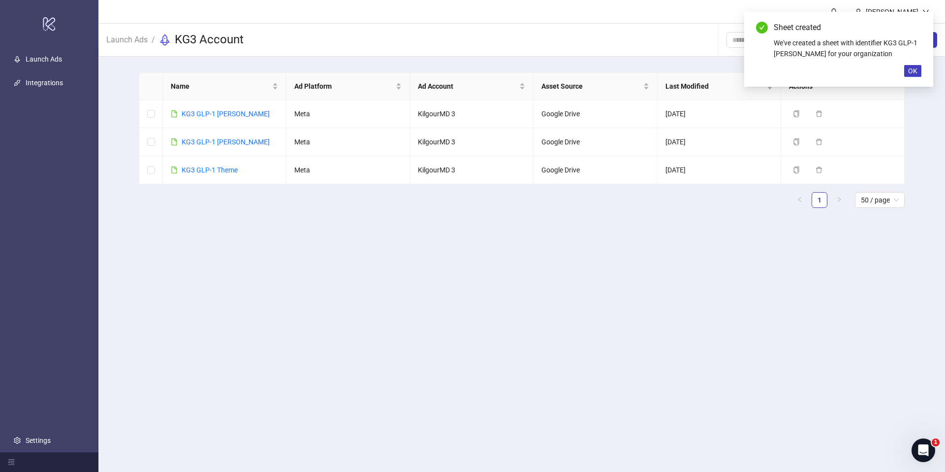
drag, startPoint x: 915, startPoint y: 68, endPoint x: 894, endPoint y: 75, distance: 22.3
click at [915, 68] on span "OK" at bounding box center [912, 71] width 9 height 8
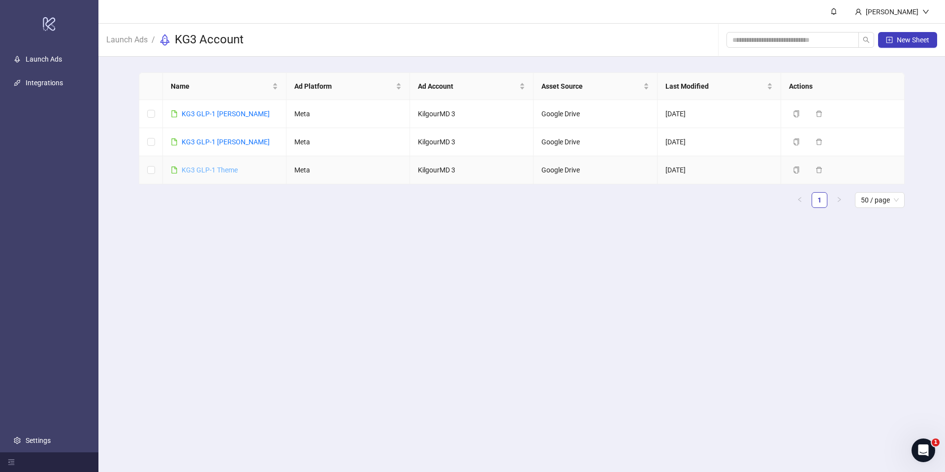
click at [225, 173] on link "KG3 GLP-1 Theme" at bounding box center [210, 170] width 56 height 8
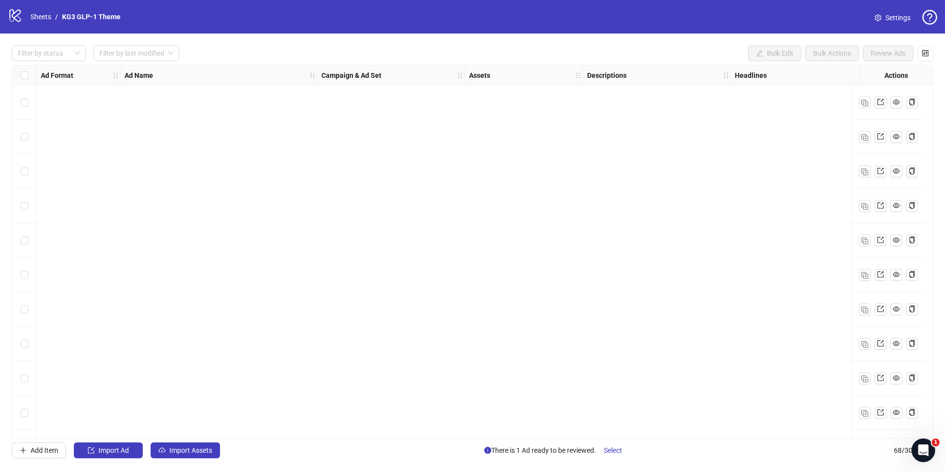
scroll to position [1994, 0]
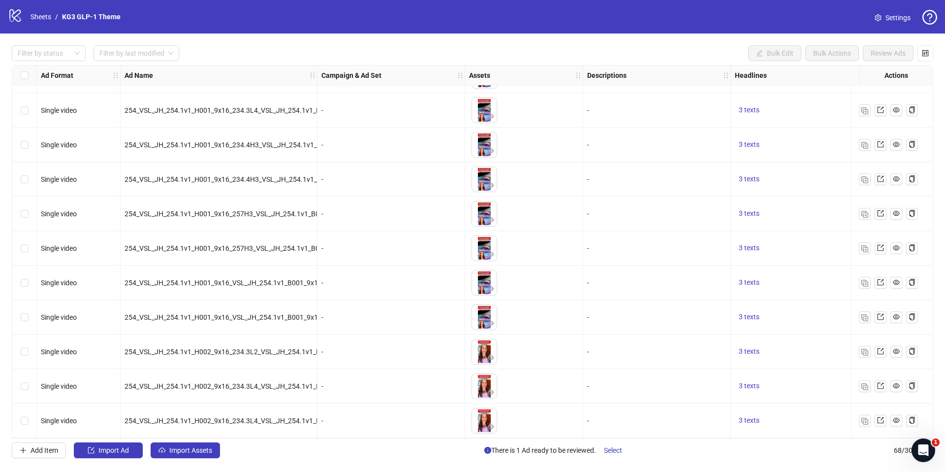
click at [867, 423] on div at bounding box center [888, 420] width 74 height 34
click at [862, 417] on img "button" at bounding box center [864, 420] width 7 height 7
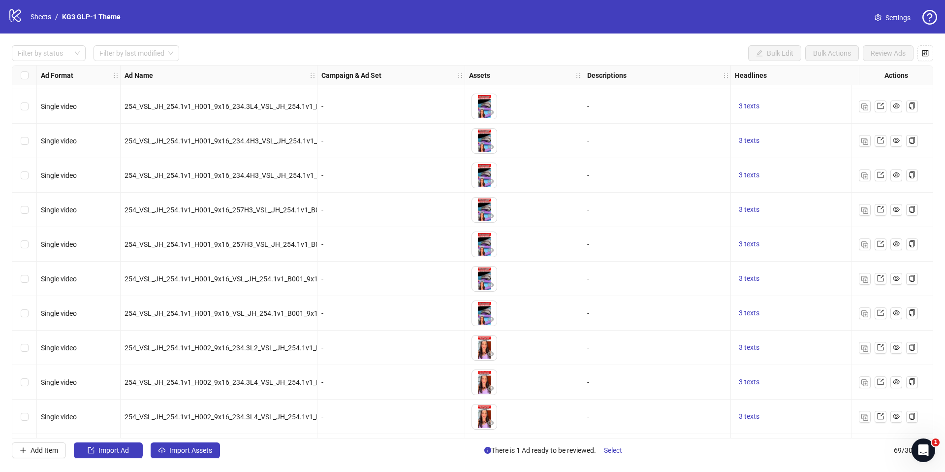
scroll to position [2029, 0]
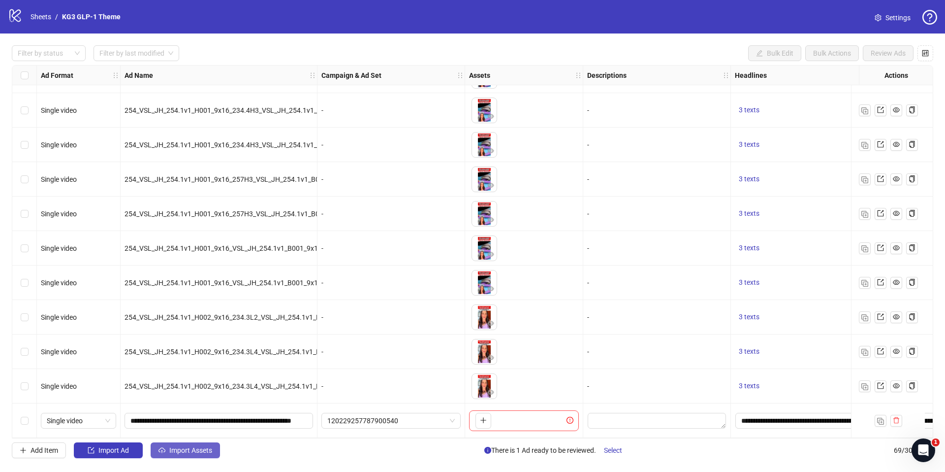
click at [204, 452] on span "Import Assets" at bounding box center [190, 450] width 43 height 8
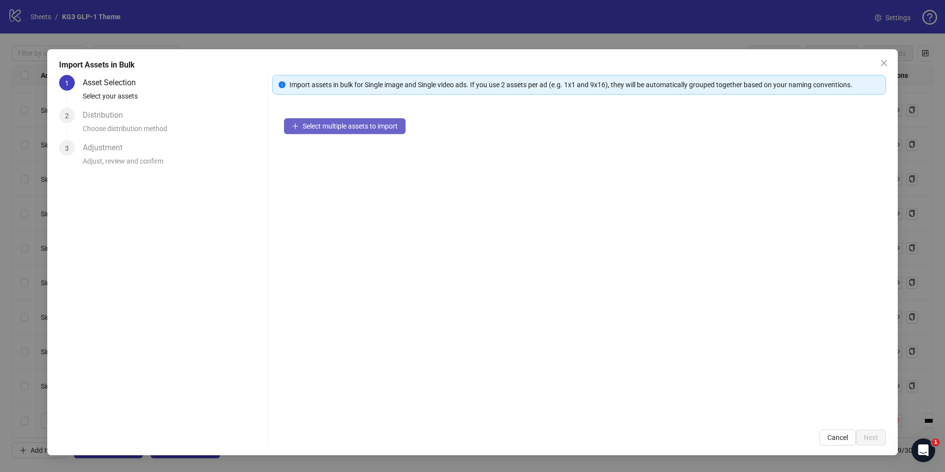
click at [365, 125] on span "Select multiple assets to import" at bounding box center [350, 126] width 95 height 8
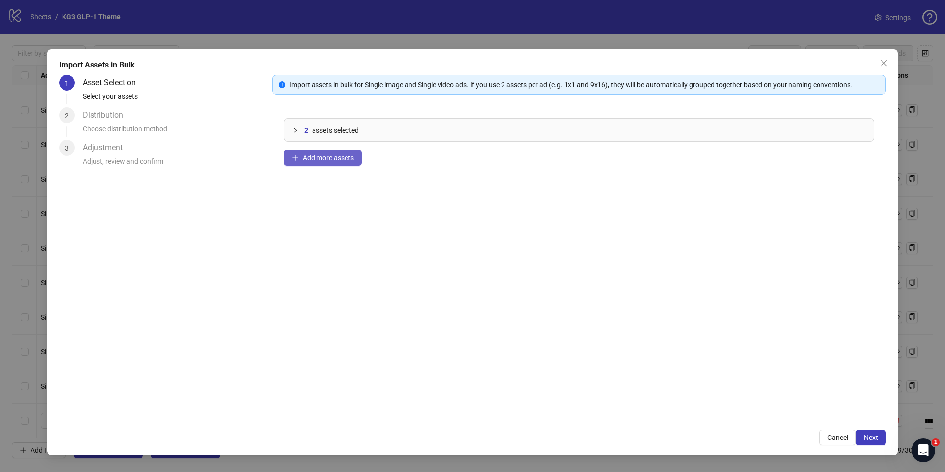
click at [305, 156] on span "Add more assets" at bounding box center [328, 158] width 51 height 8
click at [858, 435] on button "Next" at bounding box center [871, 437] width 30 height 16
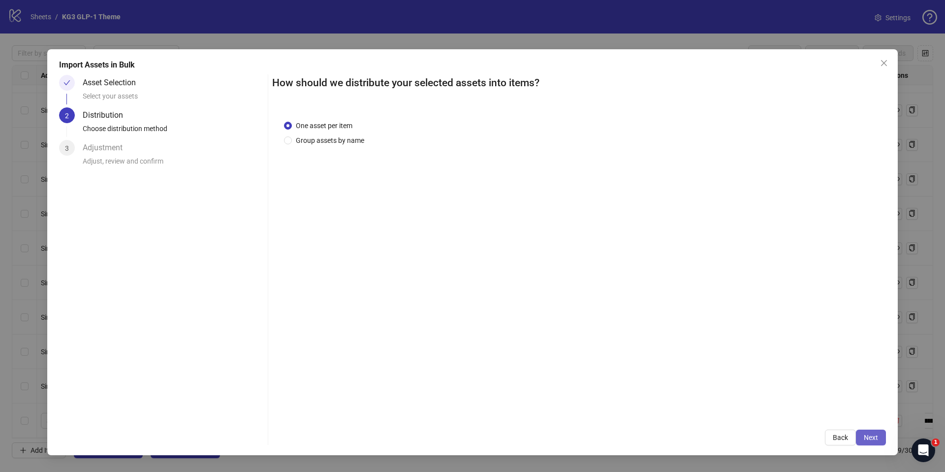
click at [874, 442] on button "Next" at bounding box center [871, 437] width 30 height 16
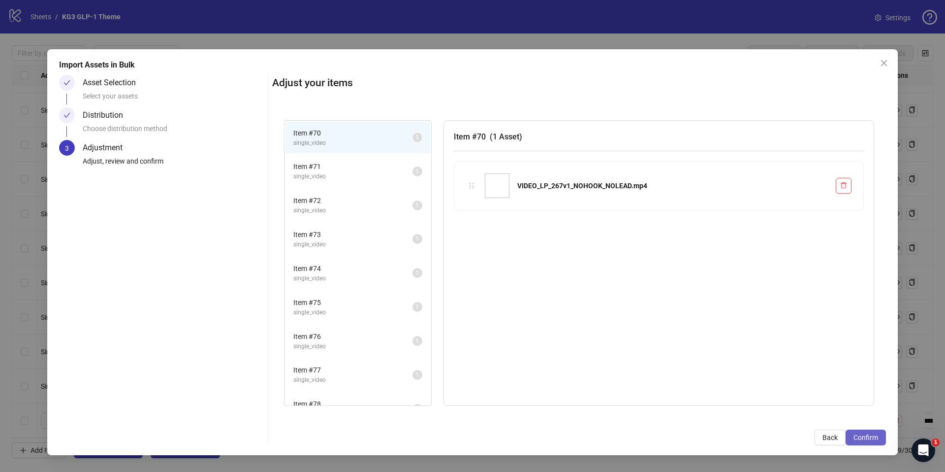
click at [873, 439] on span "Confirm" at bounding box center [865, 437] width 25 height 8
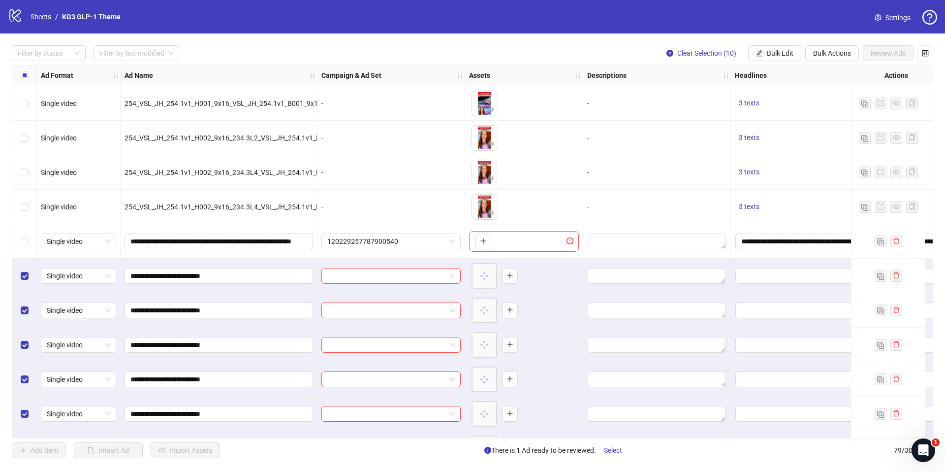
scroll to position [2185, 0]
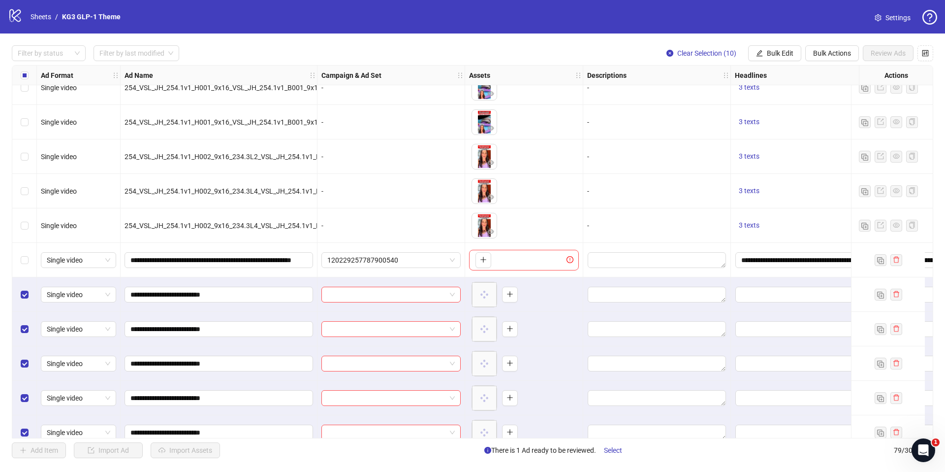
click at [26, 298] on label "Select row 70" at bounding box center [25, 294] width 8 height 11
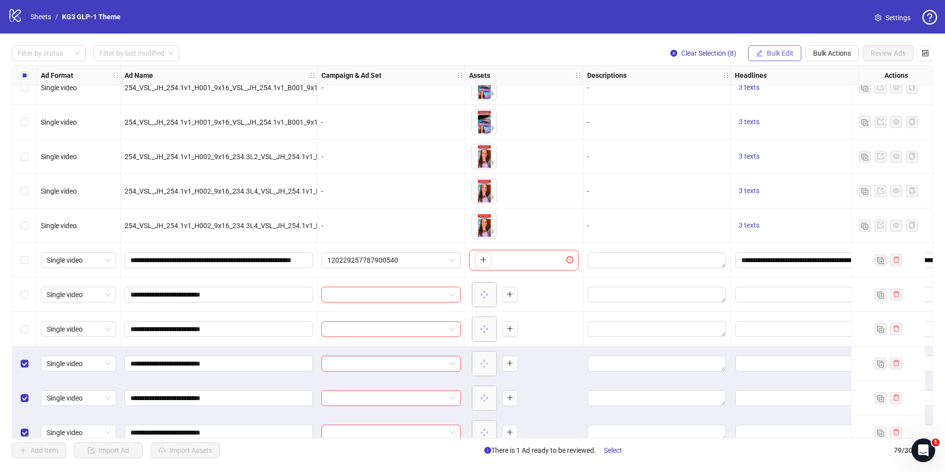
click at [781, 51] on span "Bulk Edit" at bounding box center [780, 53] width 27 height 8
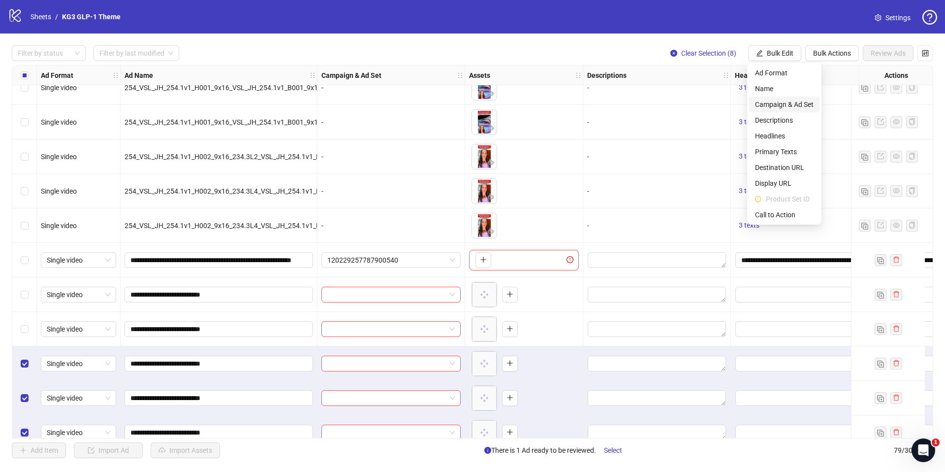
click at [777, 109] on span "Campaign & Ad Set" at bounding box center [784, 104] width 59 height 11
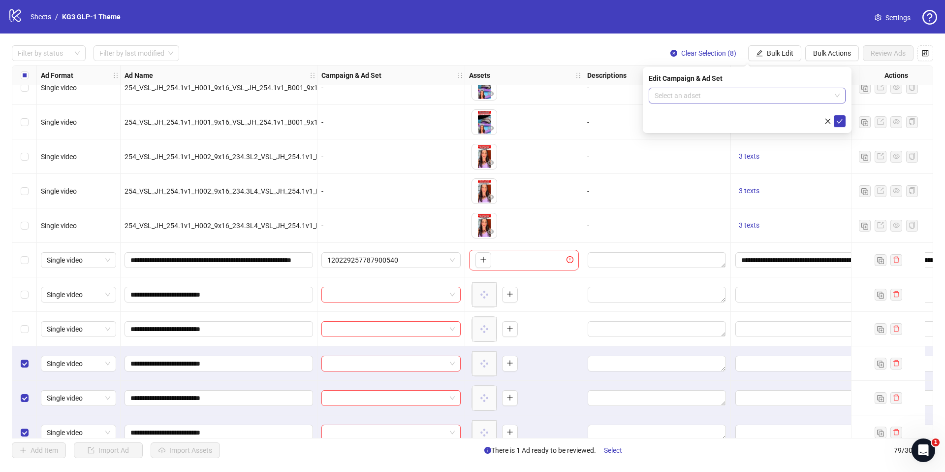
click at [774, 97] on input "search" at bounding box center [743, 95] width 176 height 15
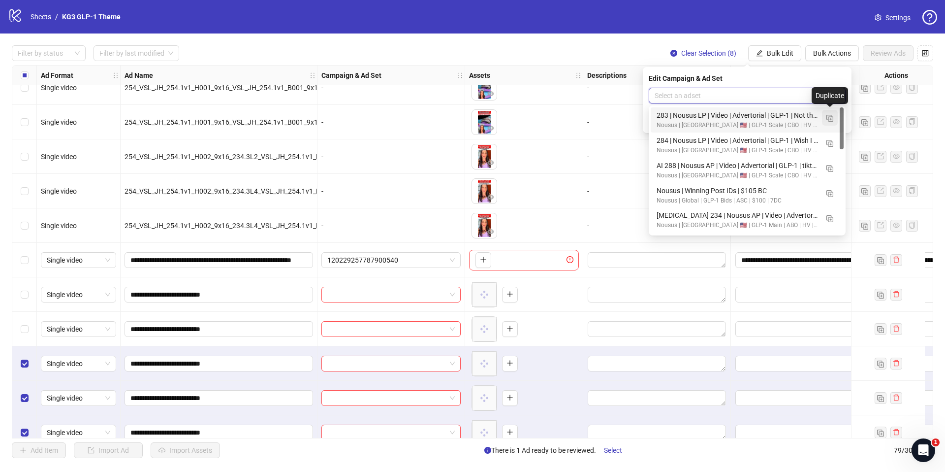
click at [829, 119] on img "button" at bounding box center [829, 118] width 7 height 7
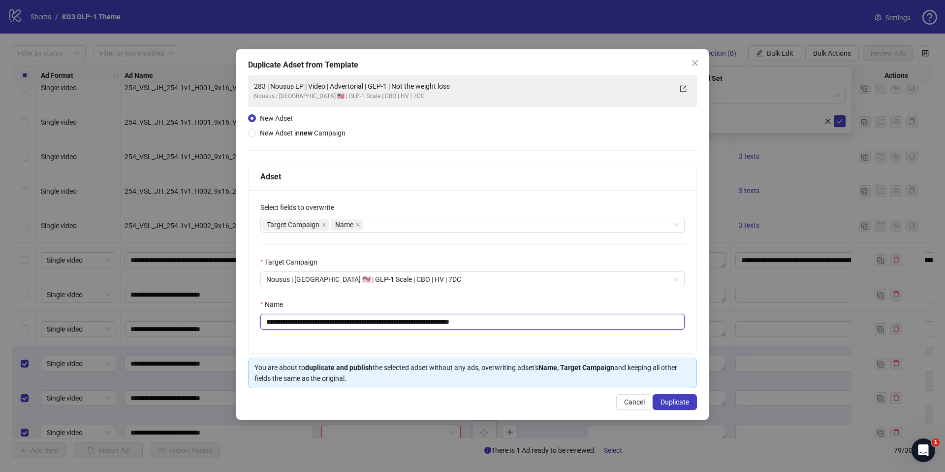
click at [471, 320] on input "**********" at bounding box center [472, 322] width 424 height 16
paste input "text"
type input "**********"
click at [670, 393] on div "**********" at bounding box center [472, 234] width 473 height 370
click at [674, 398] on span "Duplicate" at bounding box center [675, 402] width 29 height 8
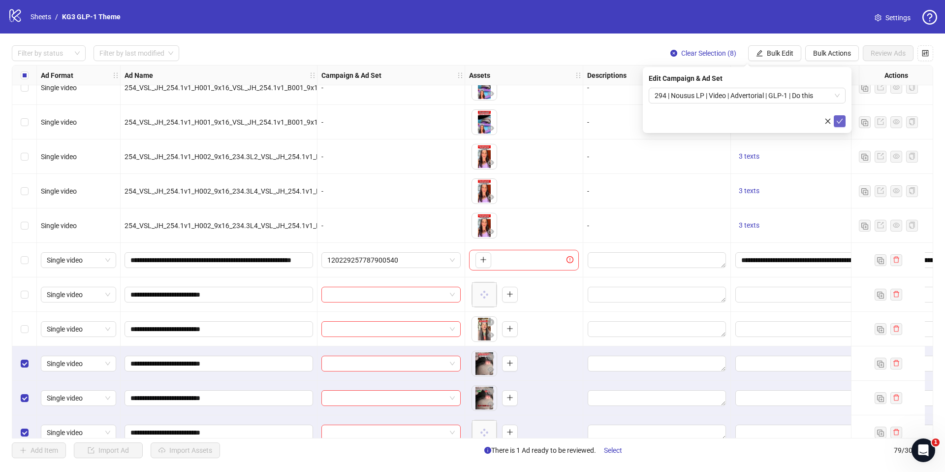
click at [840, 125] on span "submit" at bounding box center [839, 121] width 7 height 8
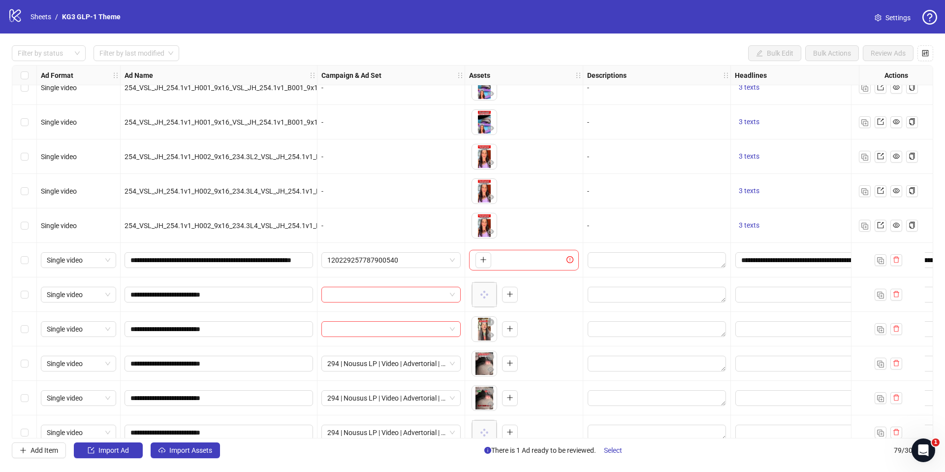
drag, startPoint x: 31, startPoint y: 294, endPoint x: 28, endPoint y: 301, distance: 8.0
click at [30, 294] on div "Select row 70" at bounding box center [24, 294] width 25 height 34
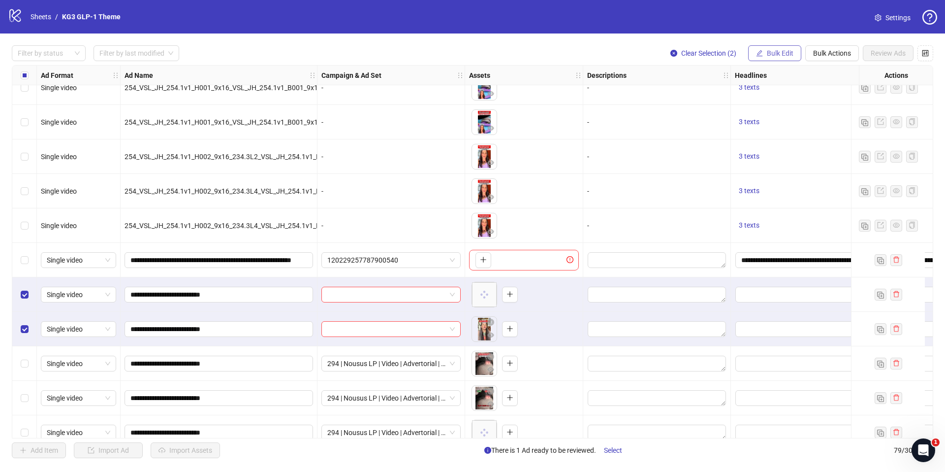
click at [761, 56] on span "button" at bounding box center [759, 53] width 7 height 8
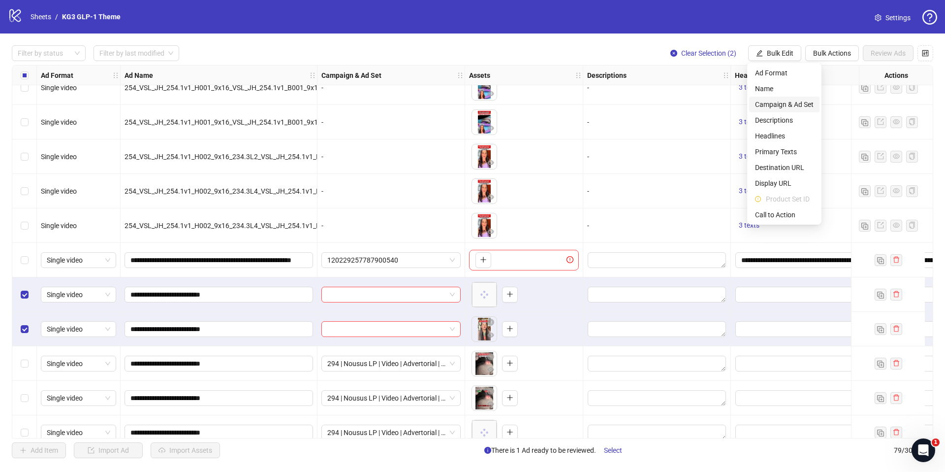
click at [770, 106] on span "Campaign & Ad Set" at bounding box center [784, 104] width 59 height 11
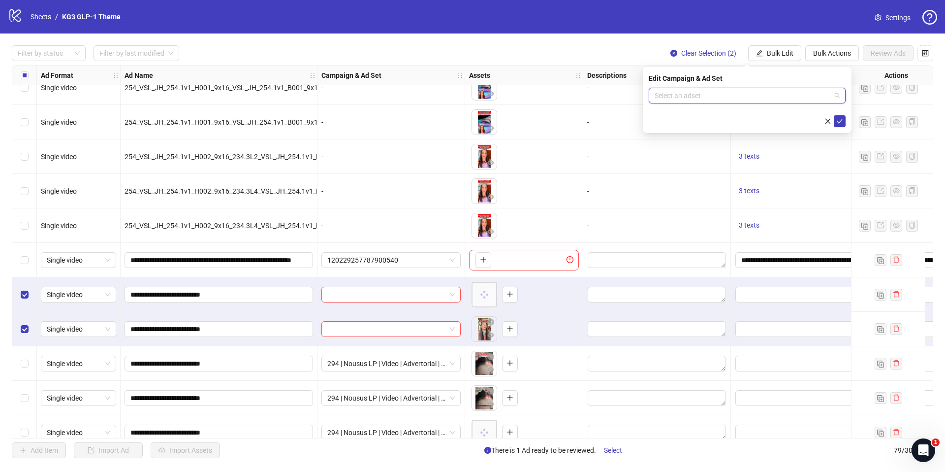
click at [761, 98] on input "search" at bounding box center [743, 95] width 176 height 15
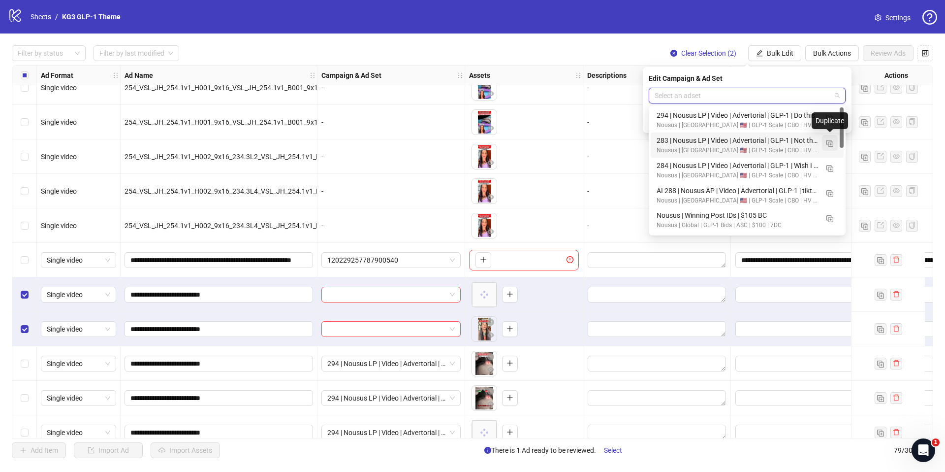
click at [830, 145] on img "button" at bounding box center [829, 143] width 7 height 7
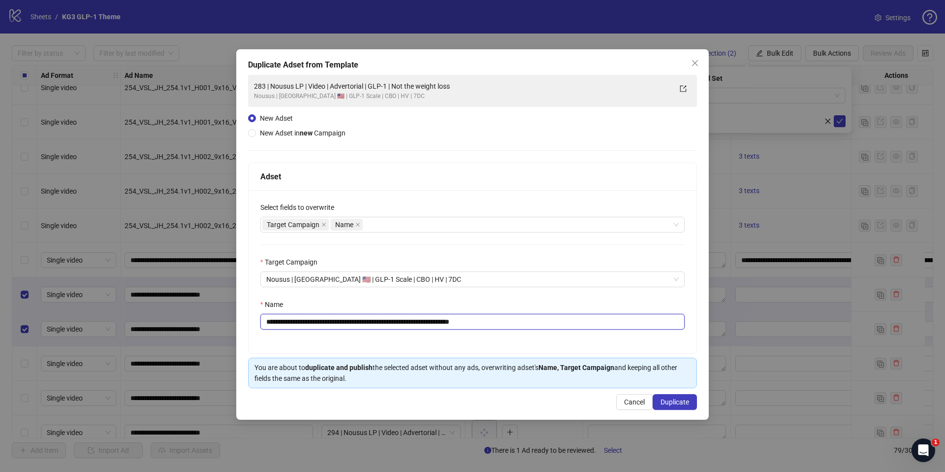
click at [427, 317] on input "**********" at bounding box center [472, 322] width 424 height 16
paste input "text"
type input "**********"
click at [666, 403] on span "Duplicate" at bounding box center [675, 402] width 29 height 8
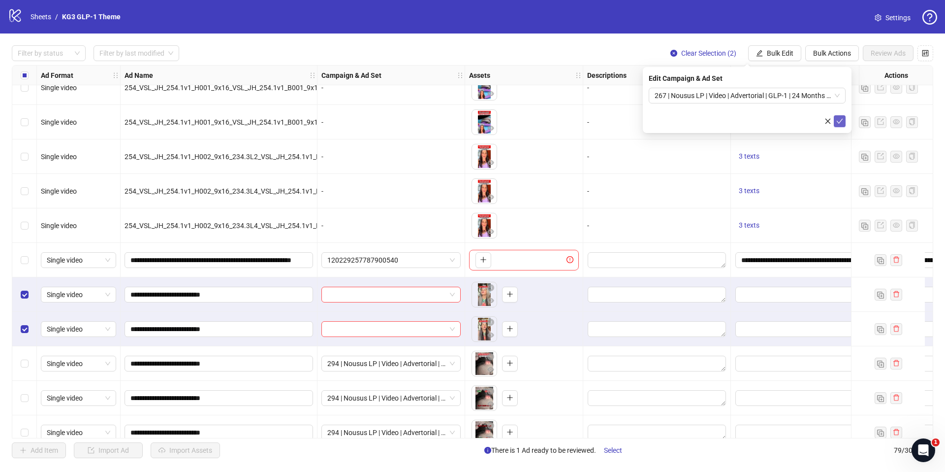
click at [841, 123] on icon "check" at bounding box center [839, 121] width 7 height 7
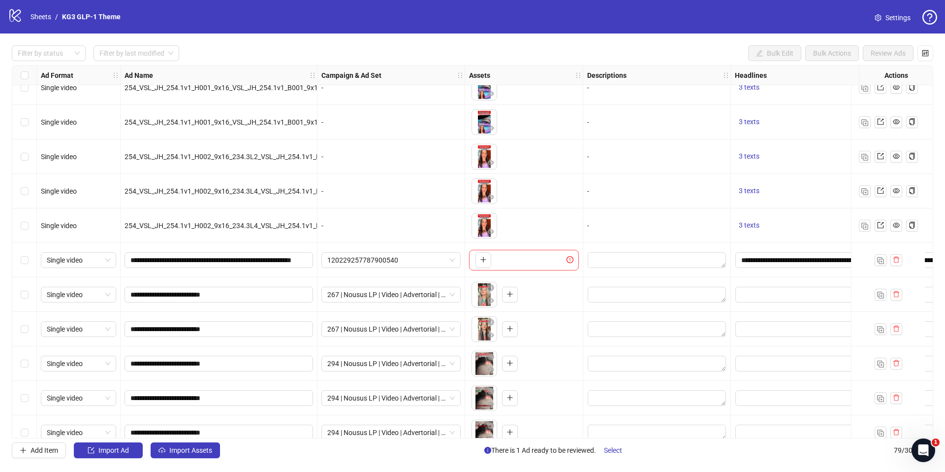
click at [23, 268] on div "Select row 69" at bounding box center [24, 260] width 25 height 34
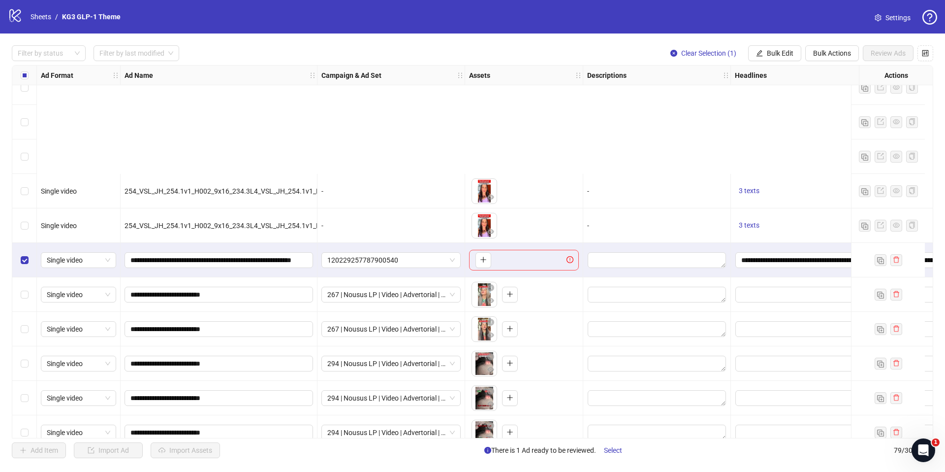
scroll to position [2373, 0]
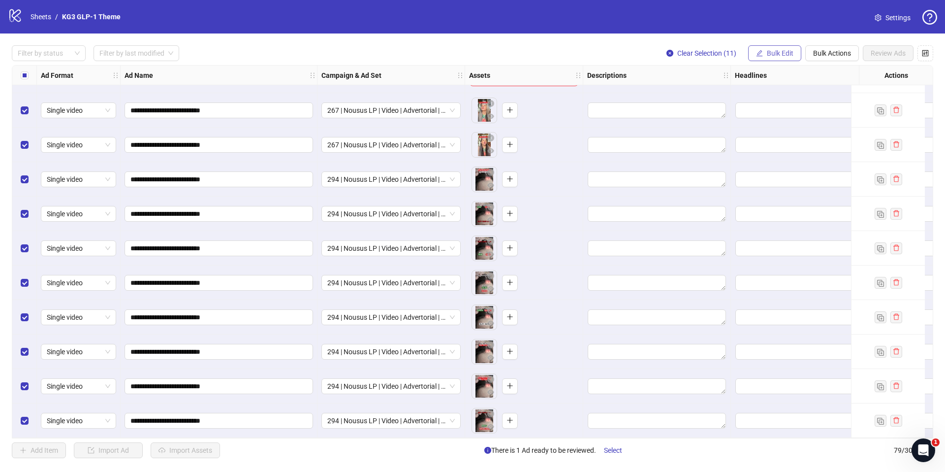
click at [777, 54] on span "Bulk Edit" at bounding box center [780, 53] width 27 height 8
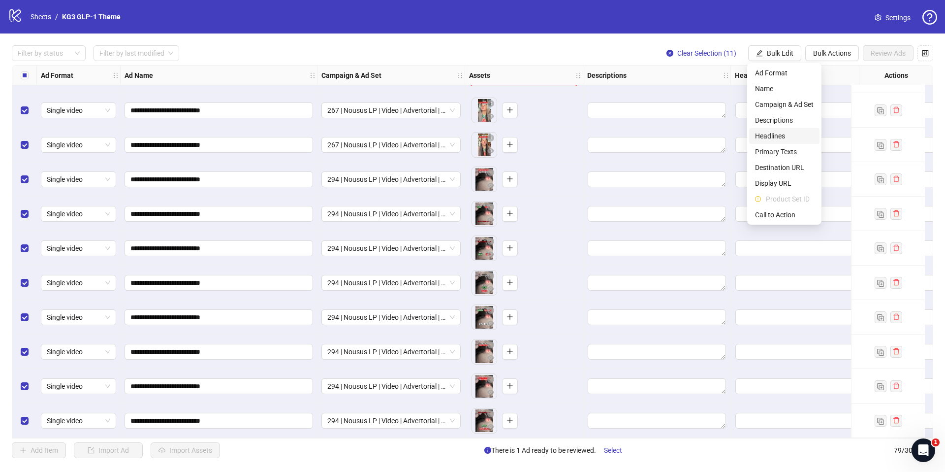
click at [776, 135] on span "Headlines" at bounding box center [784, 135] width 59 height 11
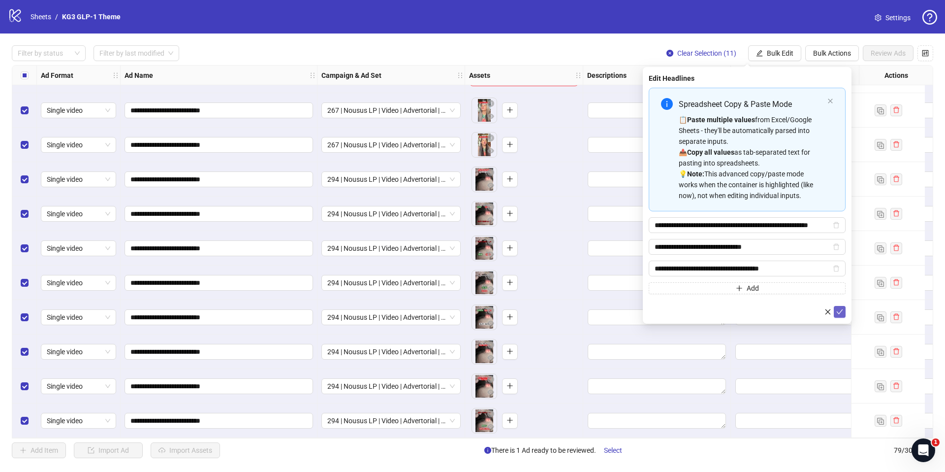
click at [842, 314] on icon "check" at bounding box center [839, 311] width 7 height 7
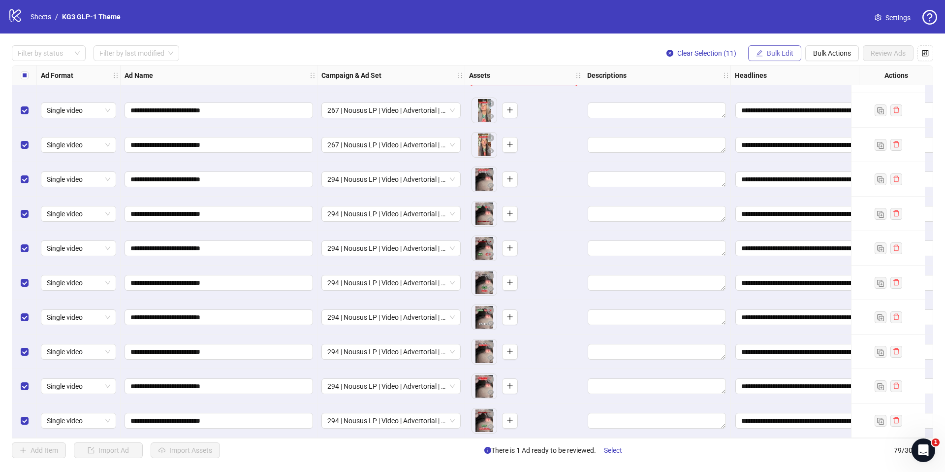
click at [787, 53] on span "Bulk Edit" at bounding box center [780, 53] width 27 height 8
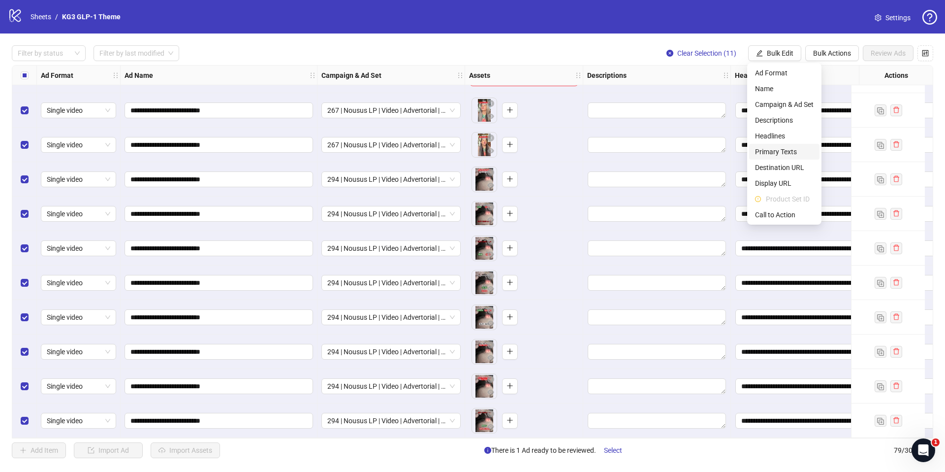
click at [777, 149] on span "Primary Texts" at bounding box center [784, 151] width 59 height 11
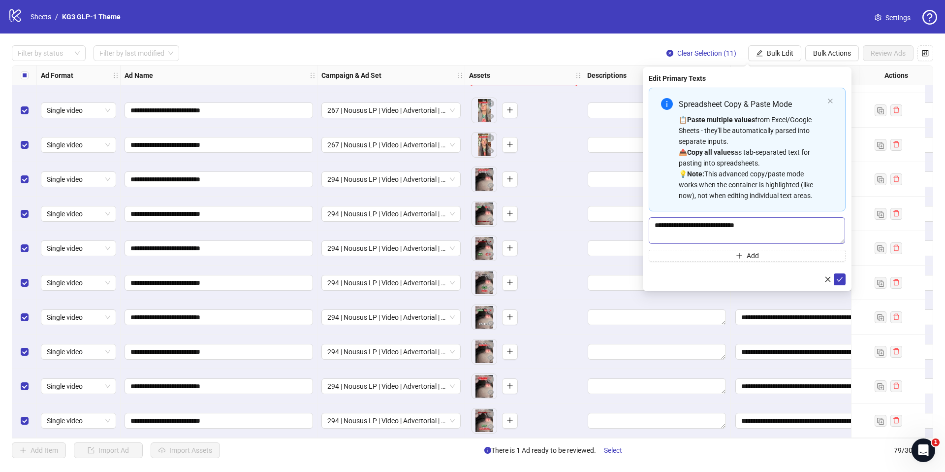
drag, startPoint x: 839, startPoint y: 282, endPoint x: 834, endPoint y: 226, distance: 55.3
click at [839, 282] on icon "check" at bounding box center [839, 279] width 7 height 7
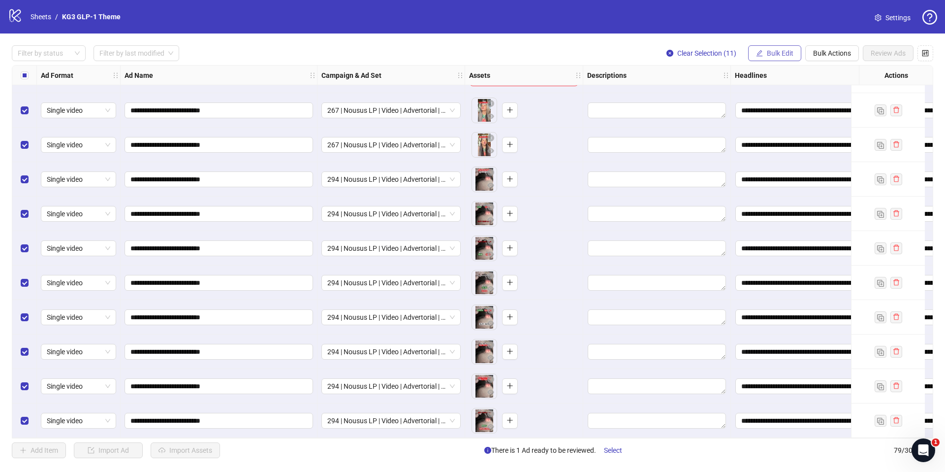
click at [788, 52] on span "Bulk Edit" at bounding box center [780, 53] width 27 height 8
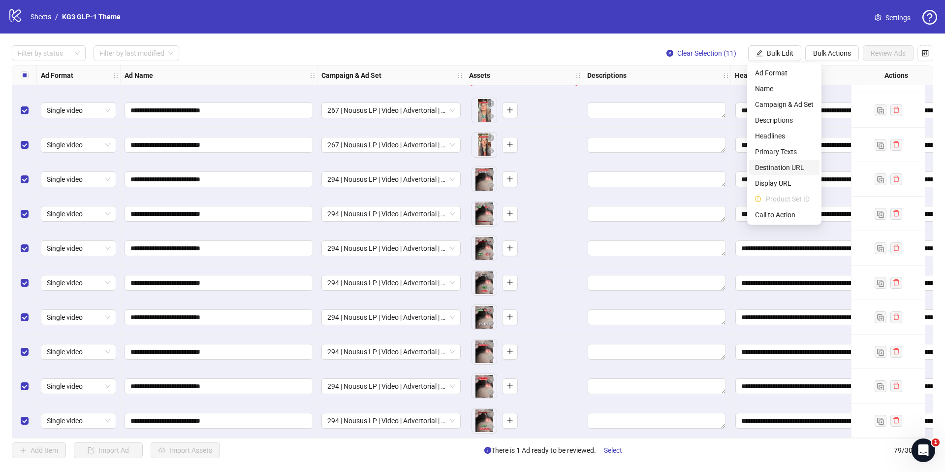
click at [777, 174] on li "Destination URL" at bounding box center [784, 167] width 70 height 16
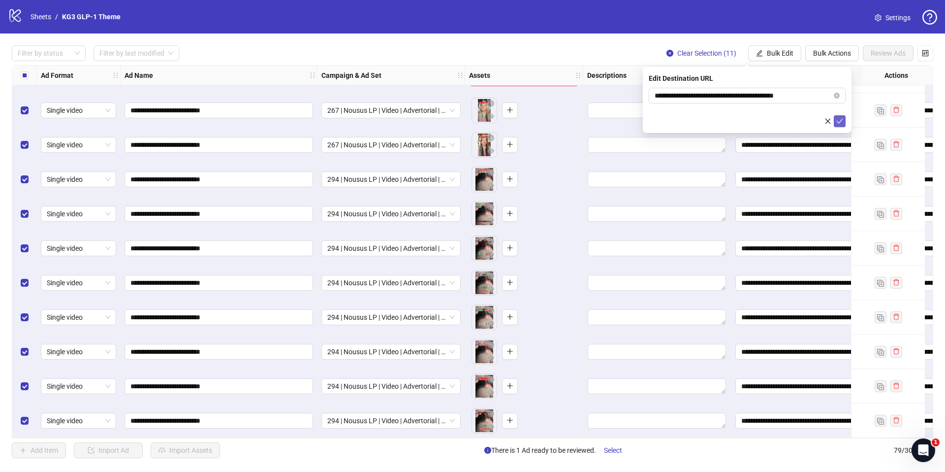
click at [840, 124] on icon "check" at bounding box center [839, 121] width 7 height 7
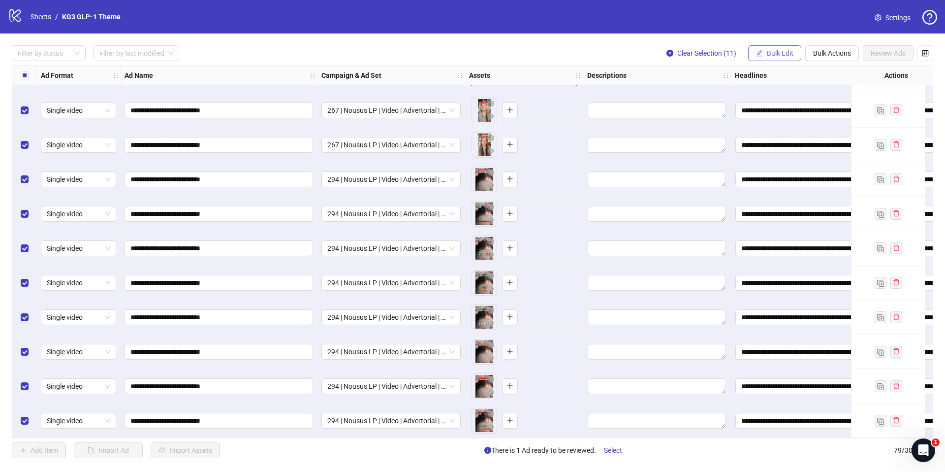
click at [793, 59] on button "Bulk Edit" at bounding box center [774, 53] width 53 height 16
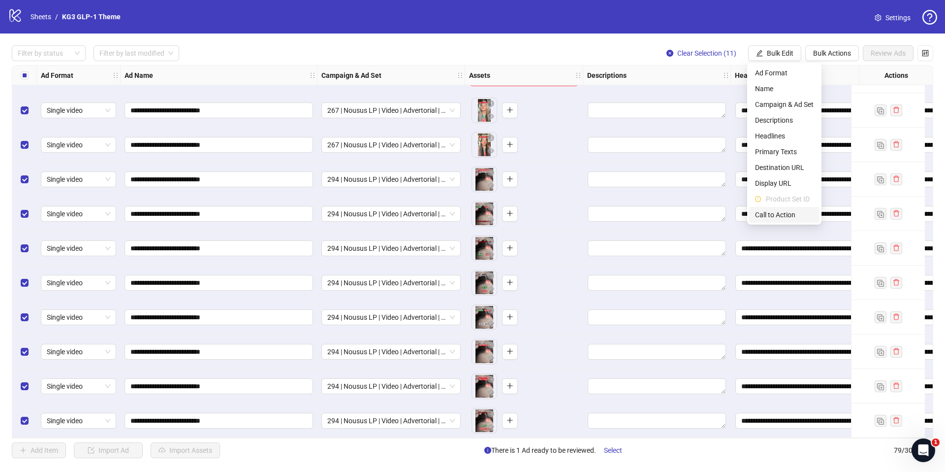
click at [780, 214] on span "Call to Action" at bounding box center [784, 214] width 59 height 11
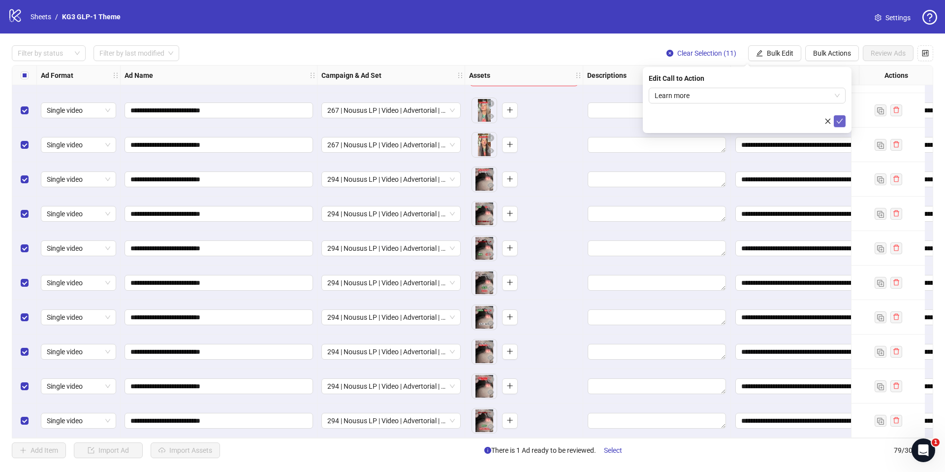
click at [843, 125] on span "submit" at bounding box center [839, 121] width 7 height 8
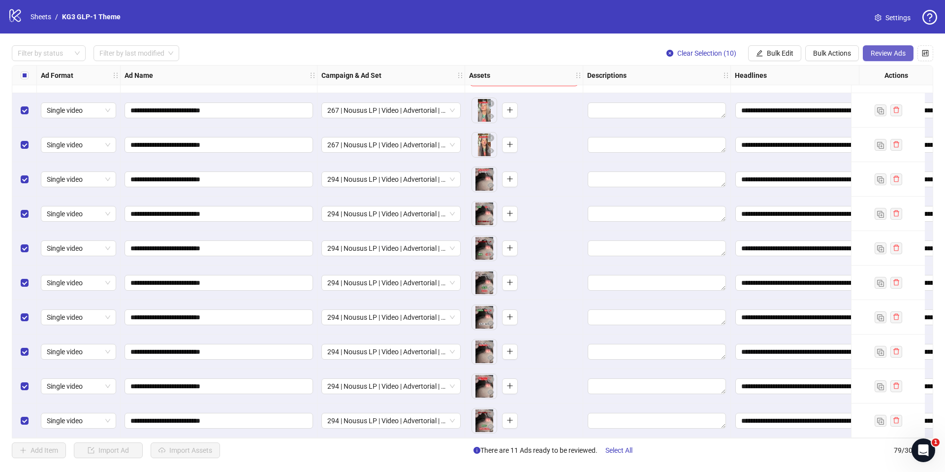
click at [884, 55] on span "Review Ads" at bounding box center [888, 53] width 35 height 8
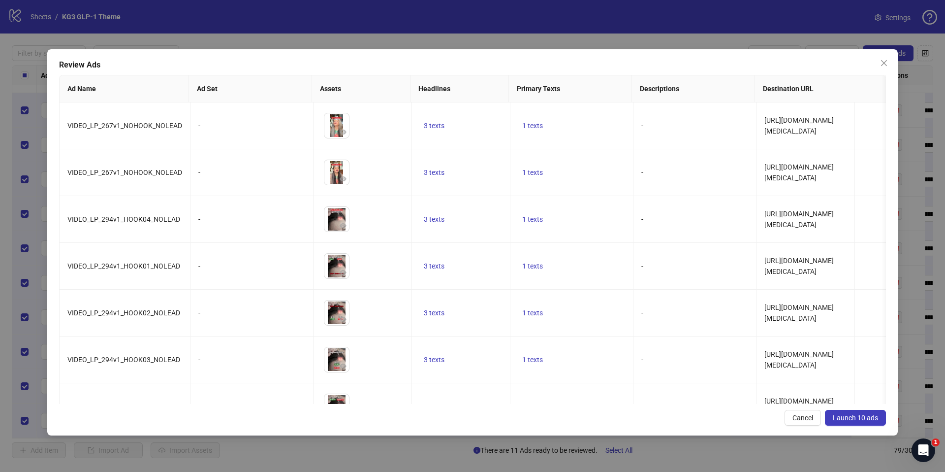
click at [867, 423] on button "Launch 10 ads" at bounding box center [855, 418] width 61 height 16
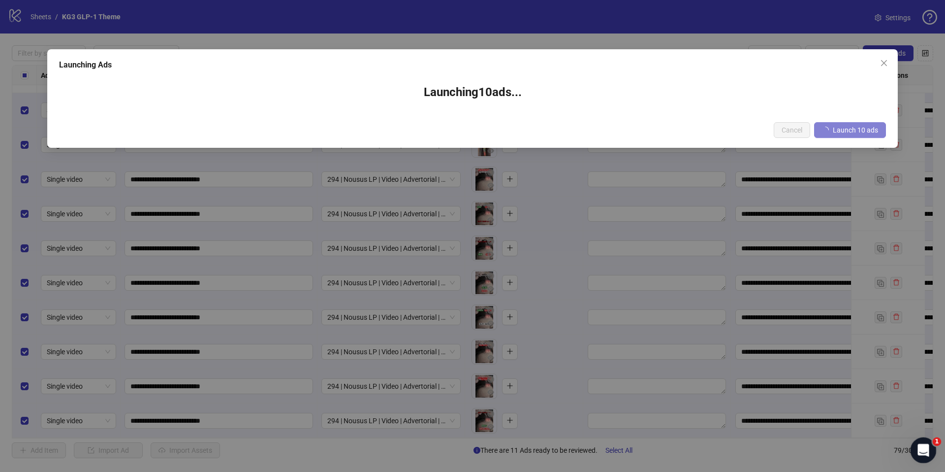
click at [923, 456] on icon "Open Intercom Messenger" at bounding box center [922, 449] width 16 height 16
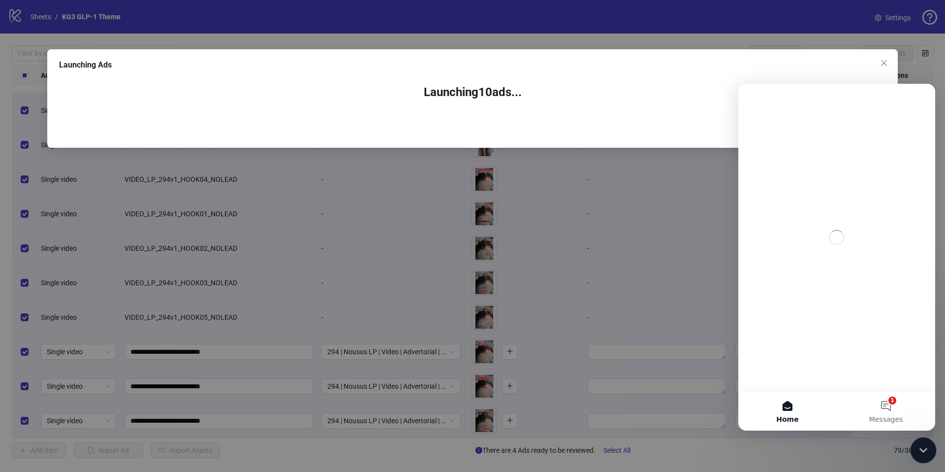
scroll to position [0, 0]
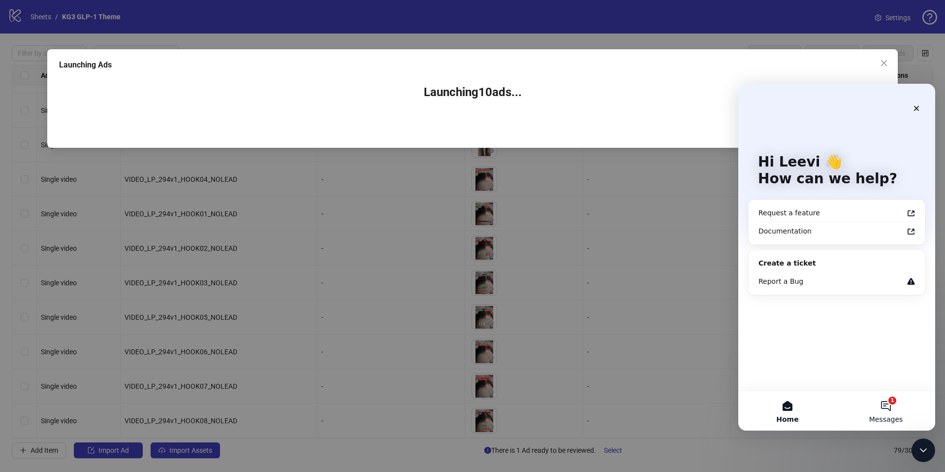
click at [889, 402] on button "1 Messages" at bounding box center [886, 410] width 98 height 39
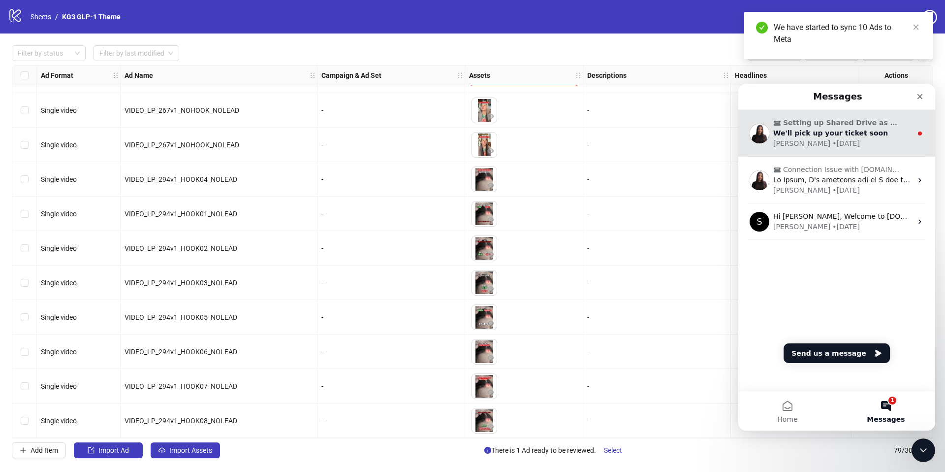
click at [870, 140] on div "Laura • 2w ago" at bounding box center [842, 143] width 139 height 10
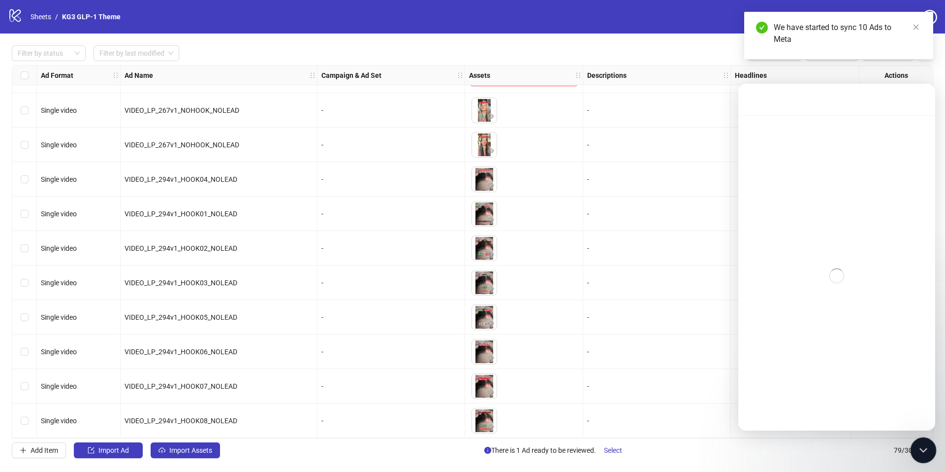
click at [917, 444] on icon "Close Intercom Messenger" at bounding box center [922, 448] width 12 height 12
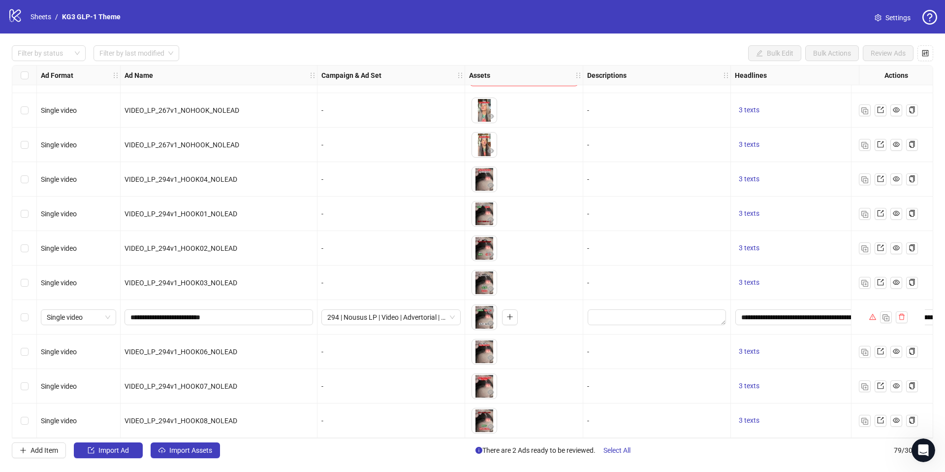
scroll to position [770, 0]
